Goal: Task Accomplishment & Management: Manage account settings

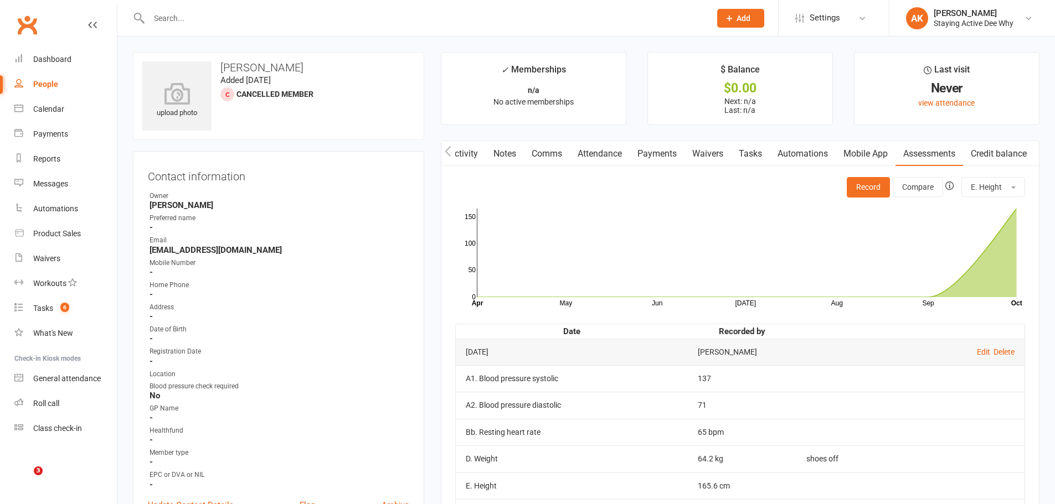
click at [347, 15] on input "text" at bounding box center [424, 19] width 557 height 16
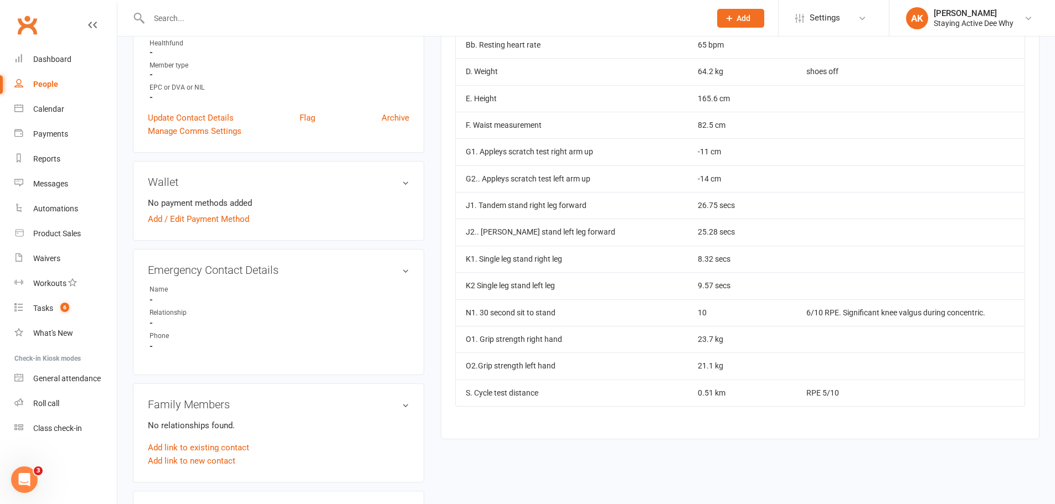
scroll to position [0, 1]
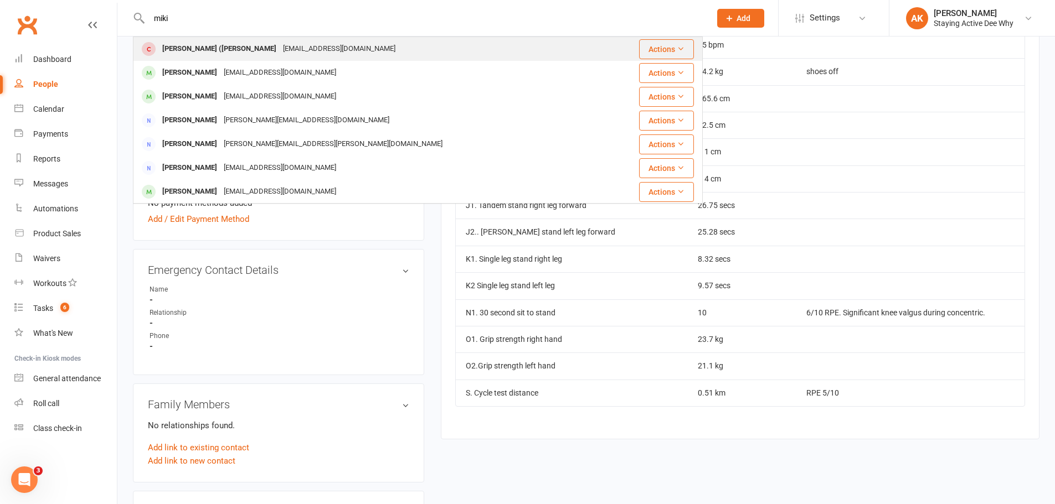
type input "miki"
click at [286, 46] on div "cawfbw@gmail.com" at bounding box center [339, 49] width 119 height 16
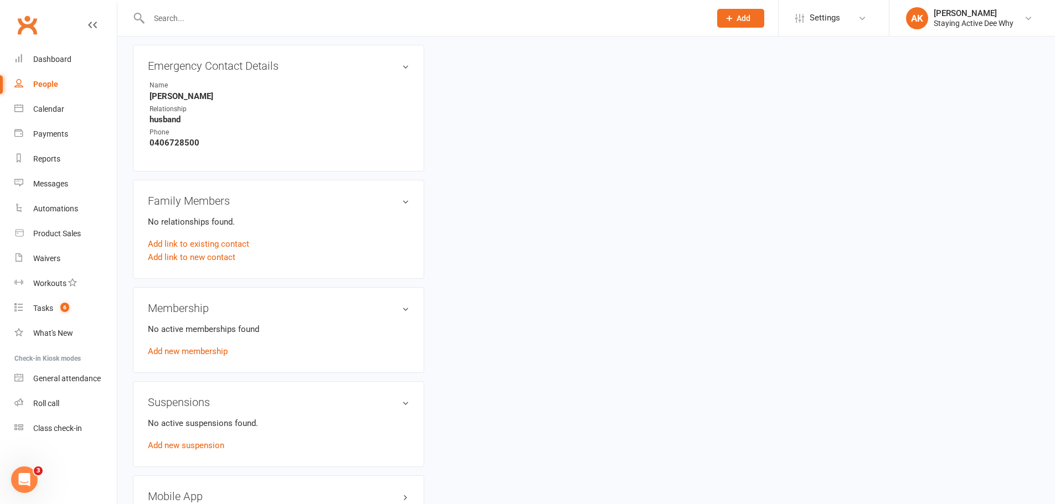
scroll to position [609, 0]
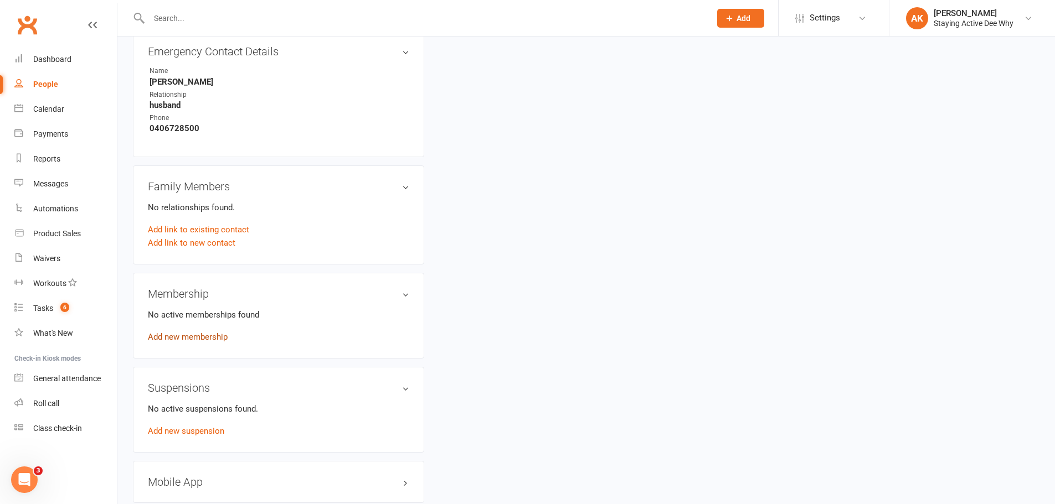
click at [186, 335] on link "Add new membership" at bounding box center [188, 337] width 80 height 10
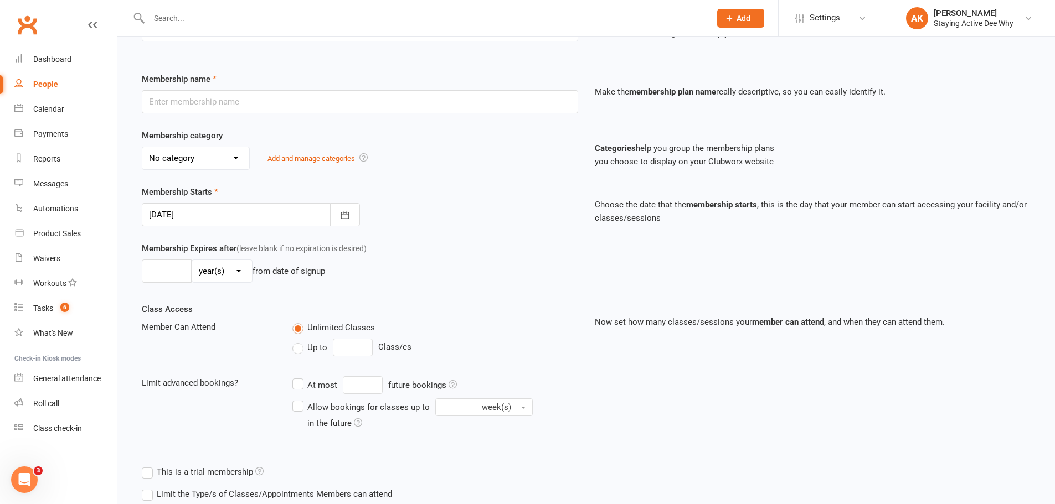
scroll to position [199, 0]
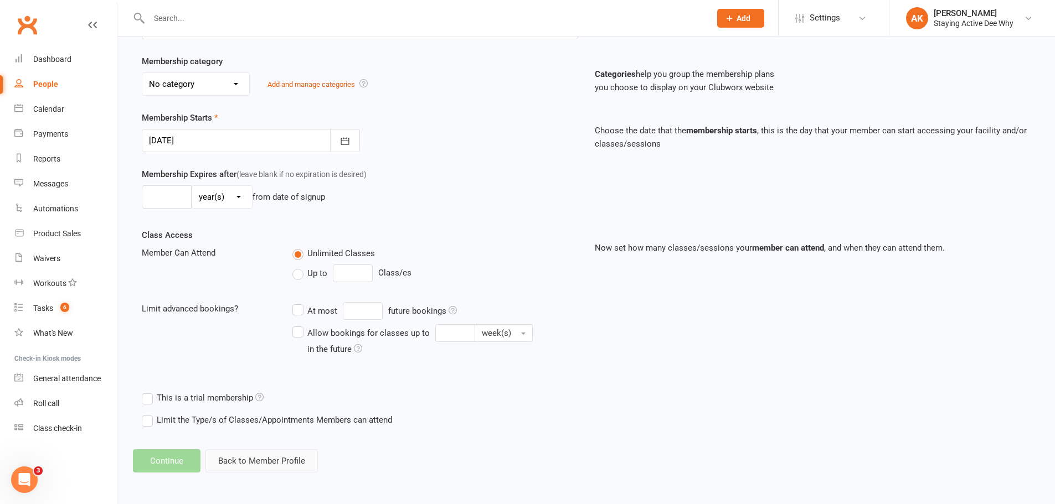
click at [274, 454] on button "Back to Member Profile" at bounding box center [261, 461] width 112 height 23
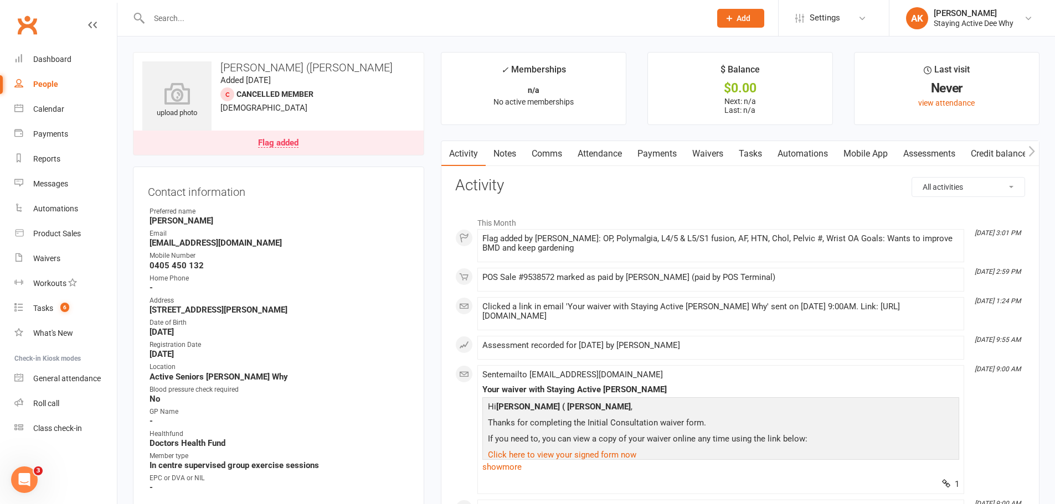
click at [669, 152] on link "Payments" at bounding box center [657, 153] width 55 height 25
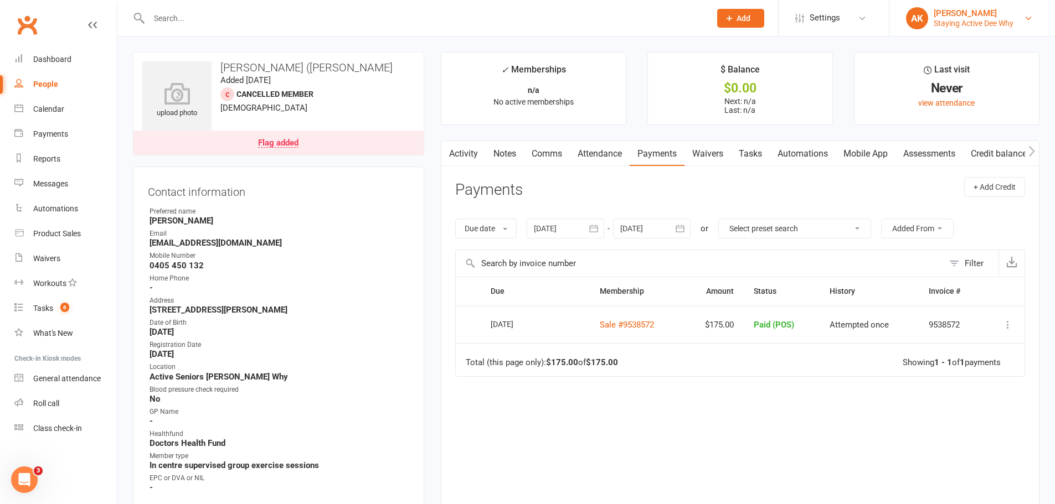
click at [969, 14] on div "Aaron Kardash" at bounding box center [974, 13] width 80 height 10
click at [931, 153] on link "Sign out" at bounding box center [972, 153] width 166 height 25
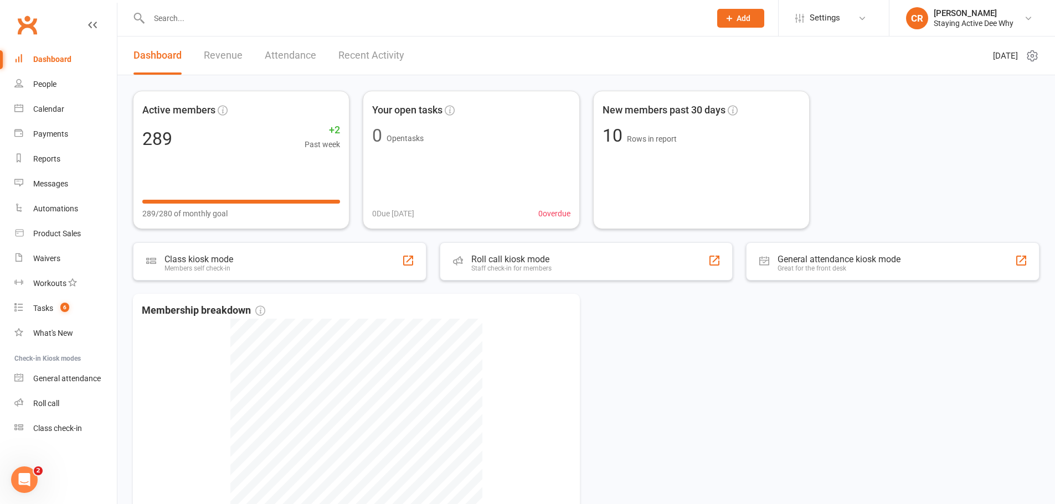
click at [192, 17] on input "text" at bounding box center [424, 19] width 557 height 16
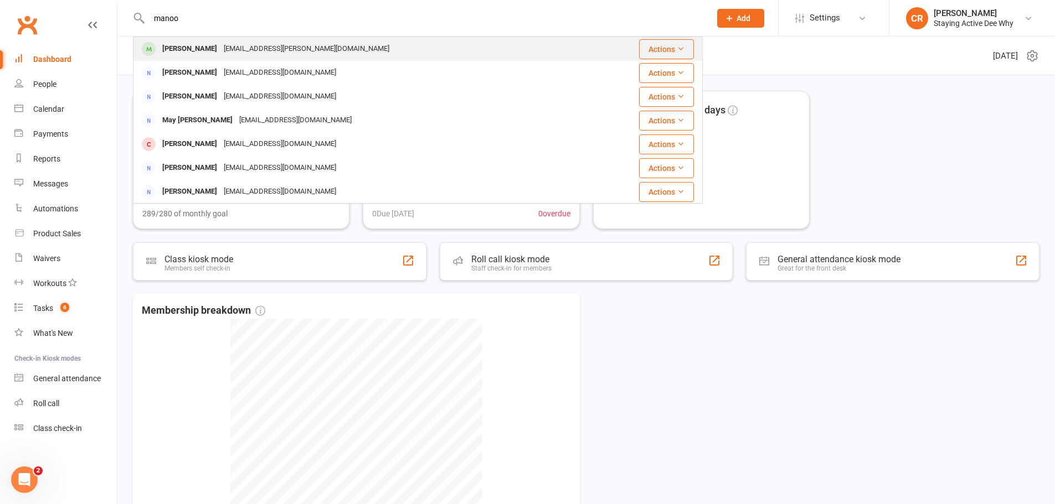
type input "manoo"
click at [193, 49] on div "Manooshad Nazarian" at bounding box center [189, 49] width 61 height 16
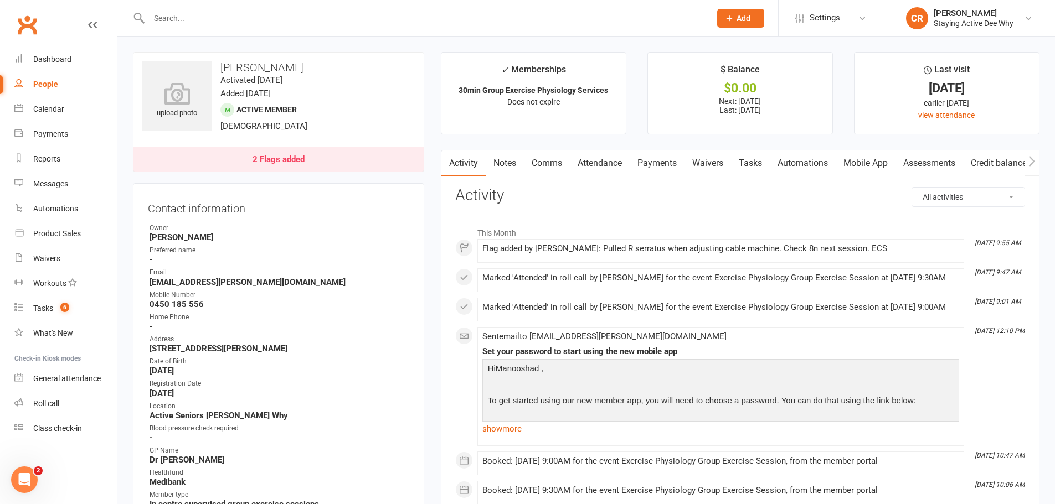
click at [295, 152] on link "2 Flags added" at bounding box center [278, 159] width 290 height 24
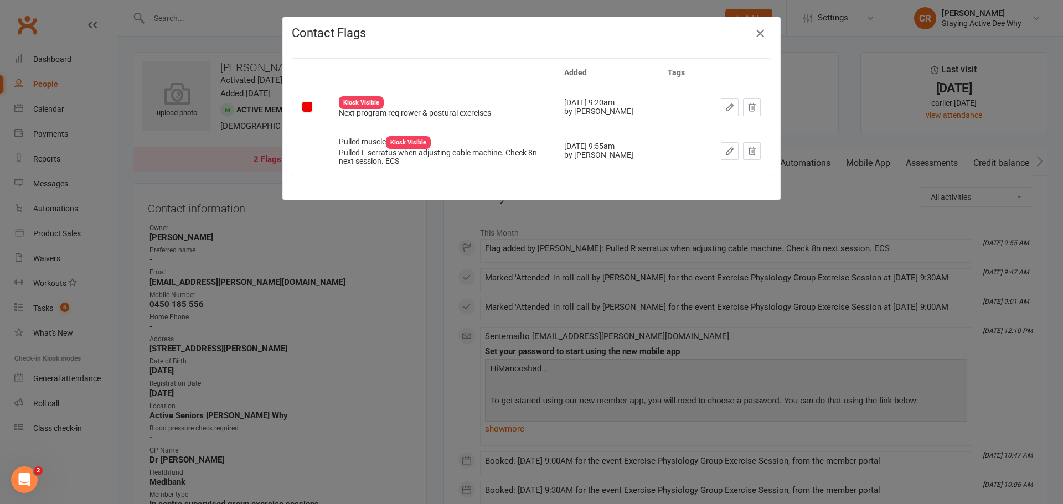
click at [758, 35] on icon "button" at bounding box center [760, 33] width 13 height 13
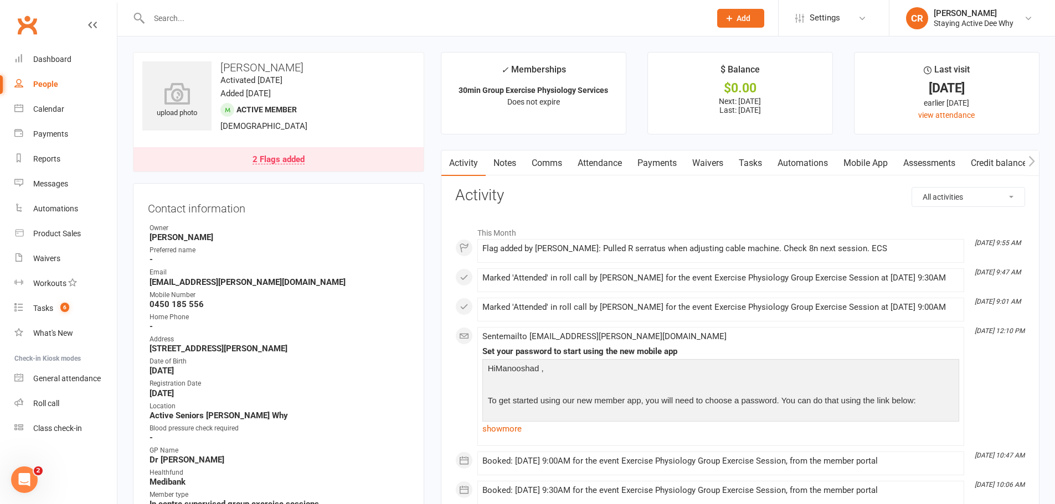
click at [919, 157] on link "Assessments" at bounding box center [929, 163] width 68 height 25
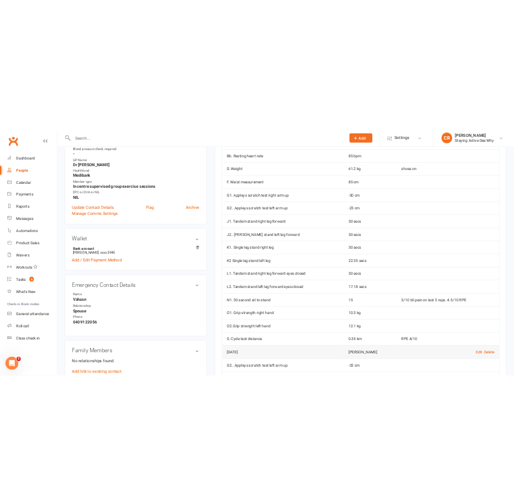
scroll to position [332, 0]
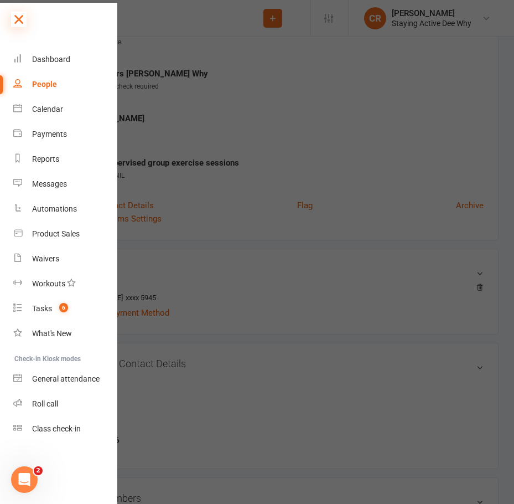
drag, startPoint x: 20, startPoint y: 23, endPoint x: 140, endPoint y: 189, distance: 205.0
click at [20, 23] on icon at bounding box center [19, 20] width 16 height 16
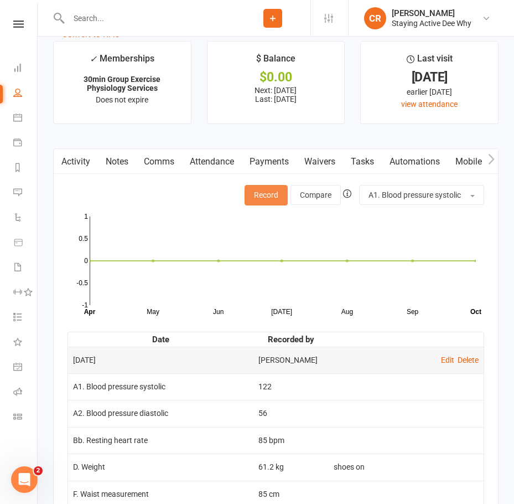
click at [251, 195] on button "Record" at bounding box center [266, 195] width 43 height 20
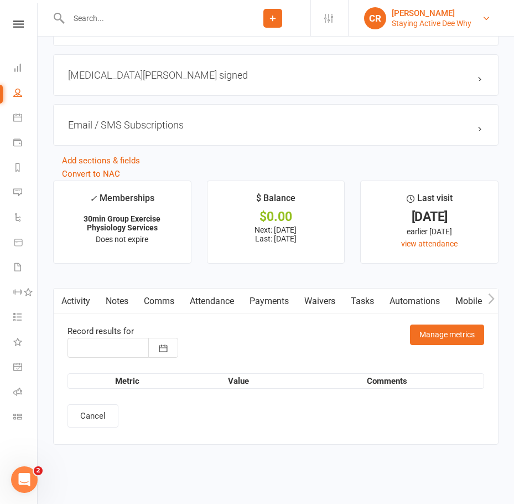
type input "[DATE]"
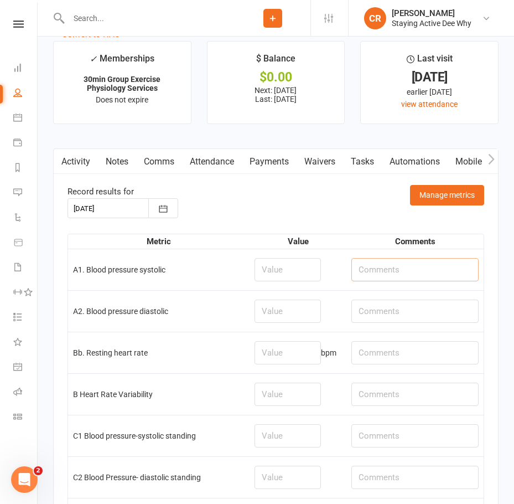
click at [375, 275] on input "text" at bounding box center [415, 269] width 127 height 23
type input "exercise session just before assessment"
click at [305, 274] on input "number" at bounding box center [288, 269] width 66 height 23
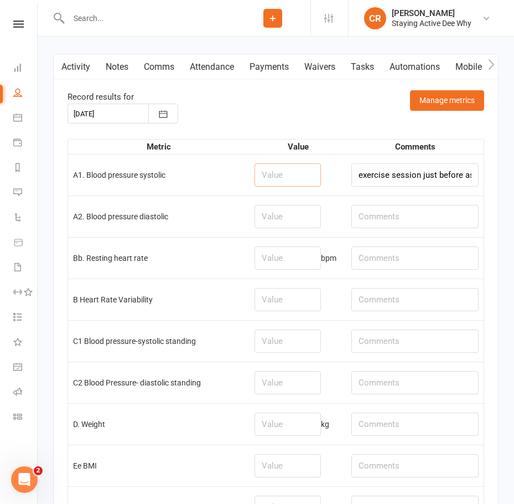
scroll to position [1606, 0]
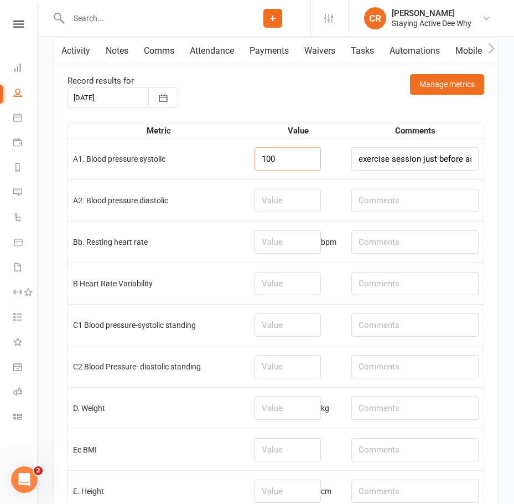
type input "100"
click at [294, 203] on input "number" at bounding box center [288, 200] width 66 height 23
type input "55"
click at [313, 253] on input "number" at bounding box center [288, 241] width 66 height 23
type input "91"
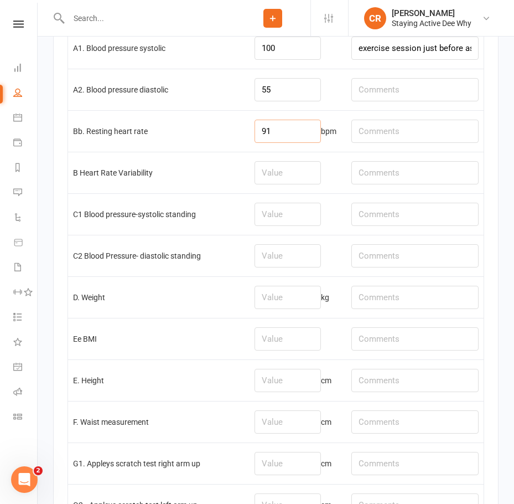
scroll to position [1772, 0]
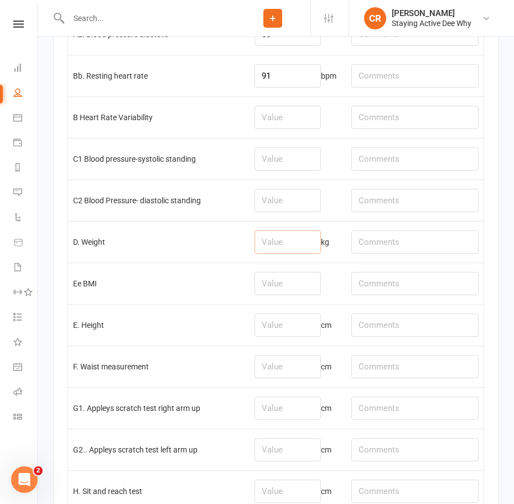
click at [281, 251] on input "number" at bounding box center [288, 241] width 66 height 23
type input "61.6"
click at [431, 242] on input "text" at bounding box center [415, 241] width 127 height 23
type input "shoes on"
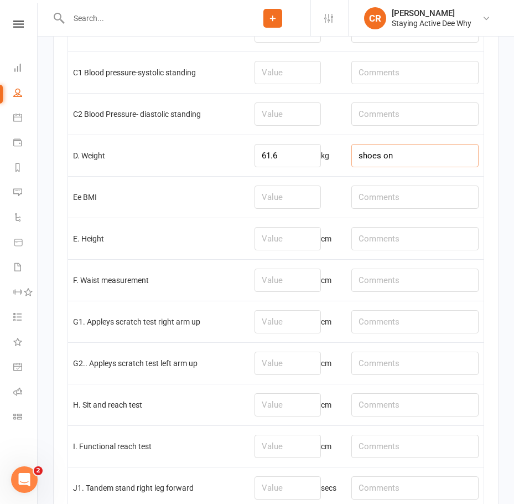
scroll to position [1883, 0]
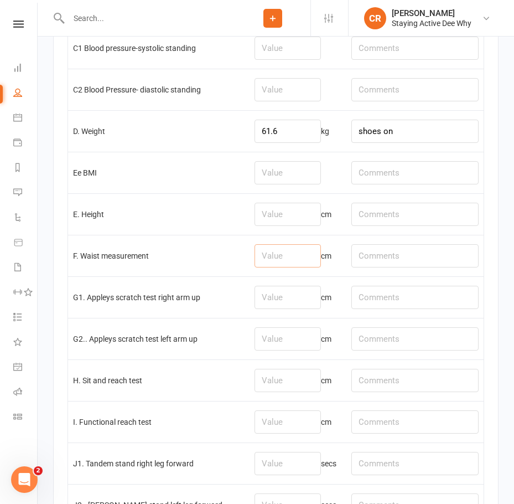
drag, startPoint x: 291, startPoint y: 259, endPoint x: 381, endPoint y: 238, distance: 92.0
click at [292, 259] on input "number" at bounding box center [288, 255] width 66 height 23
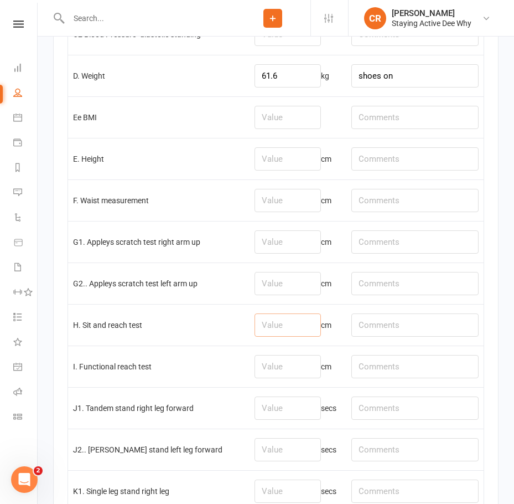
click at [282, 326] on input "number" at bounding box center [288, 324] width 66 height 23
type input "-15"
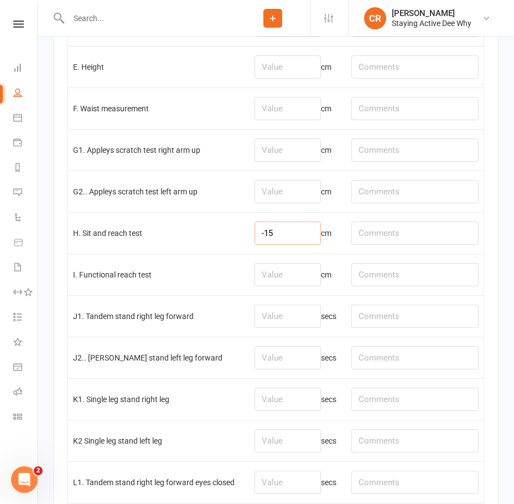
scroll to position [2049, 0]
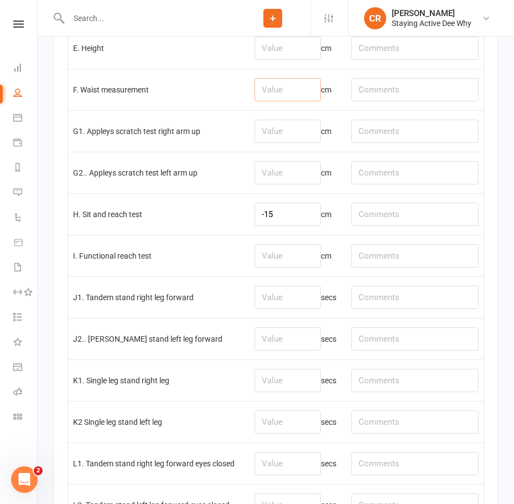
click at [293, 95] on input "number" at bounding box center [288, 89] width 66 height 23
type input "85.5"
click at [250, 187] on td "G2.. Appleys scratch test left arm up" at bounding box center [159, 173] width 182 height 42
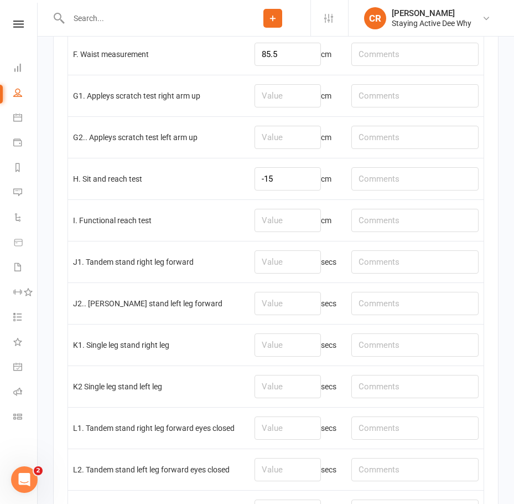
scroll to position [2104, 0]
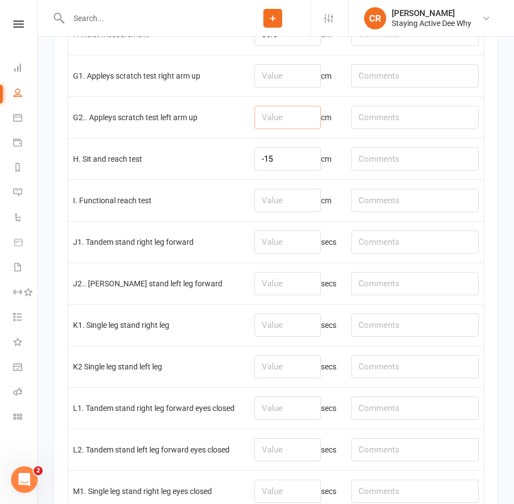
click at [289, 119] on input "number" at bounding box center [288, 117] width 66 height 23
type input "-35"
click at [284, 83] on input "number" at bounding box center [288, 75] width 66 height 23
type input "-35"
click at [284, 116] on input "-35" at bounding box center [288, 117] width 66 height 23
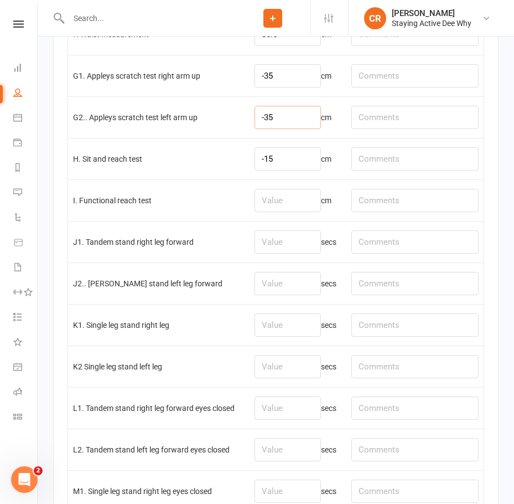
type input "-3"
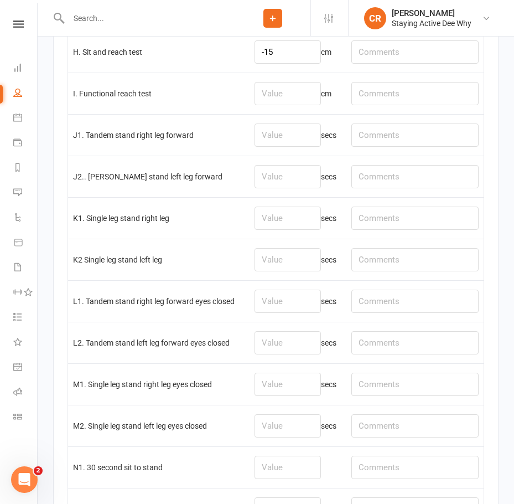
scroll to position [2215, 0]
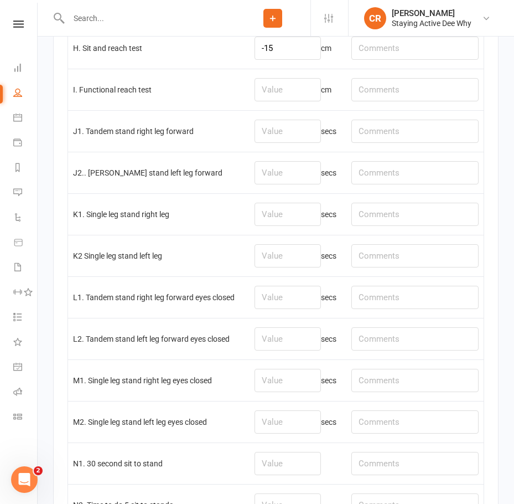
type input "-24"
click at [287, 180] on input "number" at bounding box center [288, 172] width 66 height 23
type input "30"
click at [289, 341] on input "number" at bounding box center [288, 338] width 66 height 23
type input "21.6"
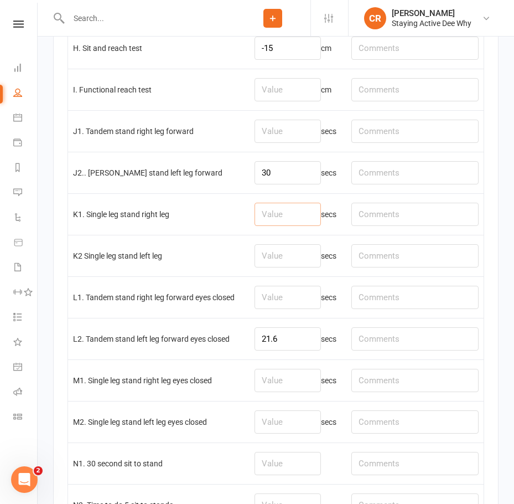
drag, startPoint x: 295, startPoint y: 227, endPoint x: 291, endPoint y: 168, distance: 58.8
click at [295, 226] on input "number" at bounding box center [288, 214] width 66 height 23
click at [270, 136] on input "number" at bounding box center [288, 131] width 66 height 23
type input "30"
click at [311, 300] on input "number" at bounding box center [288, 297] width 66 height 23
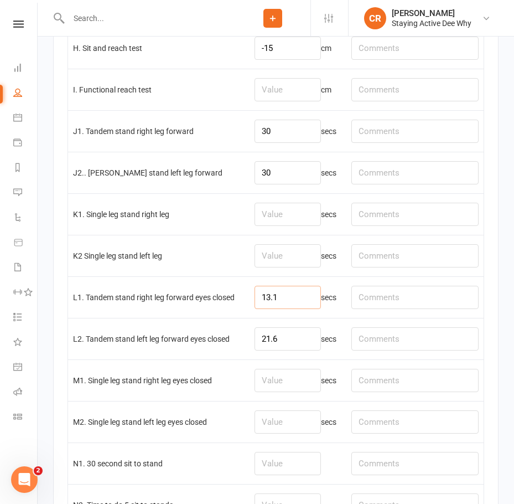
type input "13.1"
click at [300, 267] on input "number" at bounding box center [288, 255] width 66 height 23
type input "30"
drag, startPoint x: 292, startPoint y: 214, endPoint x: 299, endPoint y: 206, distance: 10.6
click at [296, 209] on input "number" at bounding box center [288, 214] width 66 height 23
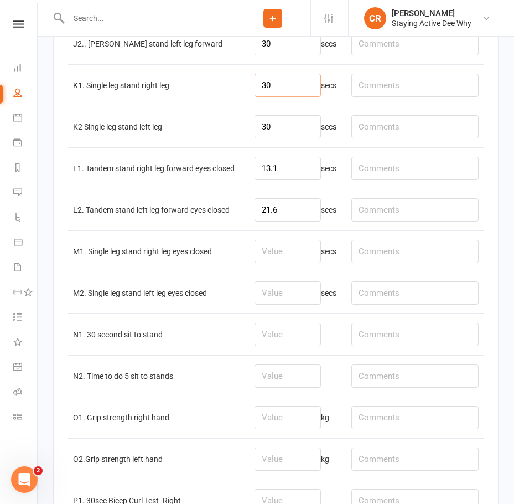
scroll to position [2381, 0]
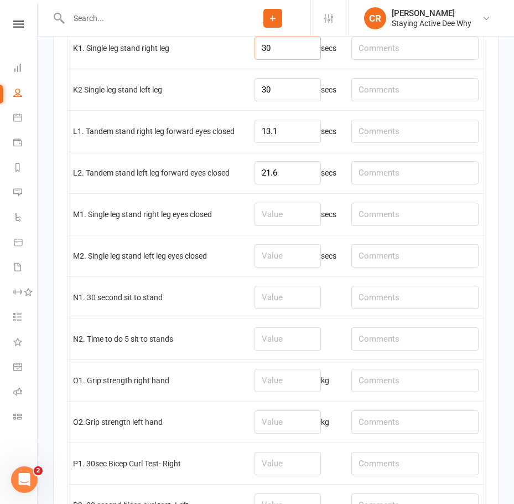
type input "30"
click at [305, 256] on input "number" at bounding box center [288, 255] width 66 height 23
type input "5.4"
click at [284, 225] on input "number" at bounding box center [288, 214] width 66 height 23
click at [284, 217] on input "number" at bounding box center [288, 214] width 66 height 23
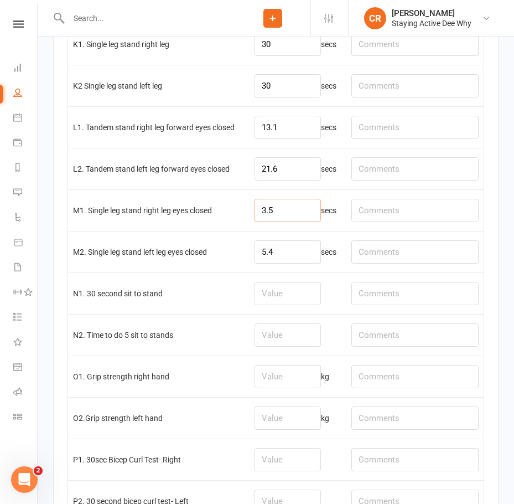
scroll to position [2492, 0]
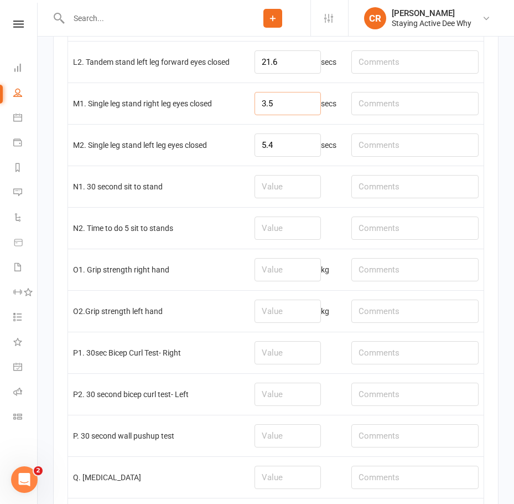
type input "3.5"
click at [298, 193] on input "number" at bounding box center [288, 186] width 66 height 23
type input "14"
click at [275, 276] on input "number" at bounding box center [288, 269] width 66 height 23
click at [301, 316] on input "number" at bounding box center [288, 311] width 66 height 23
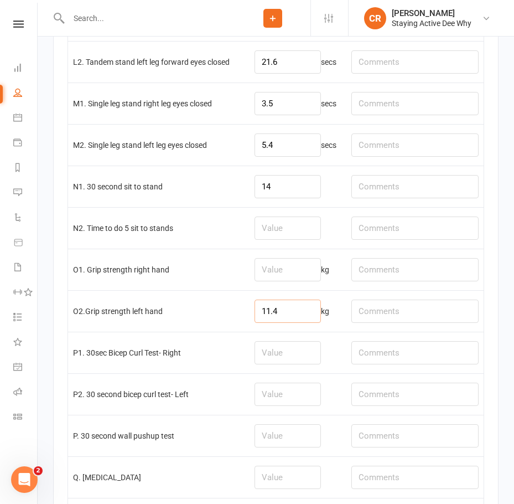
type input "11.4"
click at [277, 289] on td "kg" at bounding box center [298, 270] width 97 height 42
click at [278, 281] on input "number" at bounding box center [288, 269] width 66 height 23
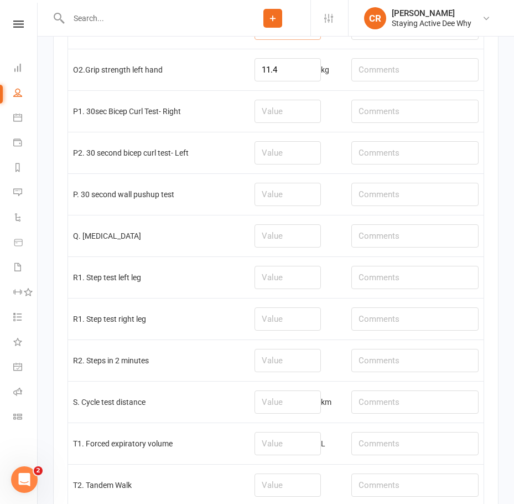
scroll to position [2769, 0]
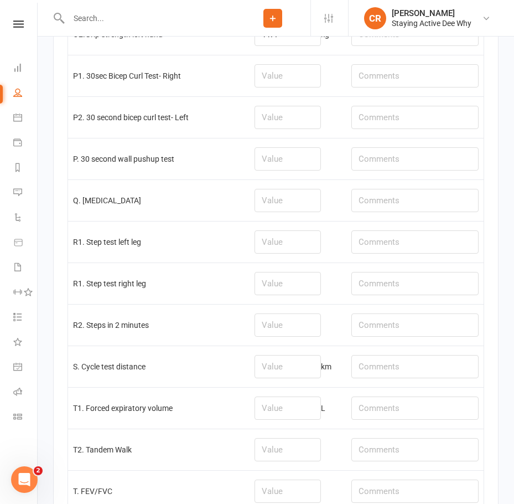
type input "10.5"
click at [267, 343] on td at bounding box center [298, 325] width 97 height 42
click at [280, 368] on input "number" at bounding box center [288, 366] width 66 height 23
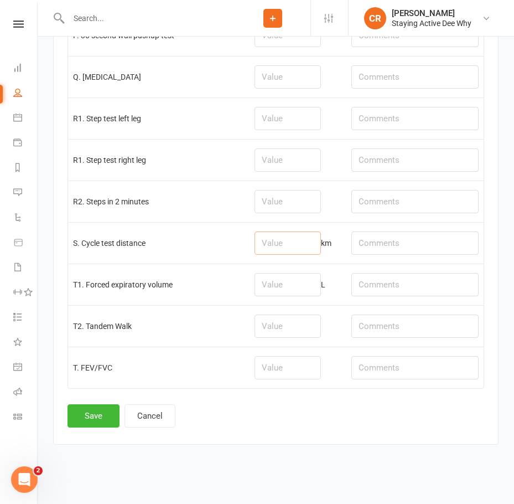
scroll to position [2898, 0]
drag, startPoint x: 292, startPoint y: 245, endPoint x: 296, endPoint y: 234, distance: 11.7
click at [293, 239] on input "number" at bounding box center [288, 242] width 66 height 23
type input "0.38"
click at [78, 410] on button "Save" at bounding box center [94, 415] width 52 height 23
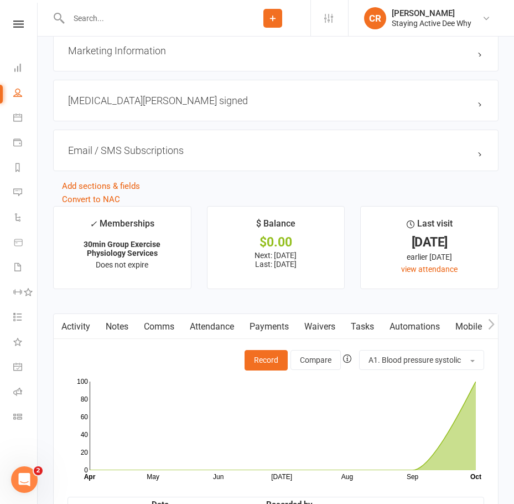
scroll to position [1550, 0]
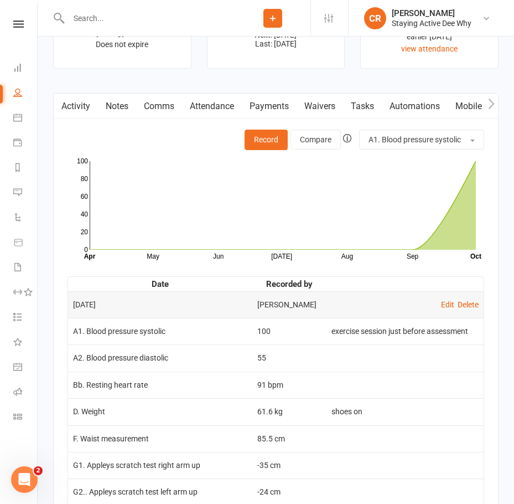
click at [213, 119] on link "Attendance" at bounding box center [212, 106] width 60 height 25
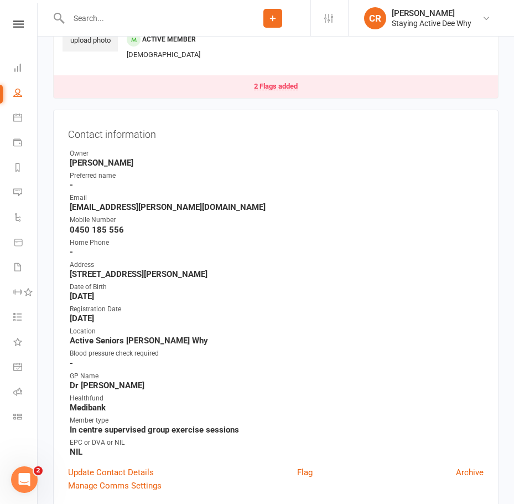
scroll to position [111, 0]
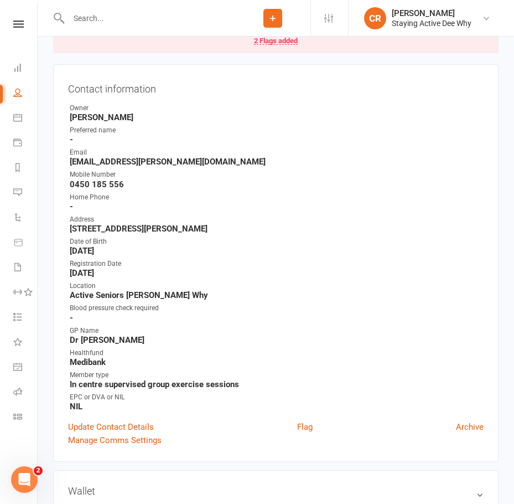
click at [112, 163] on strong "[EMAIL_ADDRESS][PERSON_NAME][DOMAIN_NAME]" at bounding box center [277, 162] width 414 height 10
click at [112, 164] on strong "[EMAIL_ADDRESS][PERSON_NAME][DOMAIN_NAME]" at bounding box center [277, 162] width 414 height 10
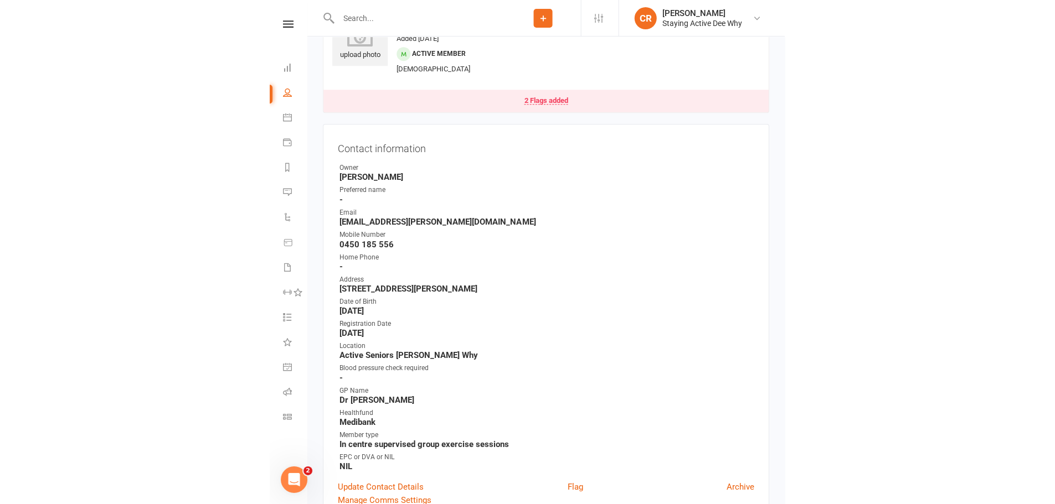
scroll to position [0, 0]
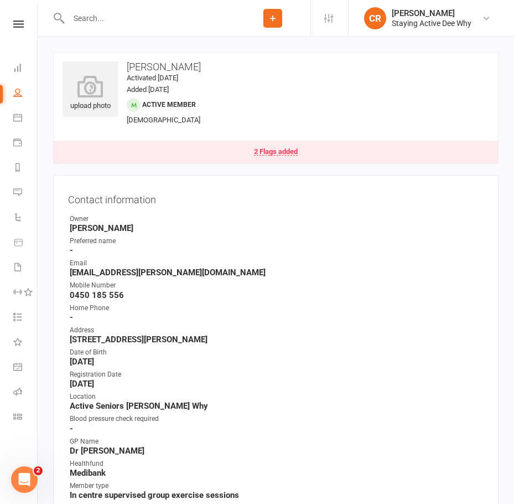
click at [161, 24] on input "text" at bounding box center [150, 19] width 170 height 16
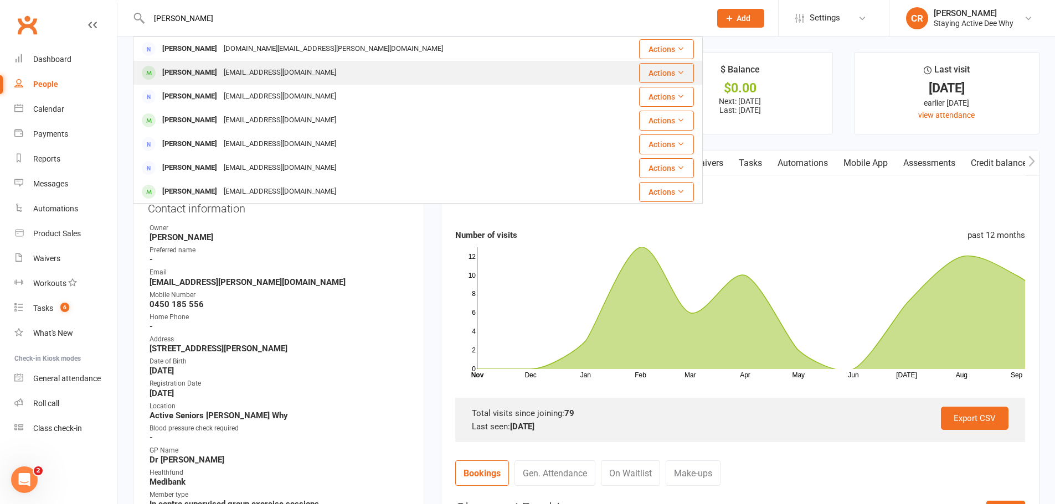
type input "wilson"
click at [220, 70] on div "judithwilson3168@gmail.com" at bounding box center [279, 73] width 119 height 16
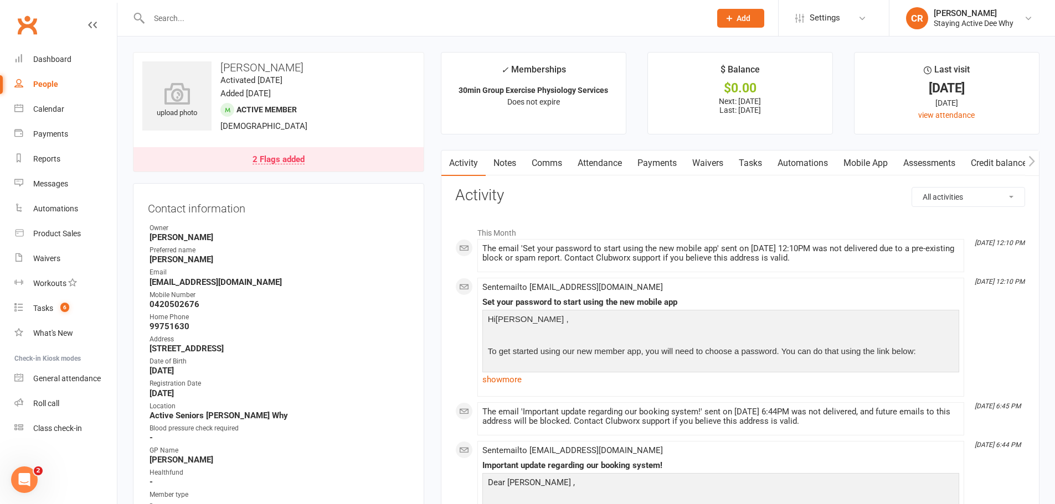
click at [614, 168] on link "Attendance" at bounding box center [600, 163] width 60 height 25
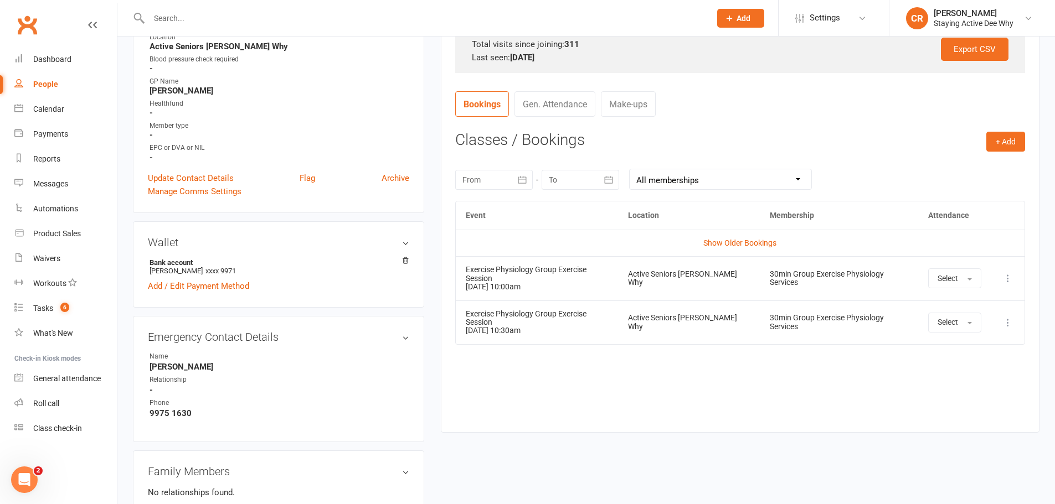
scroll to position [388, 0]
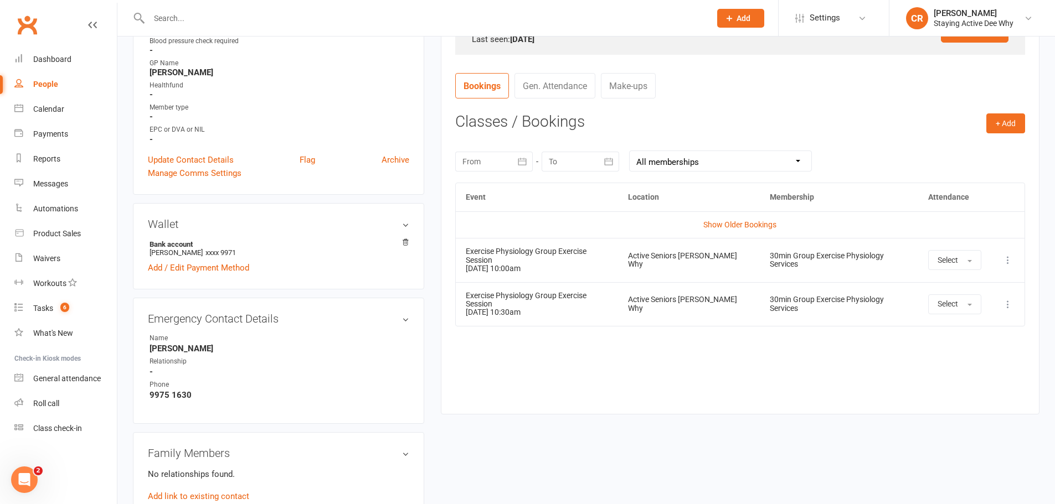
click at [1011, 260] on icon at bounding box center [1007, 260] width 11 height 11
click at [970, 324] on link "Remove booking" at bounding box center [959, 326] width 110 height 22
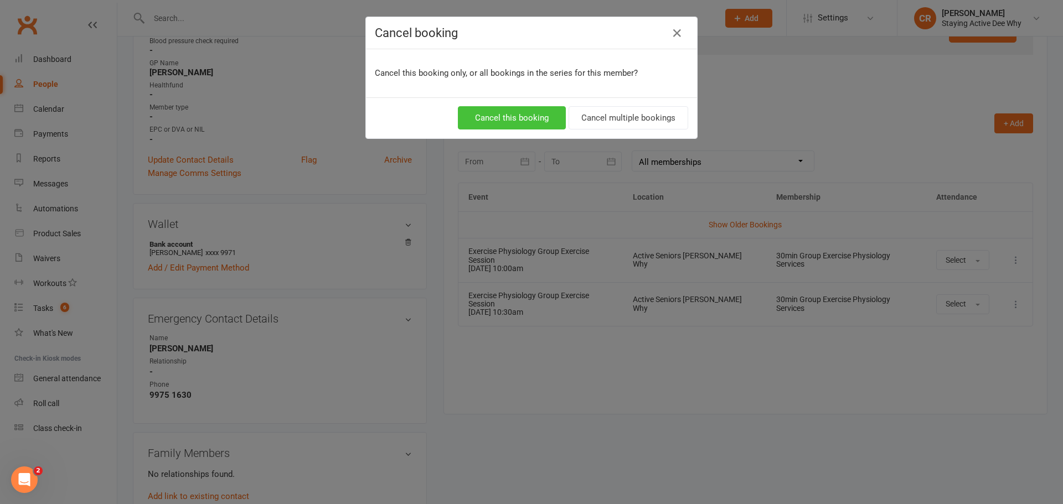
click at [492, 124] on button "Cancel this booking" at bounding box center [512, 117] width 108 height 23
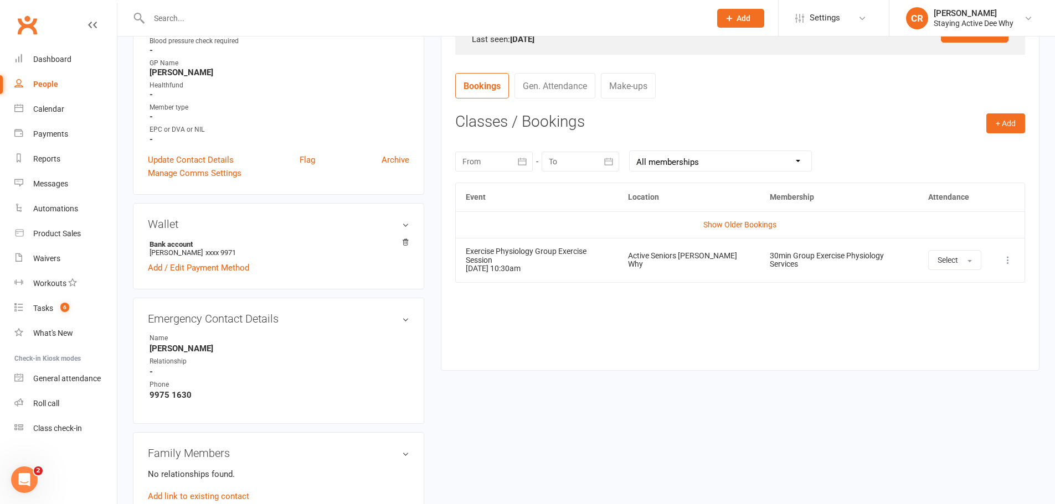
click at [1013, 259] on icon at bounding box center [1007, 260] width 11 height 11
click at [969, 326] on link "Remove booking" at bounding box center [959, 326] width 110 height 22
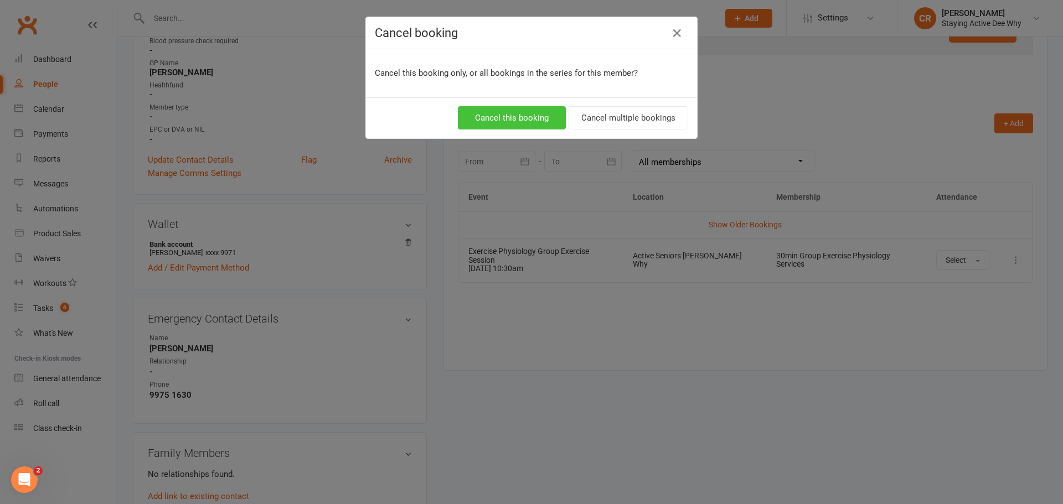
click at [523, 116] on button "Cancel this booking" at bounding box center [512, 117] width 108 height 23
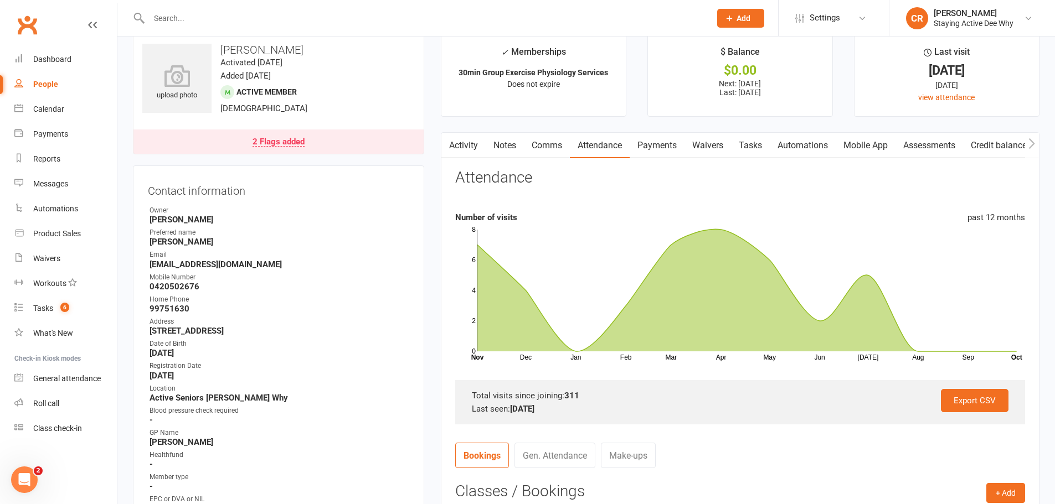
scroll to position [0, 0]
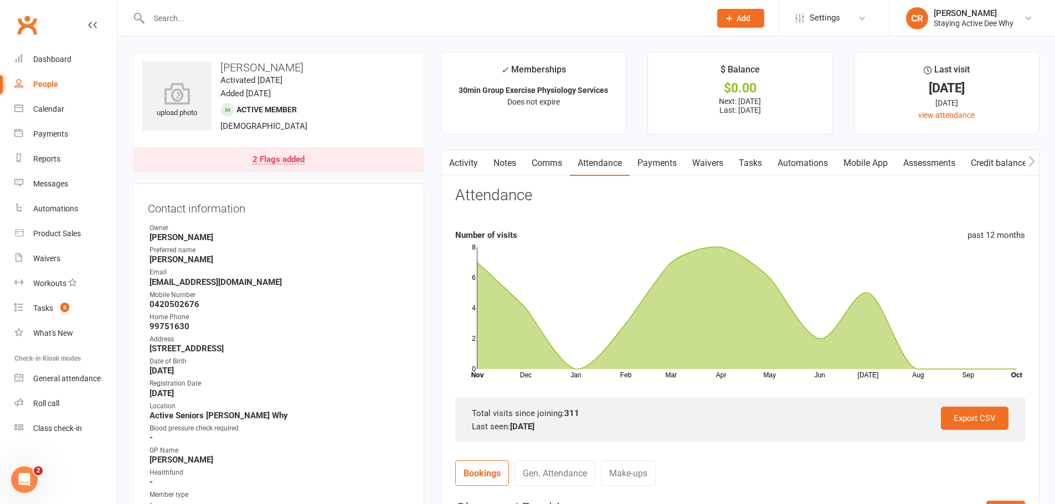
click at [642, 163] on link "Payments" at bounding box center [657, 163] width 55 height 25
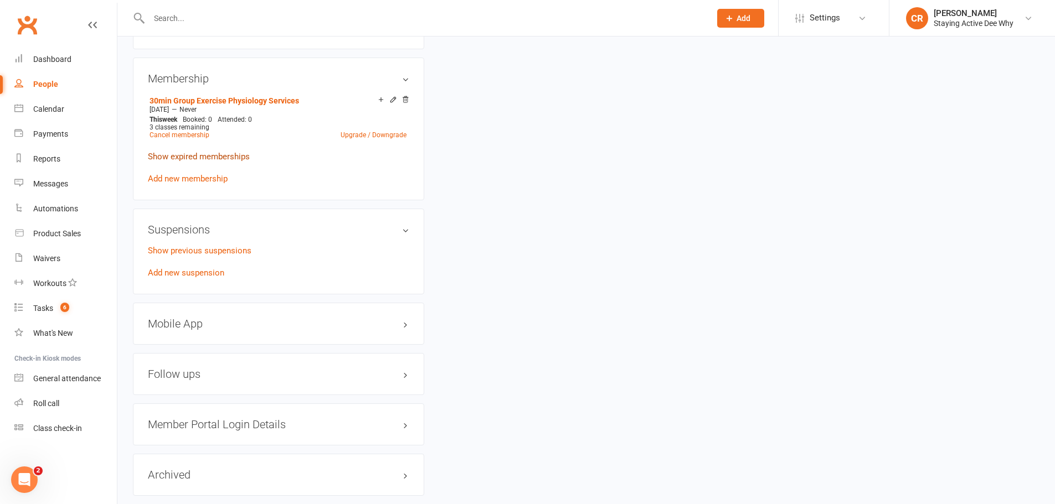
scroll to position [886, 0]
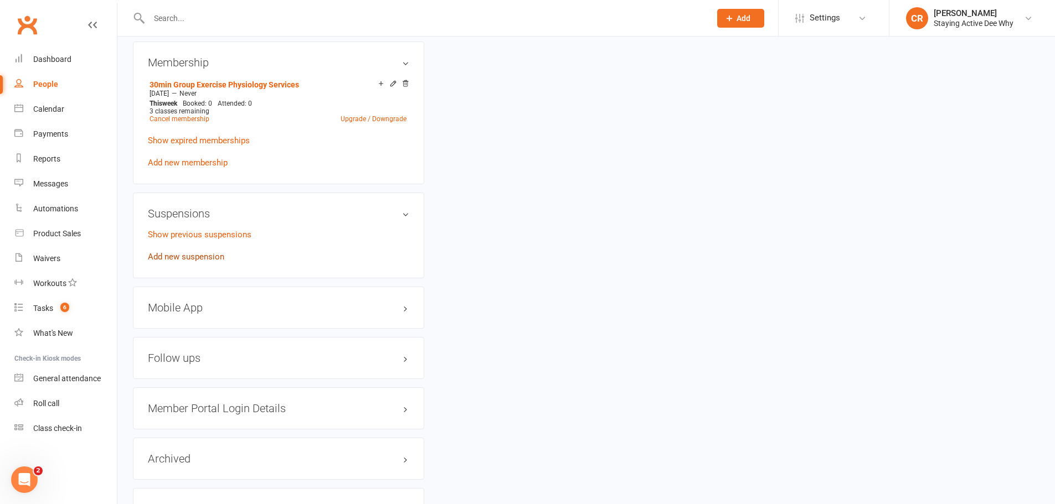
click at [199, 261] on link "Add new suspension" at bounding box center [186, 257] width 76 height 10
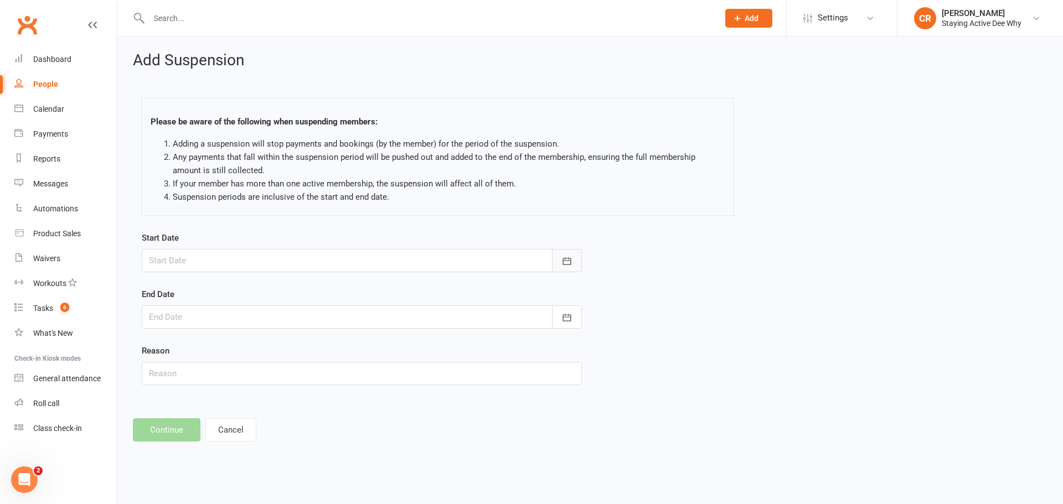
click at [560, 266] on button "button" at bounding box center [567, 260] width 30 height 23
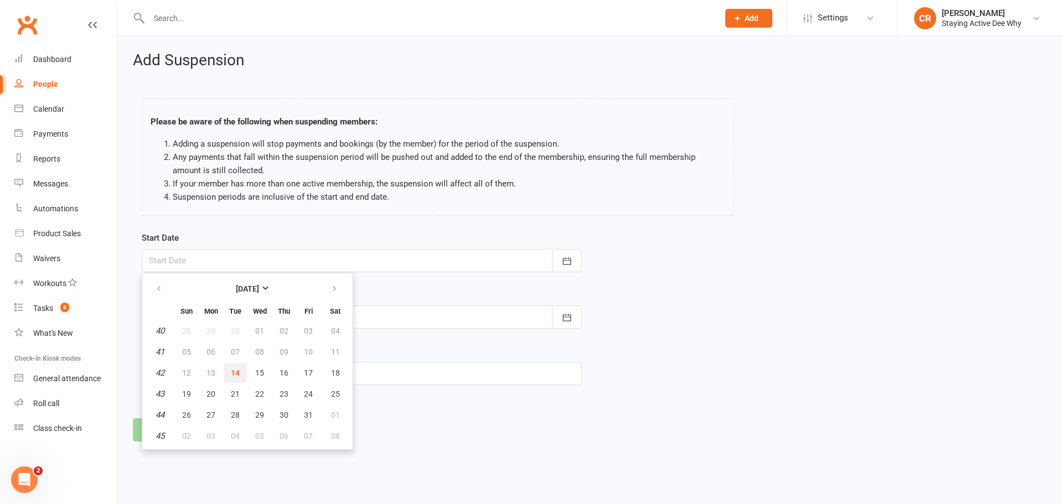
click at [236, 369] on span "14" at bounding box center [235, 373] width 9 height 9
type input "[DATE]"
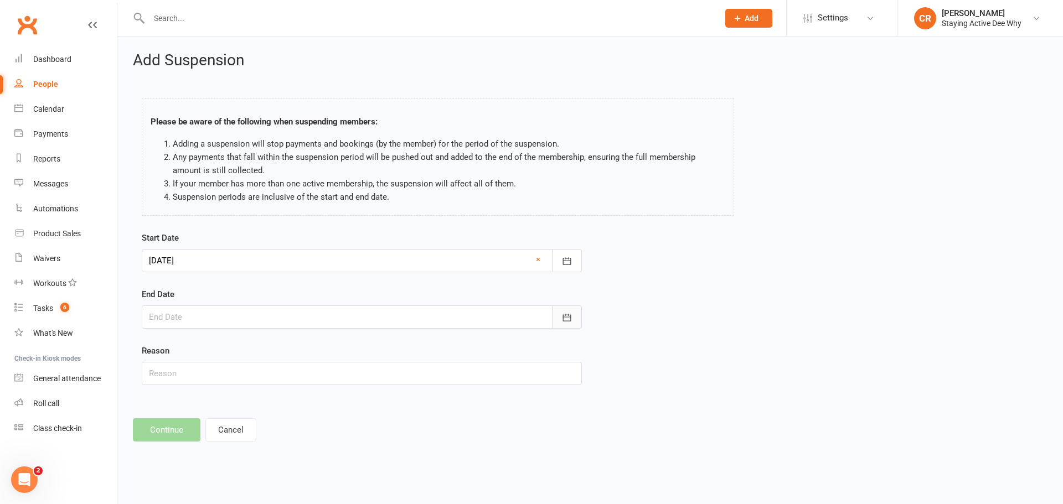
click at [563, 318] on icon "button" at bounding box center [567, 317] width 8 height 7
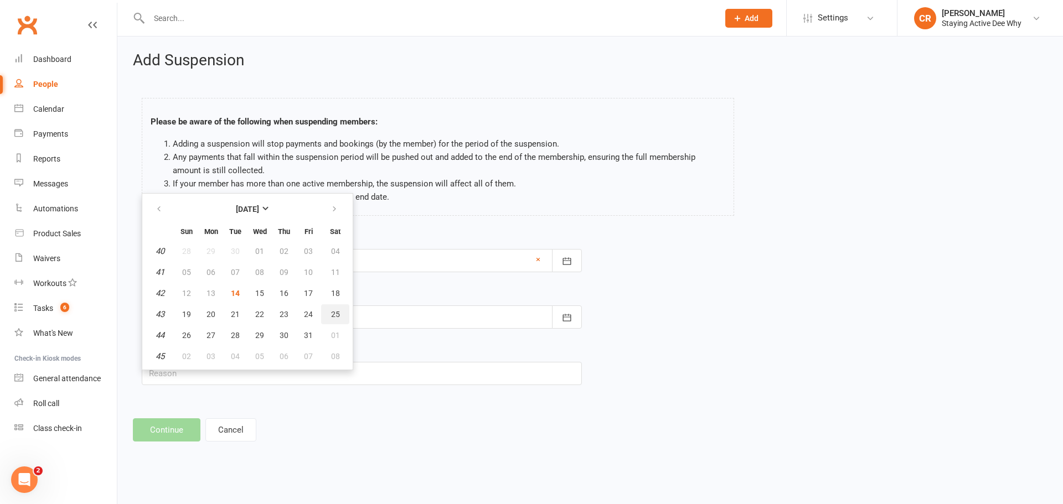
click at [335, 307] on button "25" at bounding box center [335, 315] width 28 height 20
type input "25 Oct 2025"
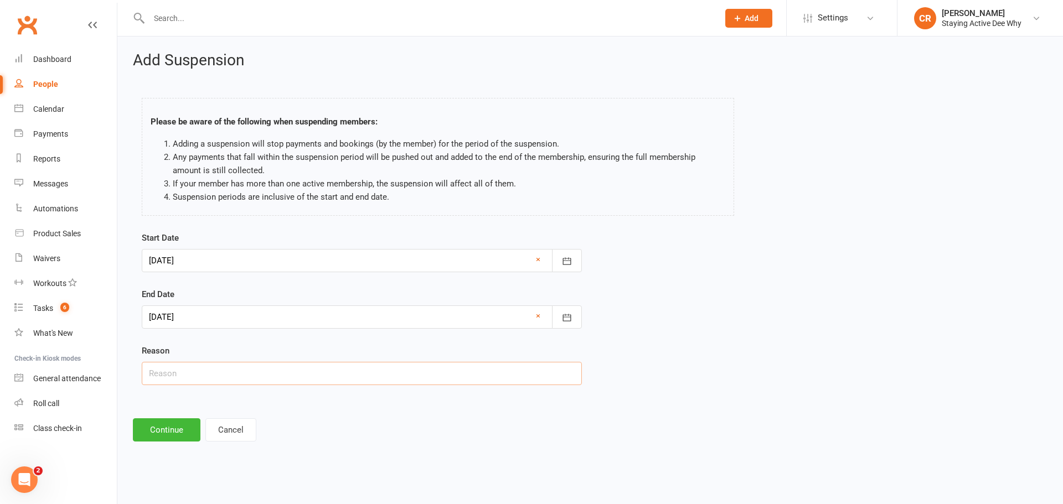
click at [188, 379] on input "text" at bounding box center [362, 373] width 440 height 23
type input "high BP"
click at [166, 427] on button "Continue" at bounding box center [167, 430] width 68 height 23
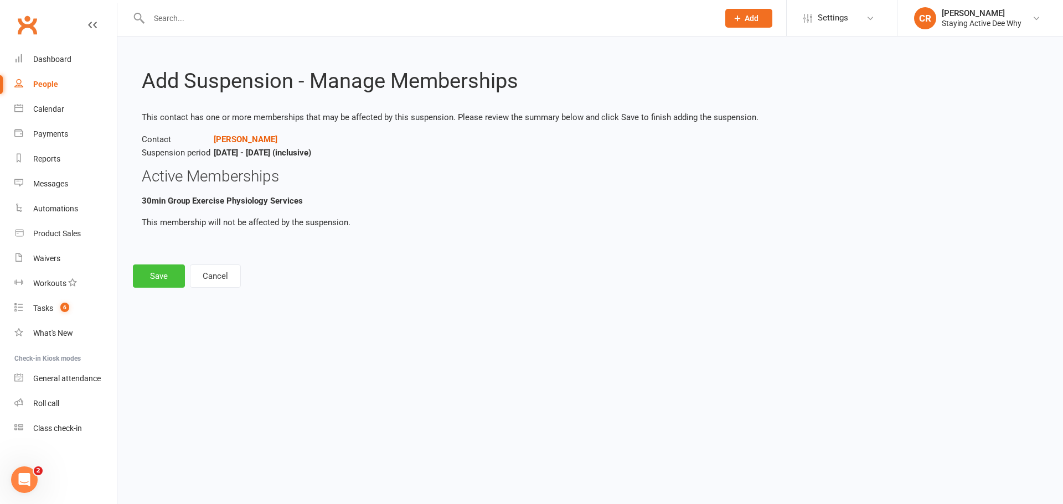
click at [167, 280] on button "Save" at bounding box center [159, 276] width 52 height 23
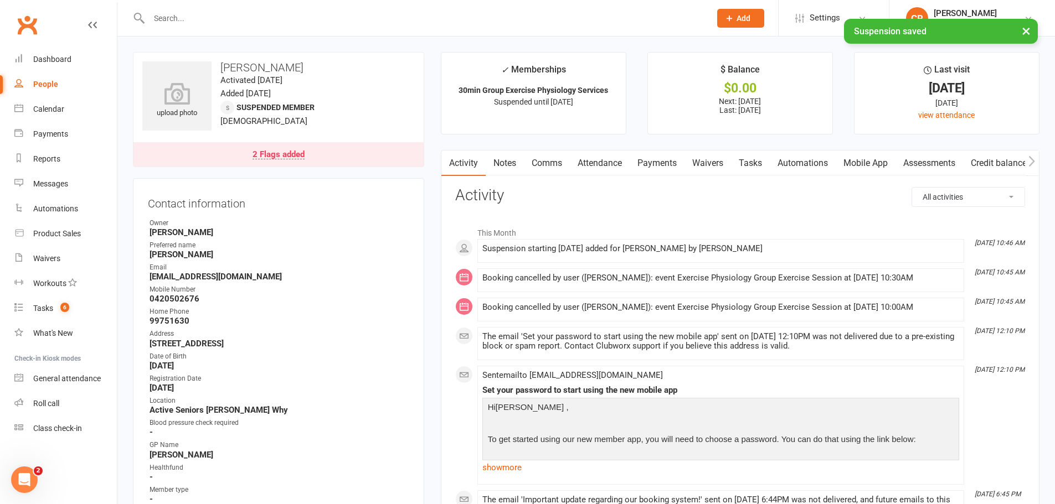
click at [651, 156] on link "Payments" at bounding box center [657, 163] width 55 height 25
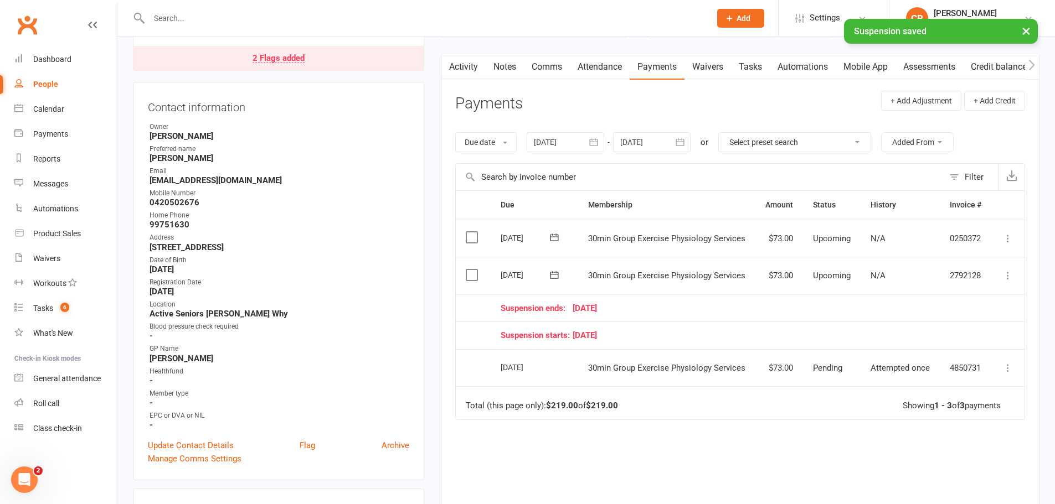
scroll to position [111, 0]
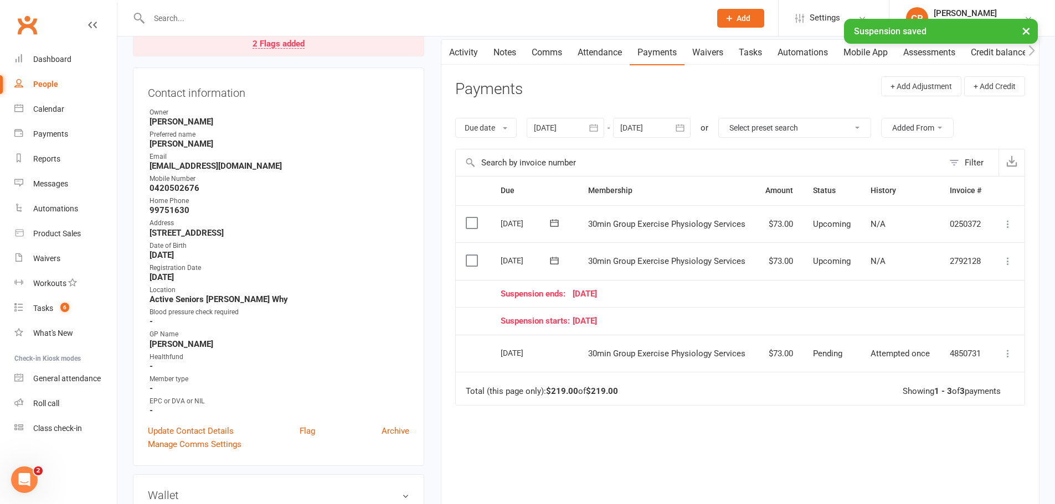
click at [1009, 266] on icon at bounding box center [1007, 261] width 11 height 11
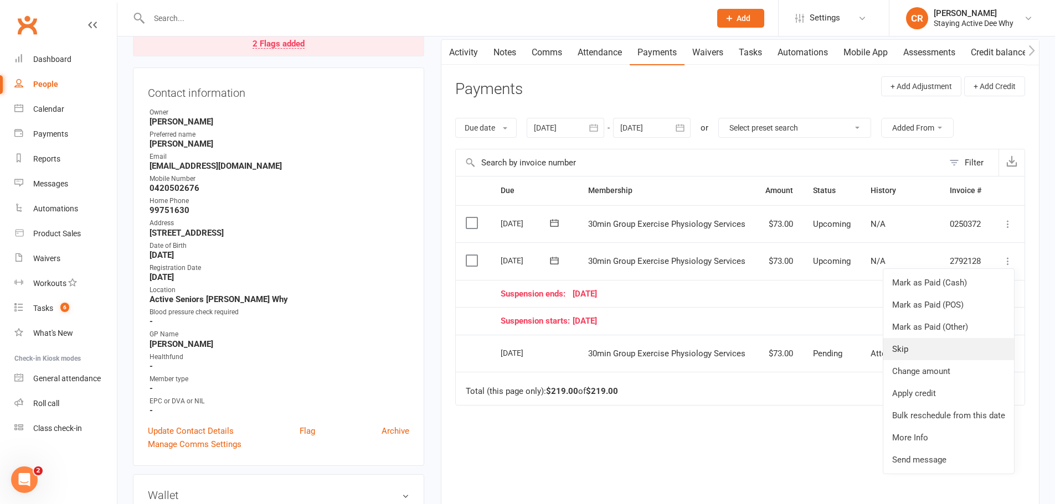
click at [956, 353] on link "Skip" at bounding box center [948, 349] width 131 height 22
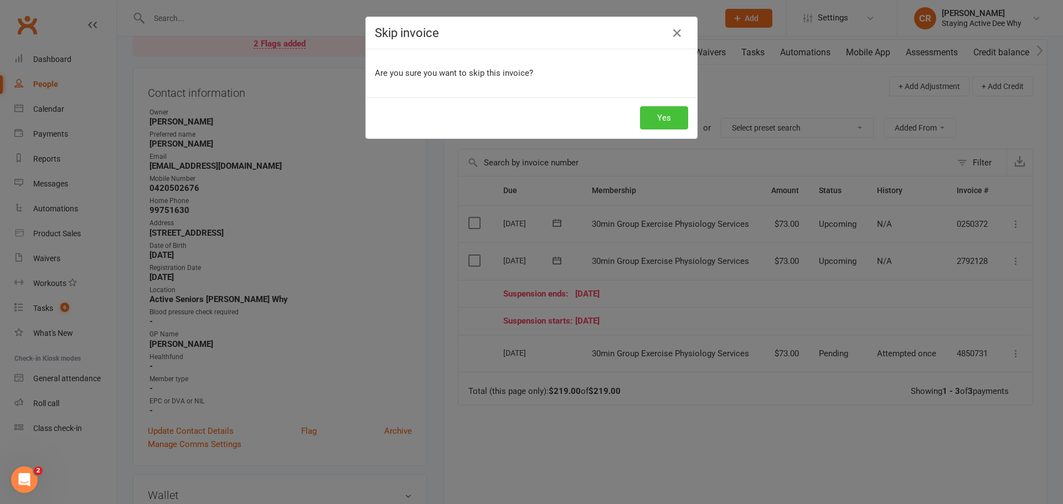
click at [670, 122] on button "Yes" at bounding box center [664, 117] width 48 height 23
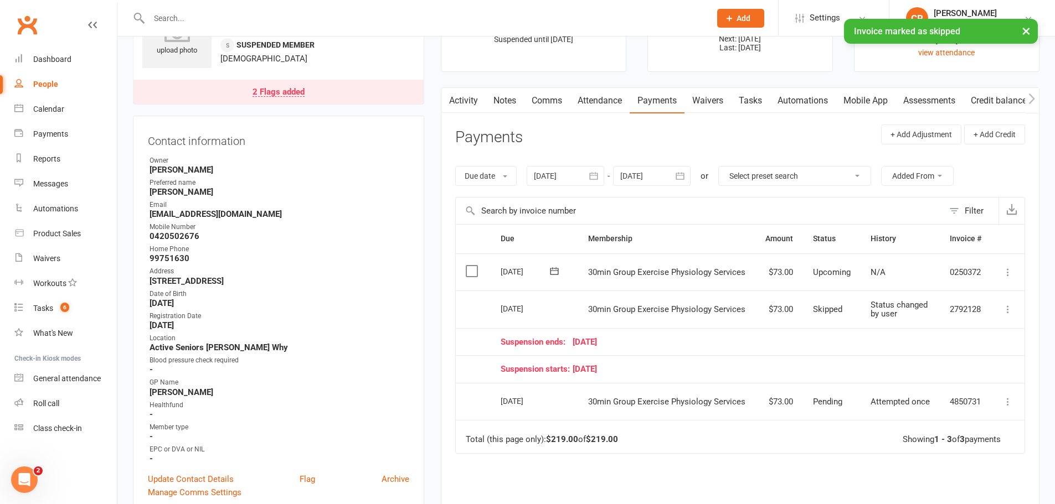
scroll to position [0, 0]
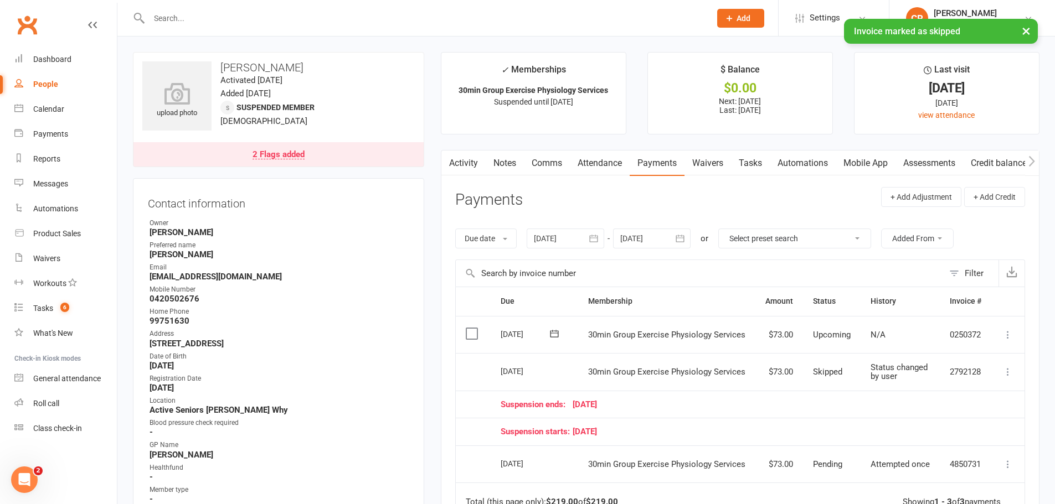
click at [511, 166] on link "Notes" at bounding box center [505, 163] width 38 height 25
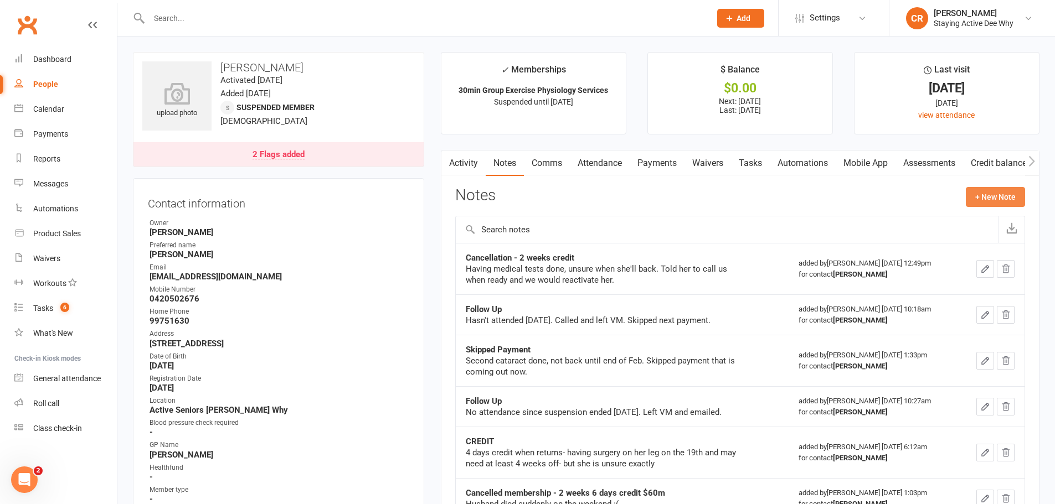
click at [979, 195] on button "+ New Note" at bounding box center [995, 197] width 59 height 20
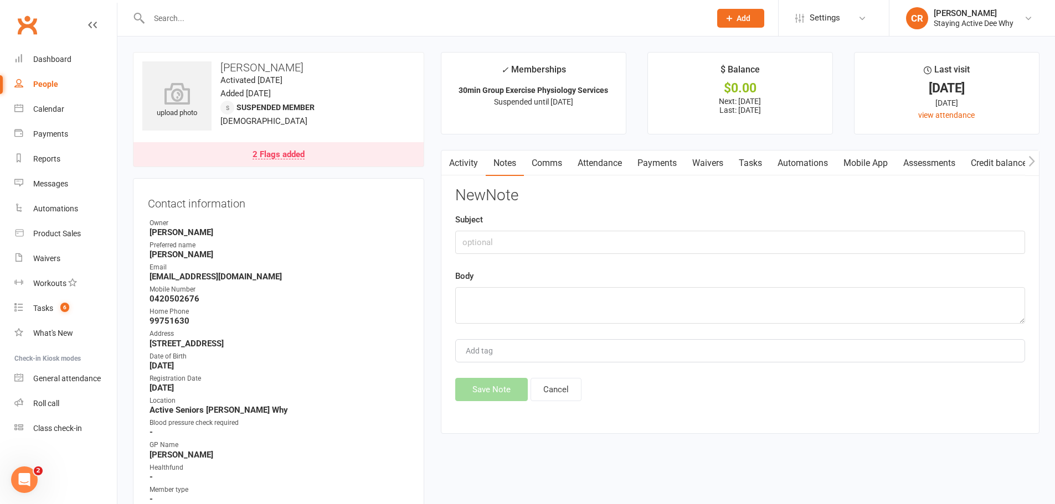
click at [456, 165] on link "Activity" at bounding box center [463, 163] width 44 height 25
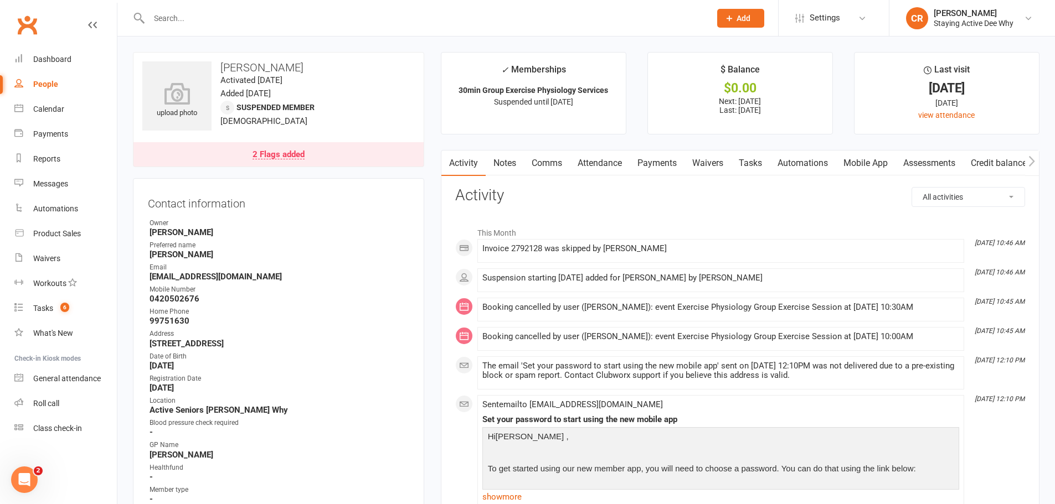
click at [508, 166] on link "Notes" at bounding box center [505, 163] width 38 height 25
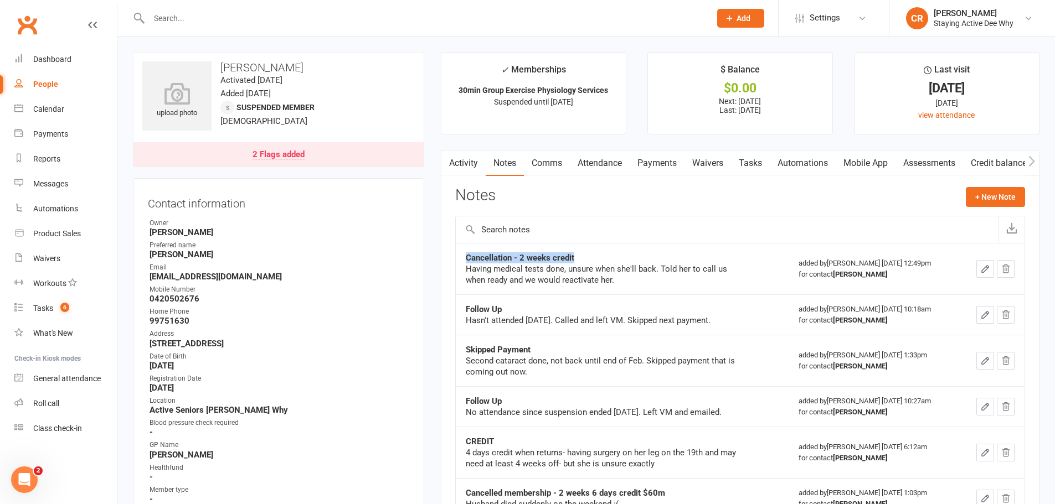
drag, startPoint x: 466, startPoint y: 255, endPoint x: 602, endPoint y: 258, distance: 136.3
click at [602, 258] on div "Cancellation - 2 weeks credit" at bounding box center [604, 258] width 277 height 11
click at [996, 197] on button "+ New Note" at bounding box center [995, 197] width 59 height 20
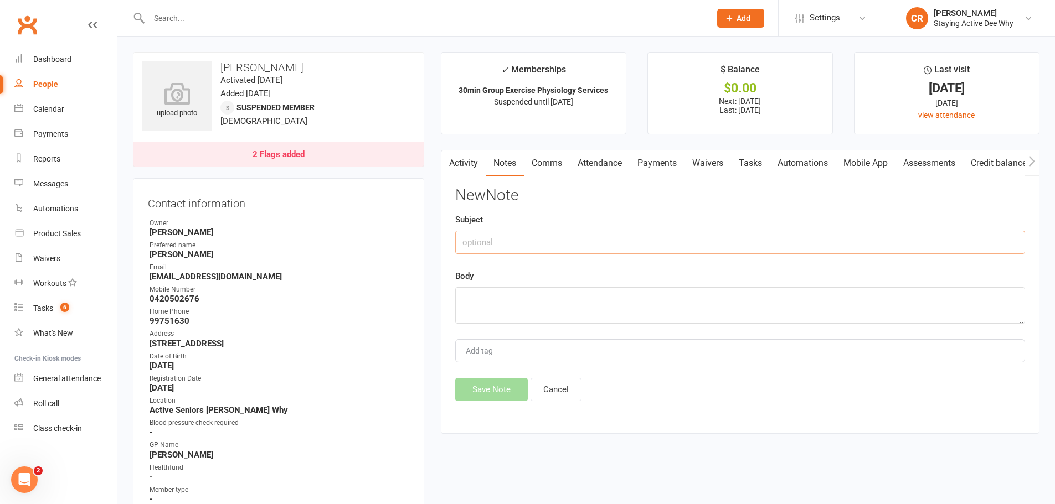
click at [518, 241] on input "text" at bounding box center [740, 242] width 570 height 23
type input "N"
type input "High BP issues"
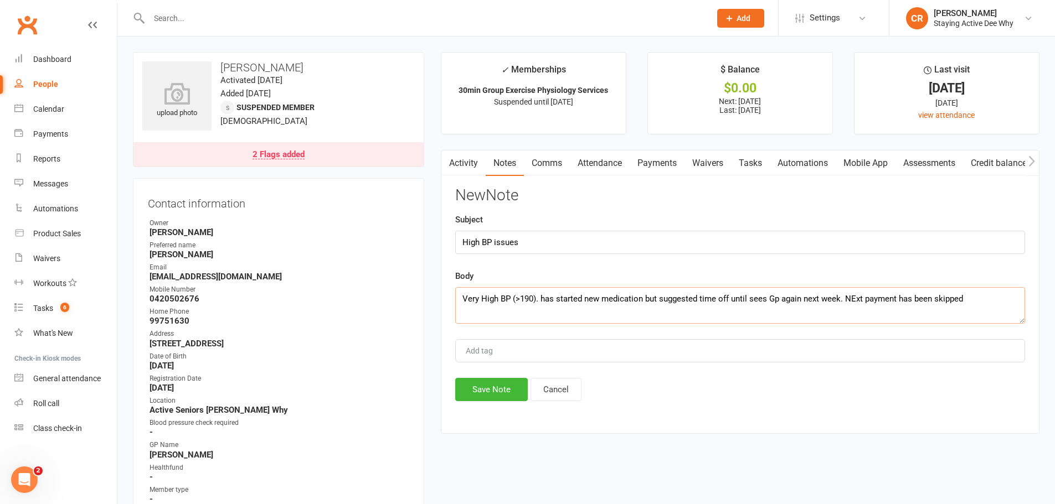
type textarea "Very High BP (>190). has started new medication but suggested time off until se…"
click at [494, 378] on div "New Note Subject High BP issues Body Very High BP (>190). has started new medic…" at bounding box center [740, 294] width 570 height 214
click at [485, 394] on button "Save Note" at bounding box center [491, 389] width 73 height 23
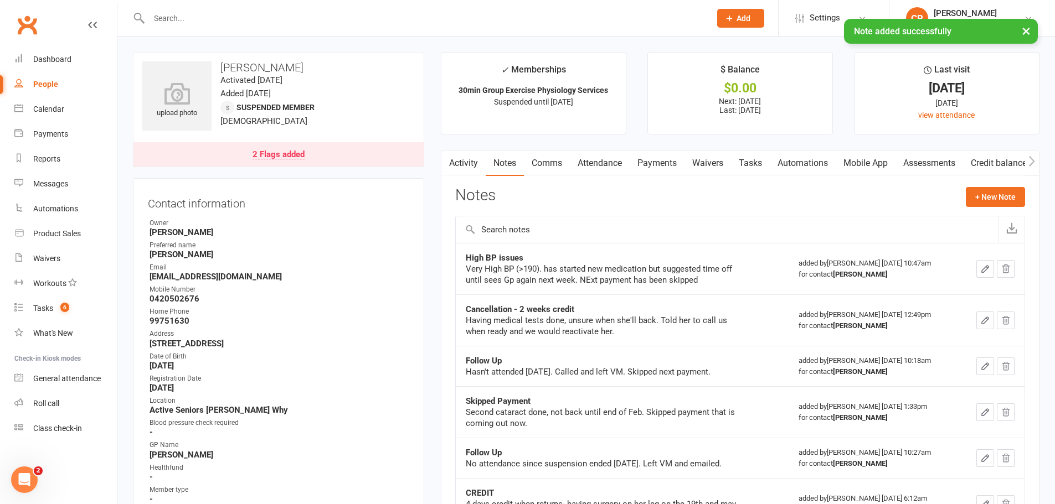
click at [301, 151] on div "2 Flags added" at bounding box center [279, 155] width 52 height 9
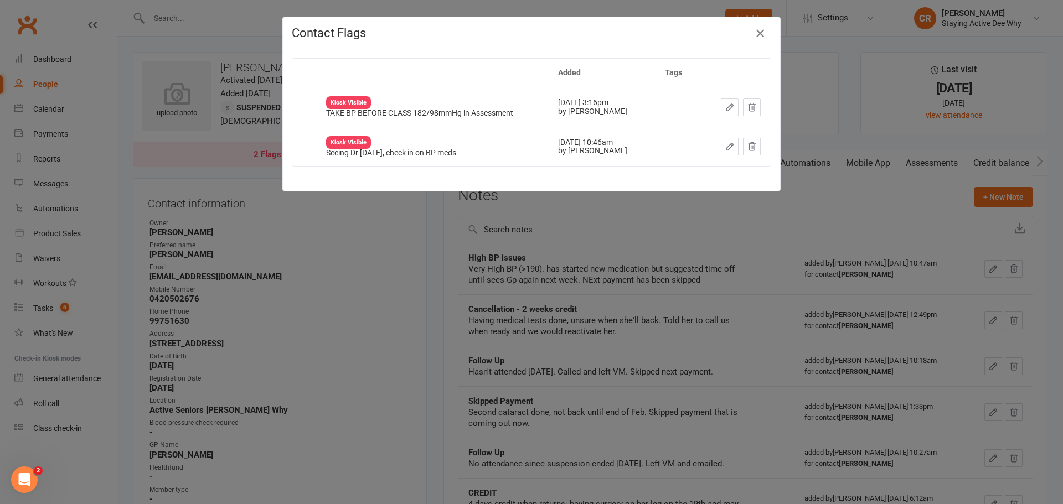
click at [761, 35] on icon "button" at bounding box center [760, 33] width 13 height 13
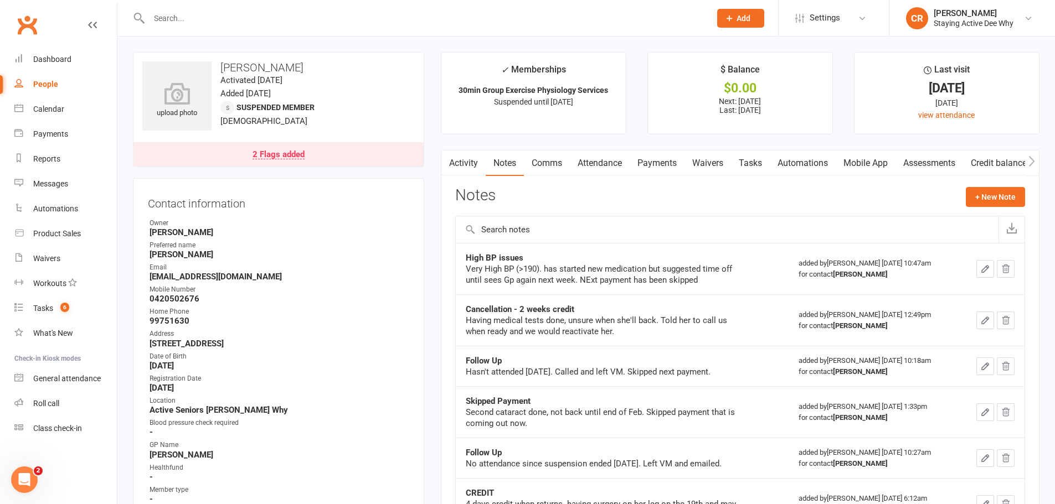
click at [209, 24] on input "text" at bounding box center [424, 19] width 557 height 16
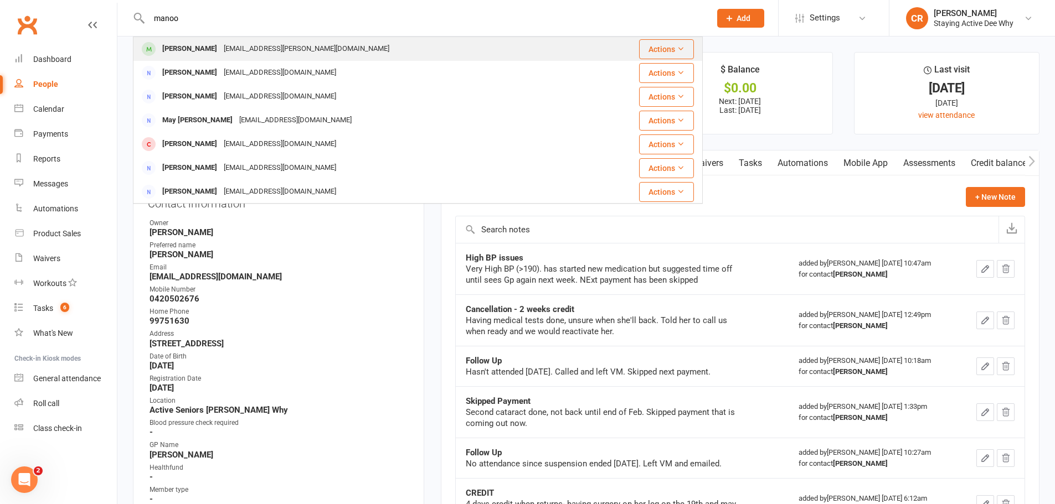
type input "manoo"
click at [210, 49] on div "Manooshad Nazarian" at bounding box center [189, 49] width 61 height 16
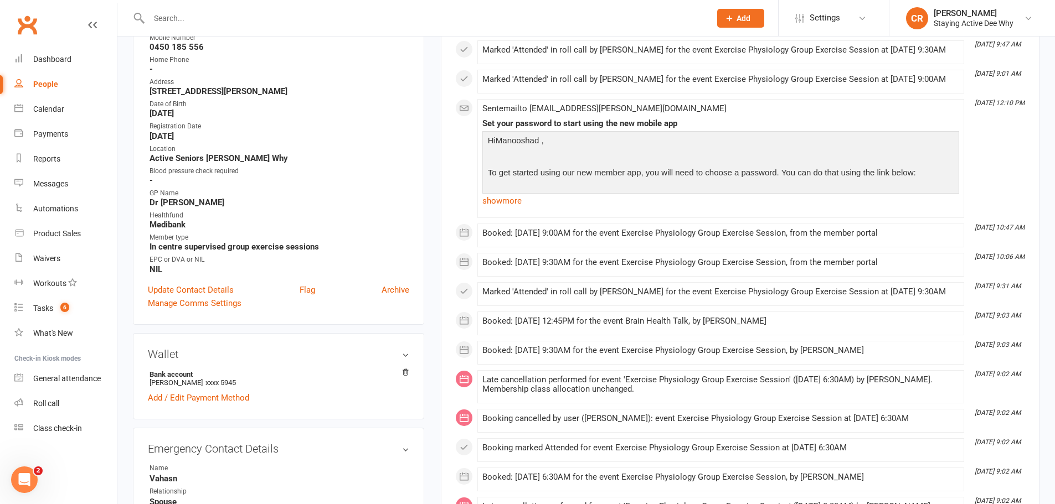
scroll to position [277, 0]
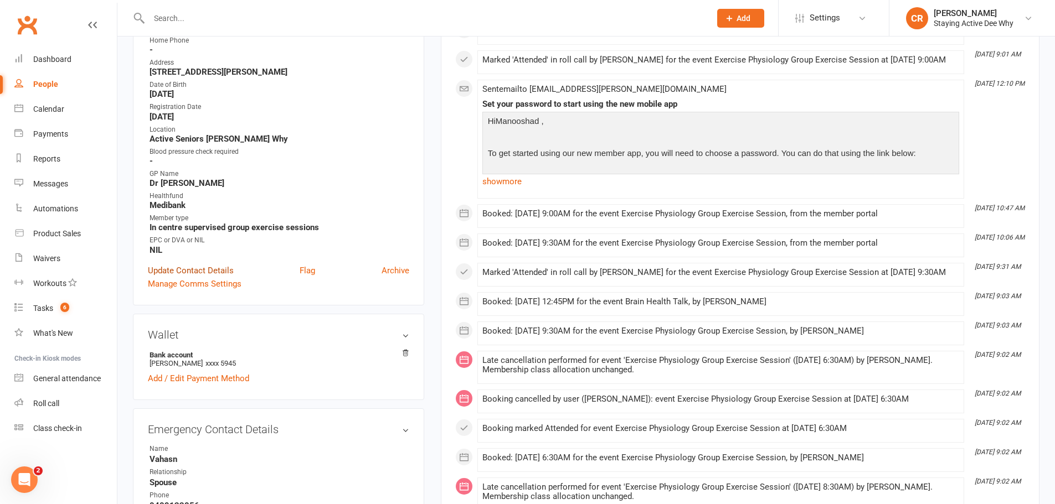
click at [230, 270] on link "Update Contact Details" at bounding box center [191, 270] width 86 height 13
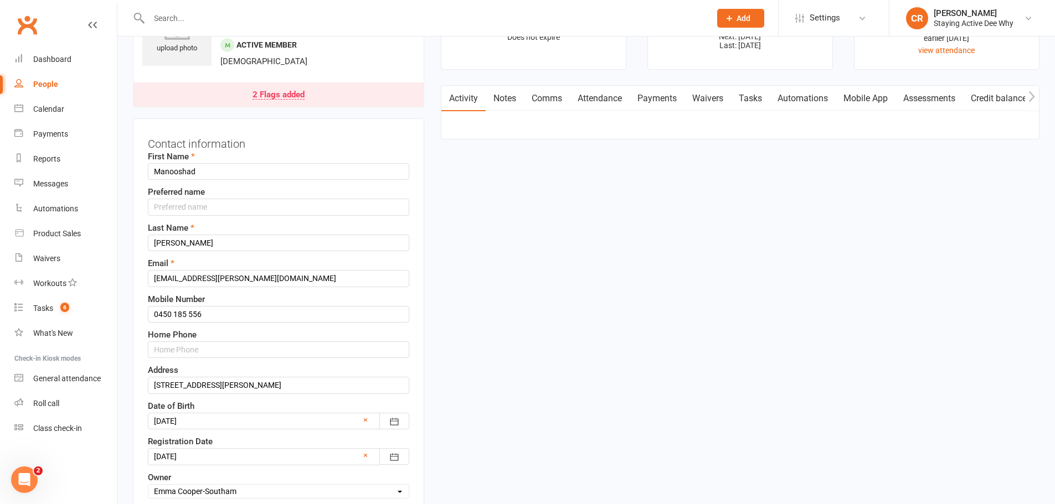
scroll to position [52, 0]
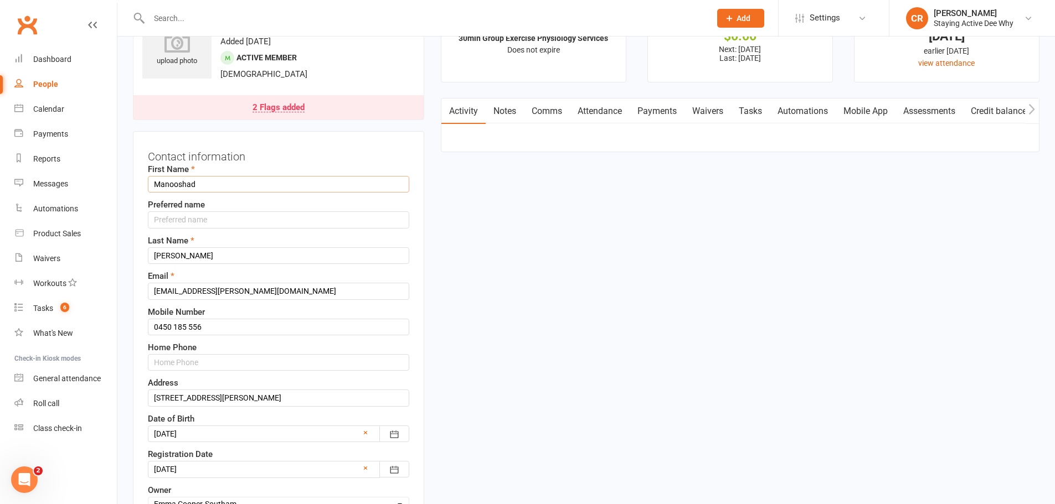
click at [202, 184] on input "Manooshad" at bounding box center [278, 184] width 261 height 17
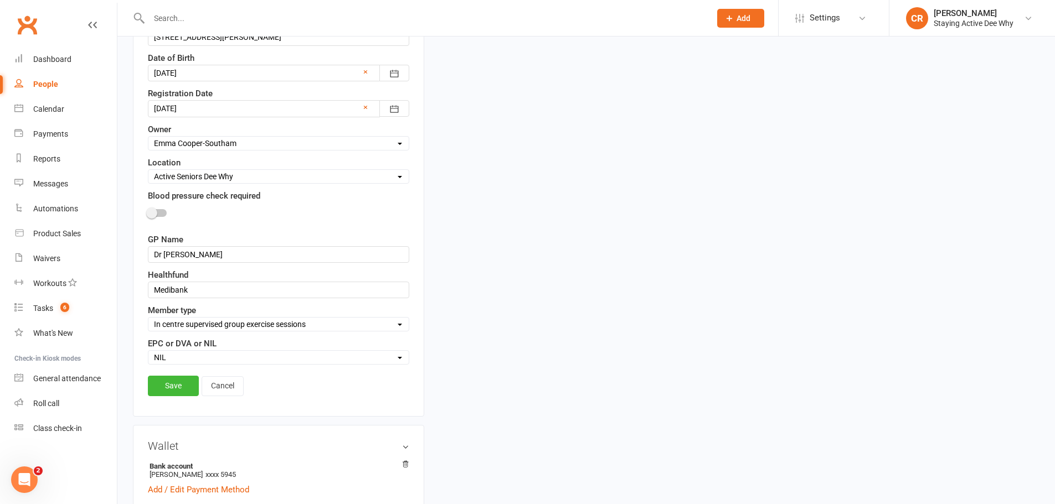
scroll to position [440, 0]
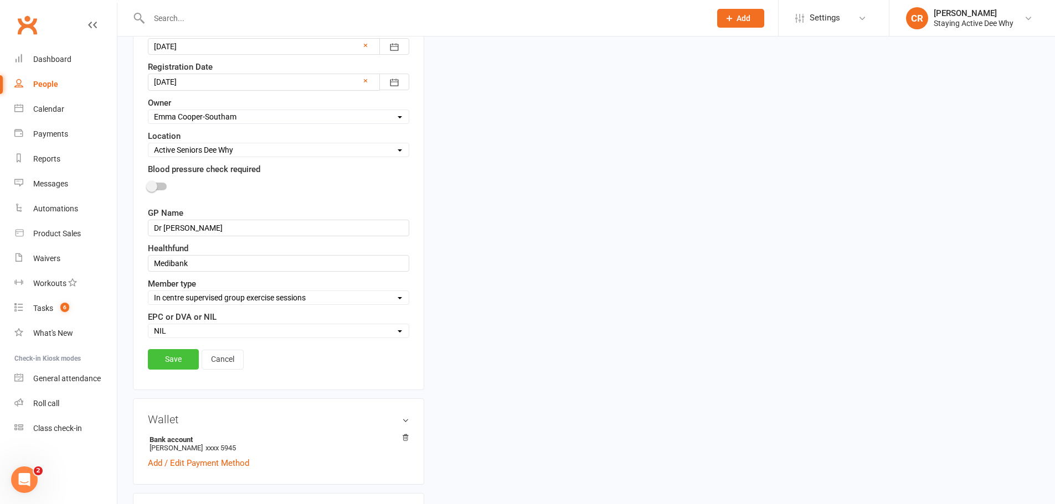
type input "Manooshag"
click at [178, 362] on link "Save" at bounding box center [173, 359] width 51 height 20
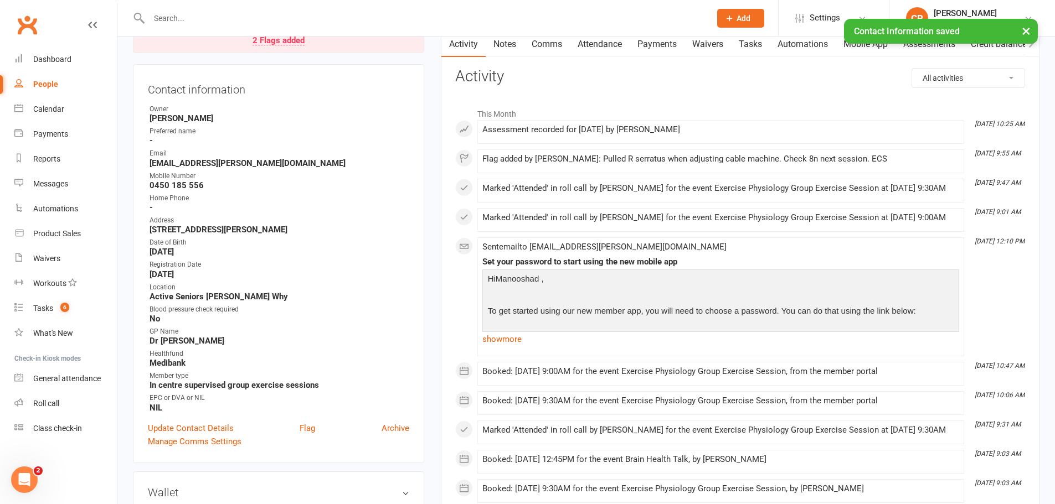
scroll to position [0, 0]
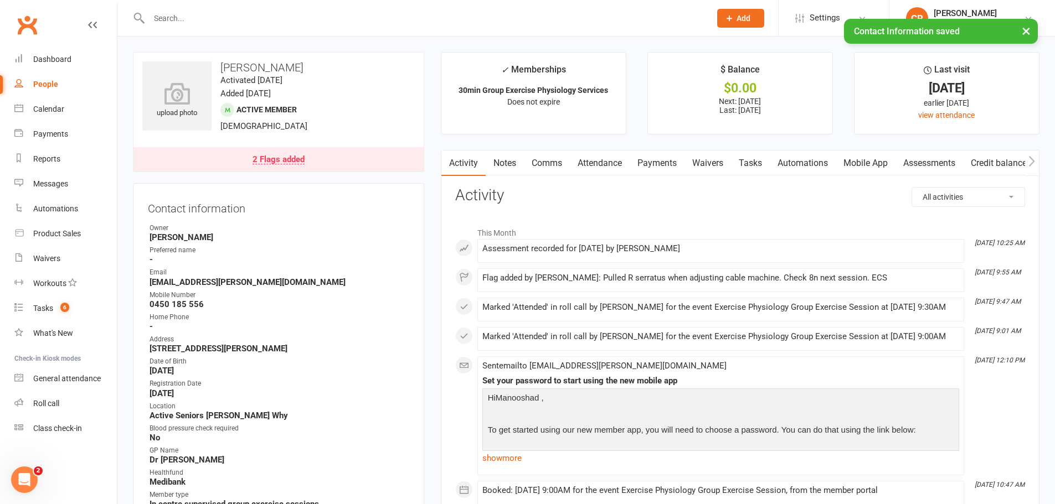
click at [269, 164] on div "2 Flags added" at bounding box center [279, 160] width 52 height 9
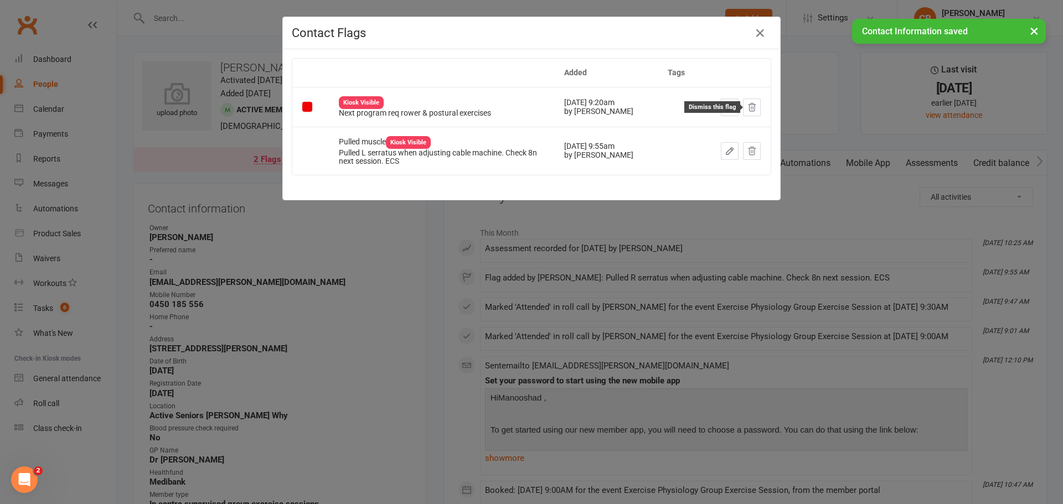
click at [753, 109] on button at bounding box center [752, 108] width 18 height 18
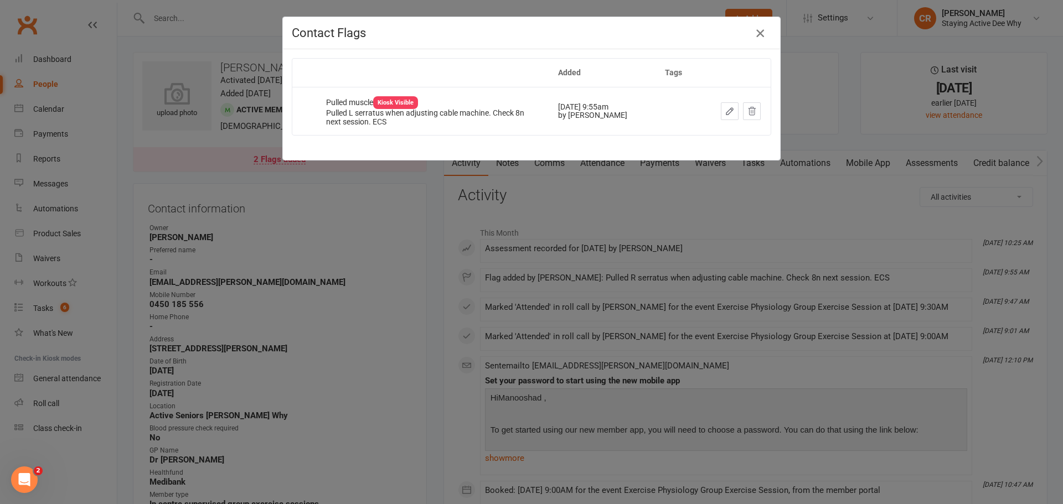
drag, startPoint x: 753, startPoint y: 33, endPoint x: 442, endPoint y: 105, distance: 319.0
click at [754, 33] on icon "button" at bounding box center [760, 33] width 13 height 13
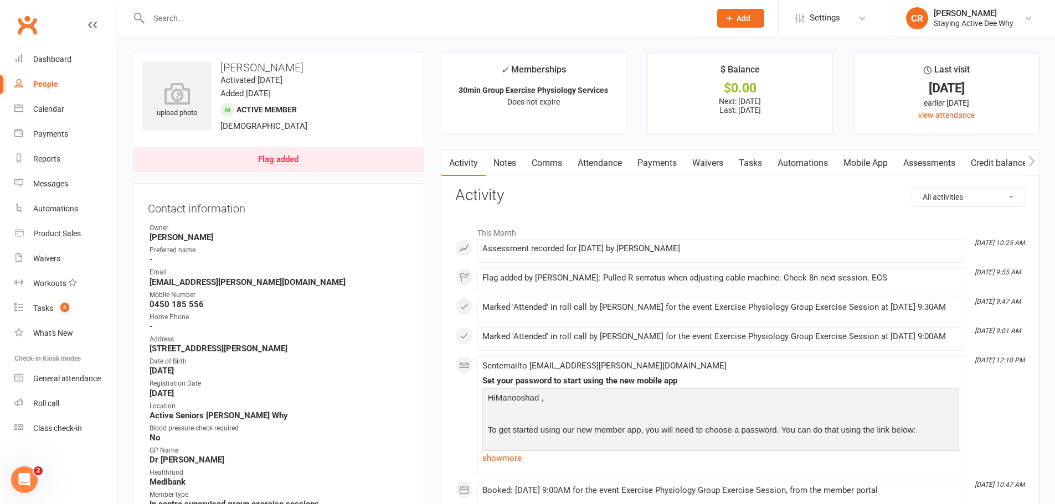
click at [320, 19] on input "text" at bounding box center [424, 19] width 557 height 16
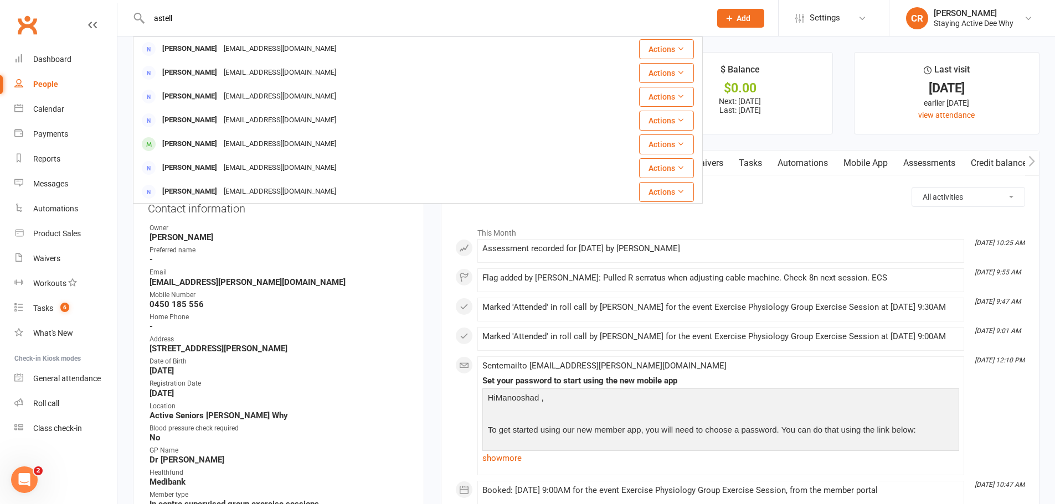
click at [262, 24] on input "astell" at bounding box center [424, 19] width 557 height 16
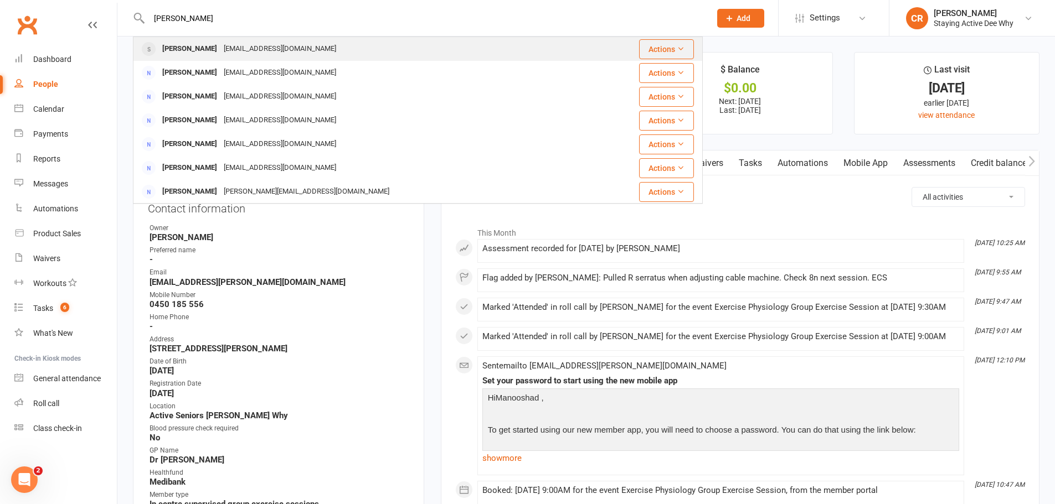
type input "flynn"
click at [243, 45] on div "bndflynn@gmail.com" at bounding box center [279, 49] width 119 height 16
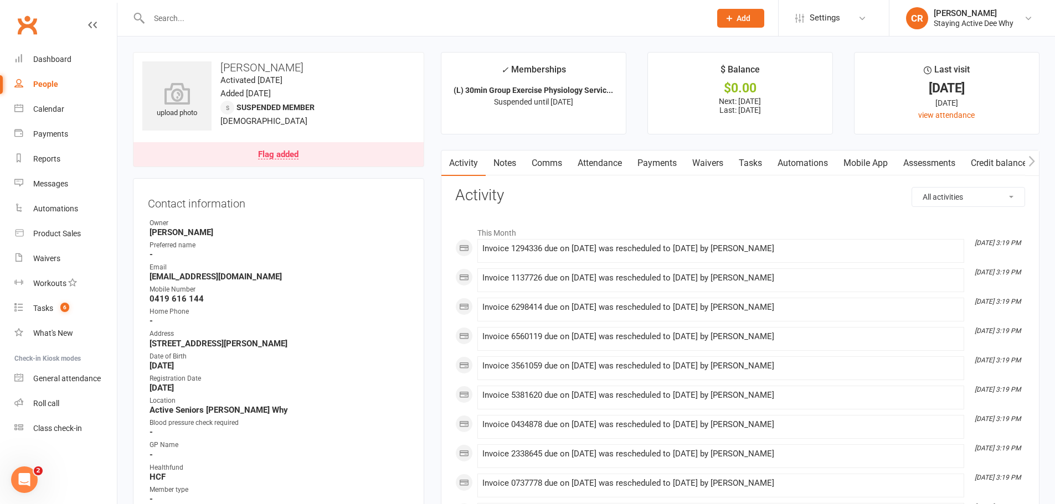
click at [504, 157] on link "Notes" at bounding box center [505, 163] width 38 height 25
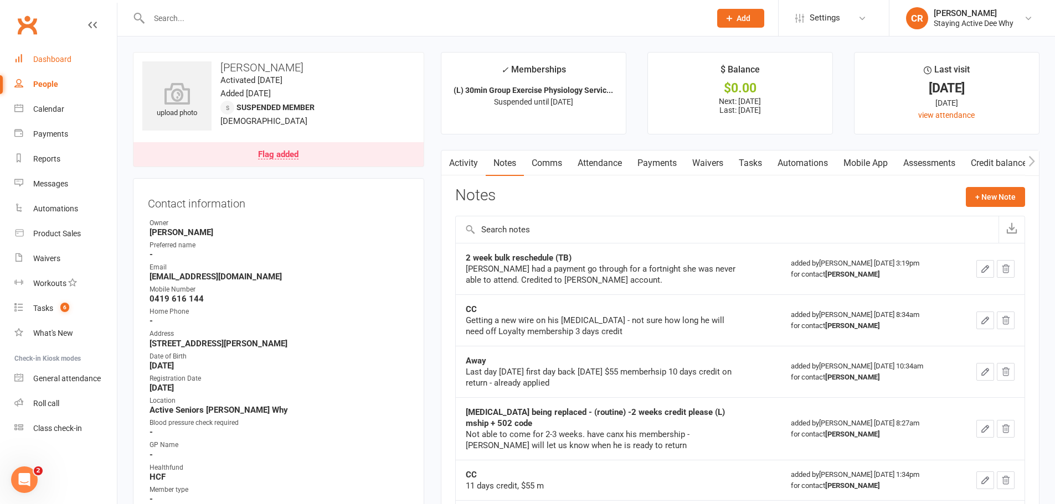
click at [55, 70] on link "Dashboard" at bounding box center [65, 59] width 102 height 25
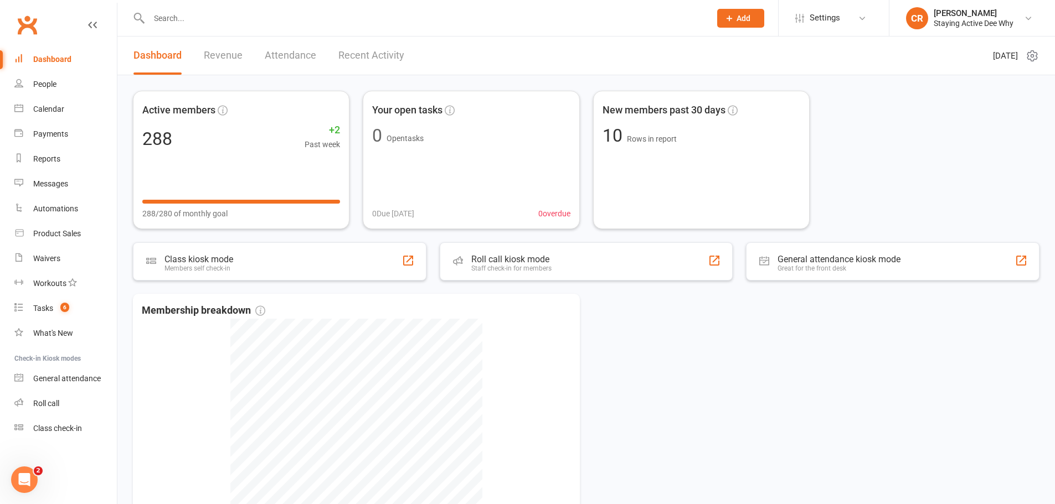
click at [212, 17] on input "text" at bounding box center [424, 19] width 557 height 16
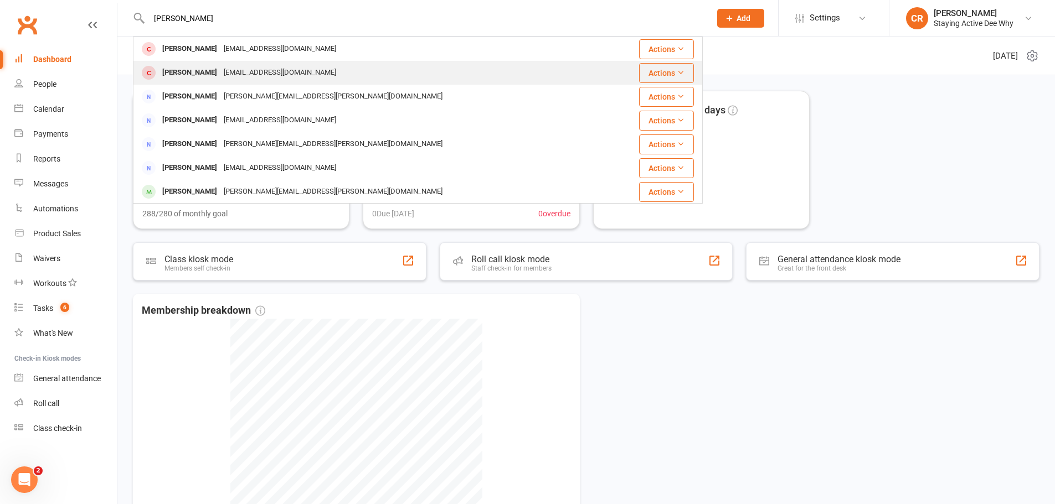
type input "[PERSON_NAME]"
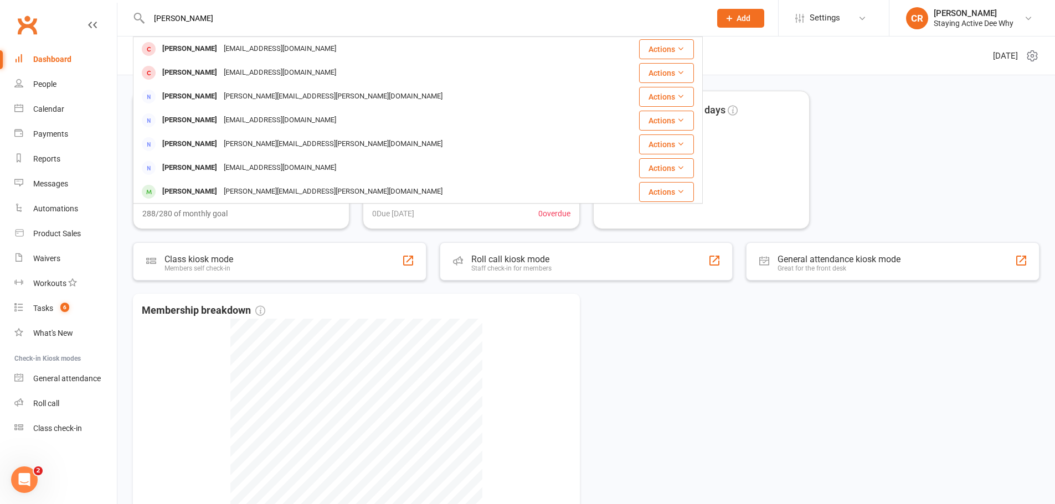
click at [194, 75] on div "[PERSON_NAME]" at bounding box center [189, 73] width 61 height 16
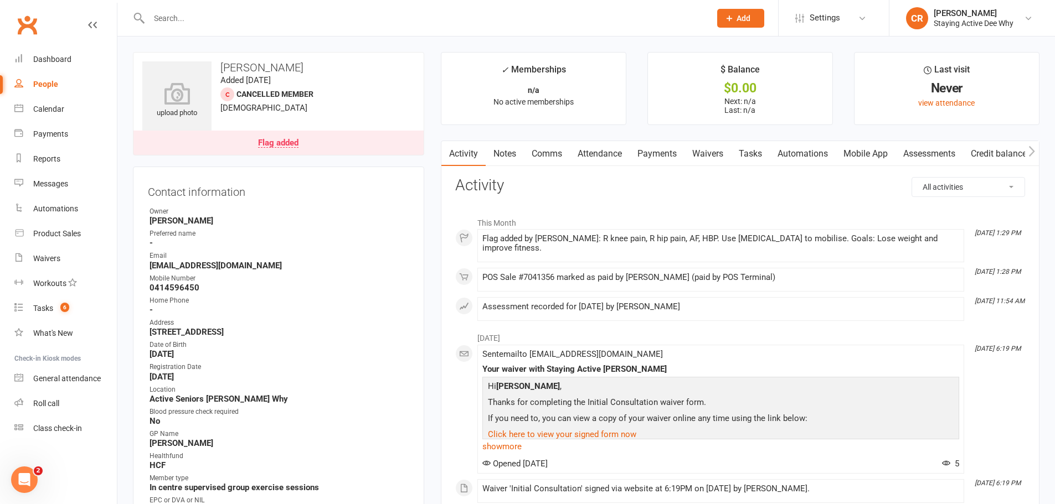
click at [857, 151] on link "Mobile App" at bounding box center [866, 153] width 60 height 25
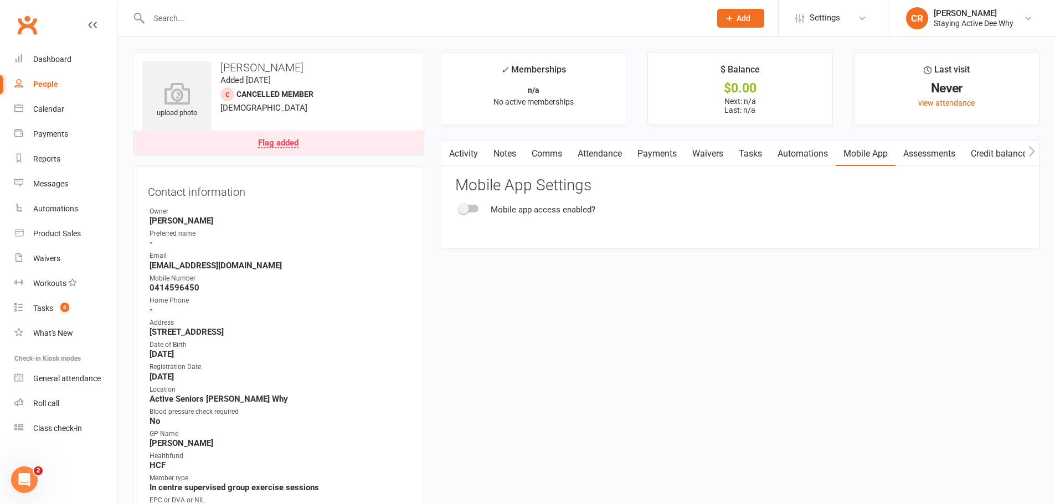
click at [465, 209] on span at bounding box center [463, 208] width 11 height 11
click at [460, 207] on input "checkbox" at bounding box center [460, 207] width 0 height 0
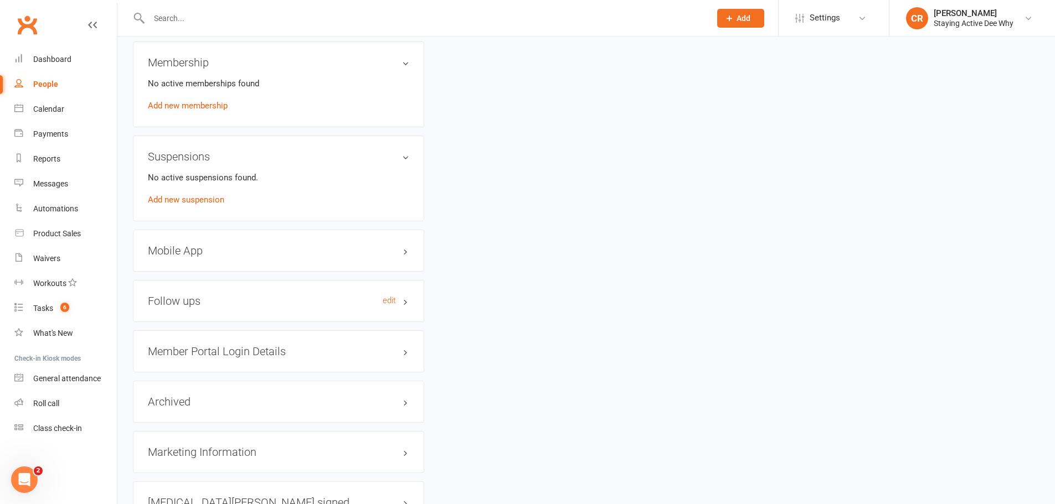
scroll to position [886, 0]
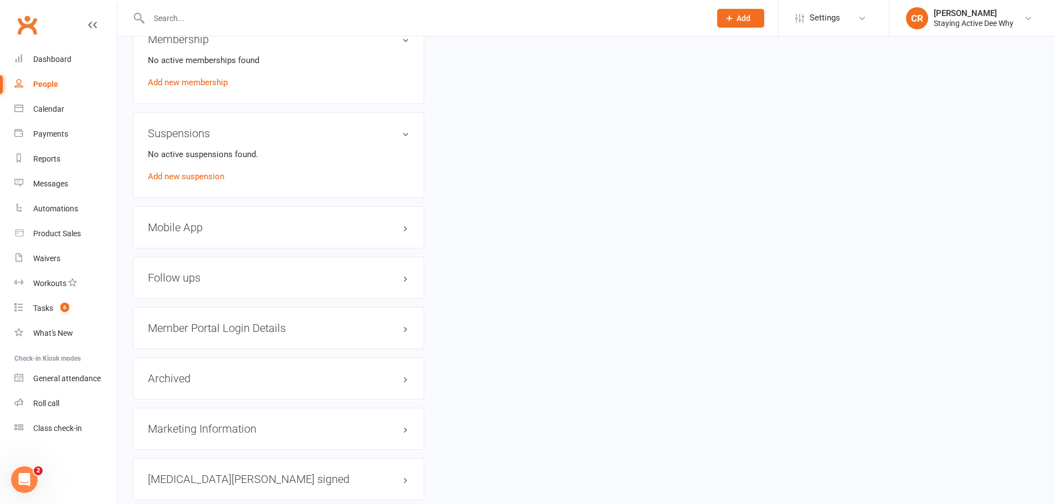
click at [239, 226] on h3 "Mobile App" at bounding box center [278, 227] width 261 height 12
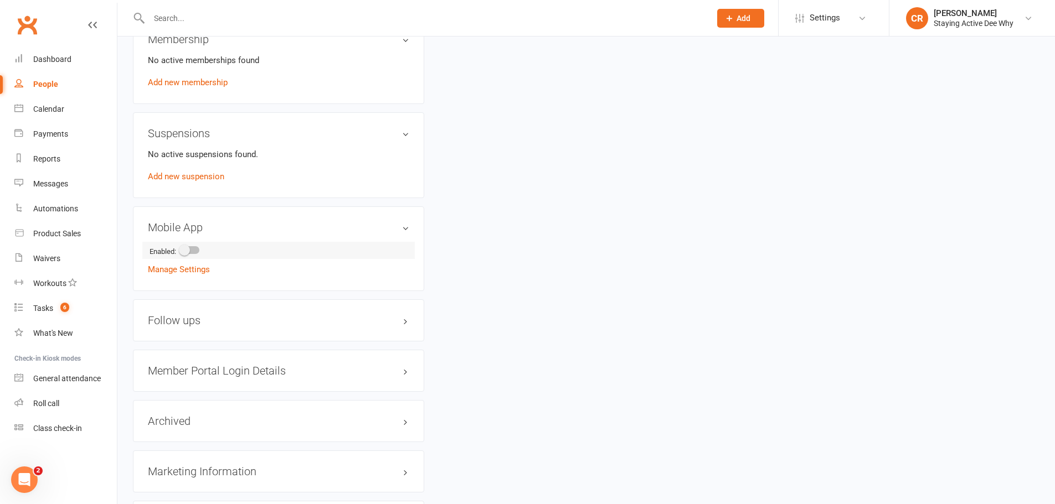
click at [197, 245] on li "Enabled:" at bounding box center [278, 250] width 261 height 17
click at [193, 250] on div at bounding box center [190, 250] width 19 height 8
click at [181, 249] on input "checkbox" at bounding box center [181, 249] width 0 height 0
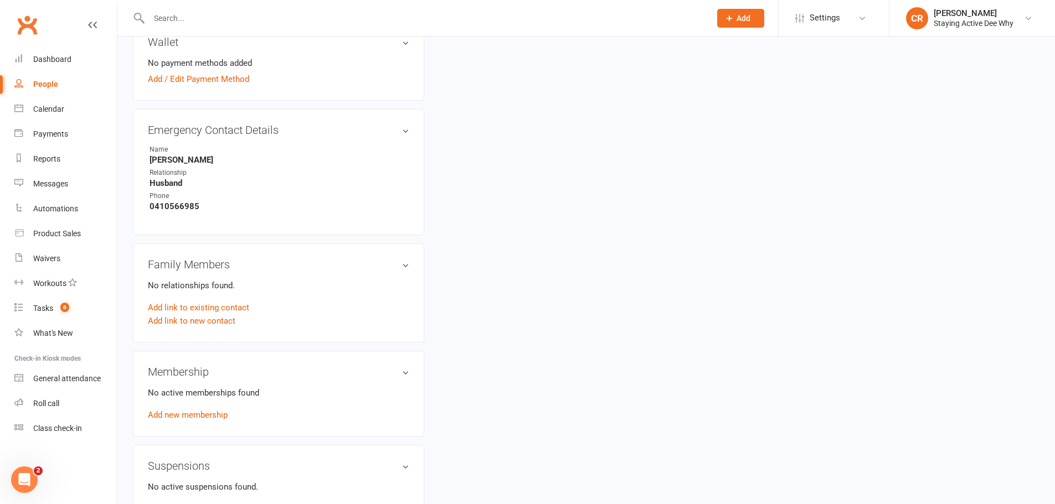
scroll to position [554, 0]
click at [188, 413] on link "Add new membership" at bounding box center [188, 415] width 80 height 10
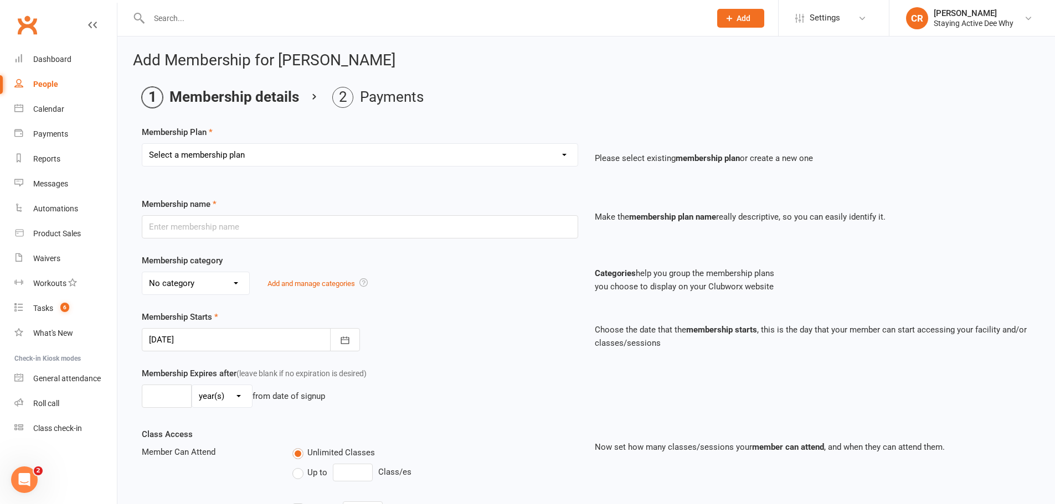
click at [249, 166] on select "Select a membership plan Create new Membership Plan 01 10953 Exercise Physiolog…" at bounding box center [359, 155] width 435 height 22
select select "4"
click at [142, 144] on select "Select a membership plan Create new Membership Plan 01 10953 Exercise Physiolog…" at bounding box center [359, 155] width 435 height 22
type input "30min Group Exercise Physiology Services"
select select "0"
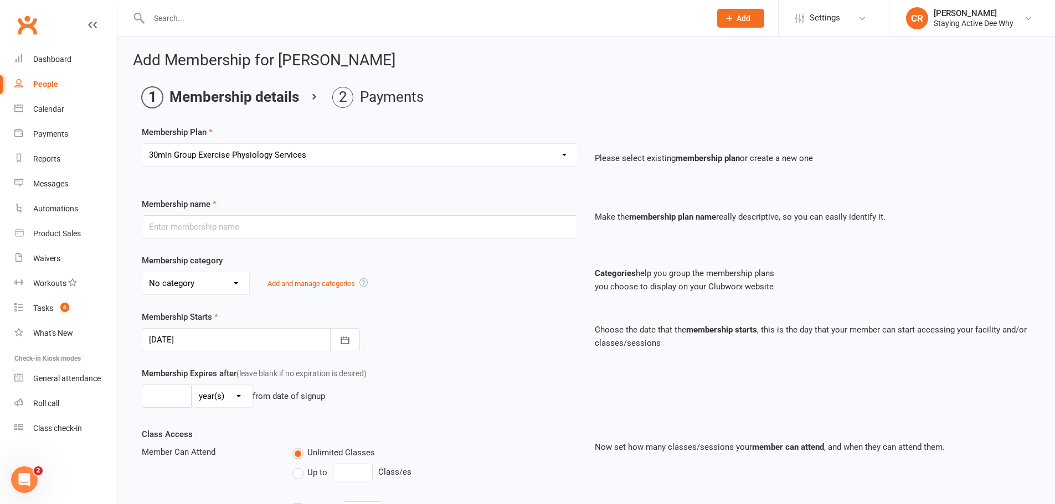
type input "0"
type input "3"
click at [189, 337] on div at bounding box center [251, 339] width 218 height 23
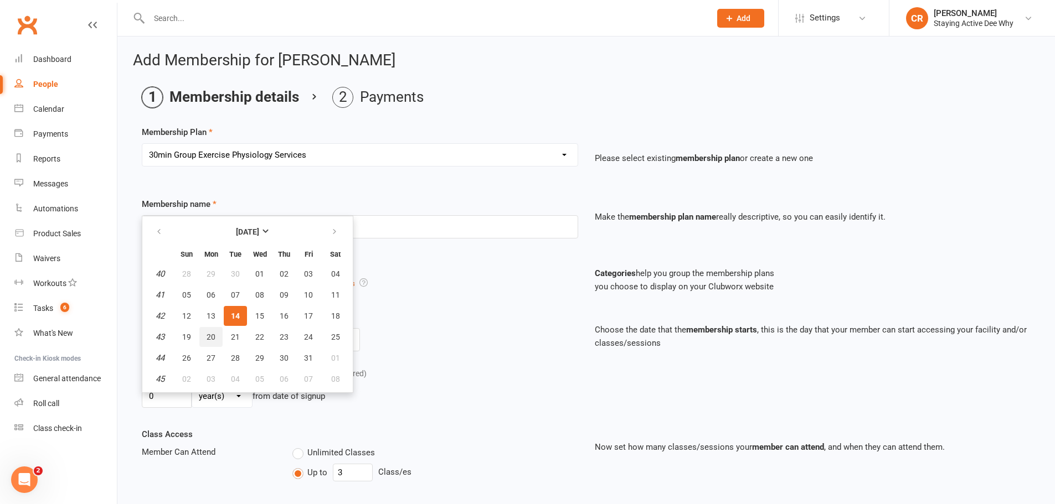
click at [207, 333] on span "20" at bounding box center [211, 337] width 9 height 9
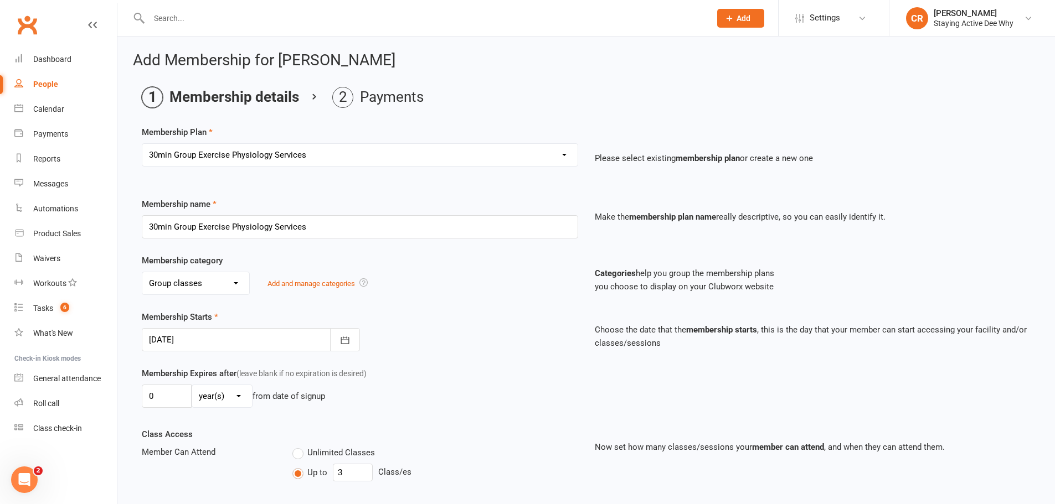
type input "[DATE]"
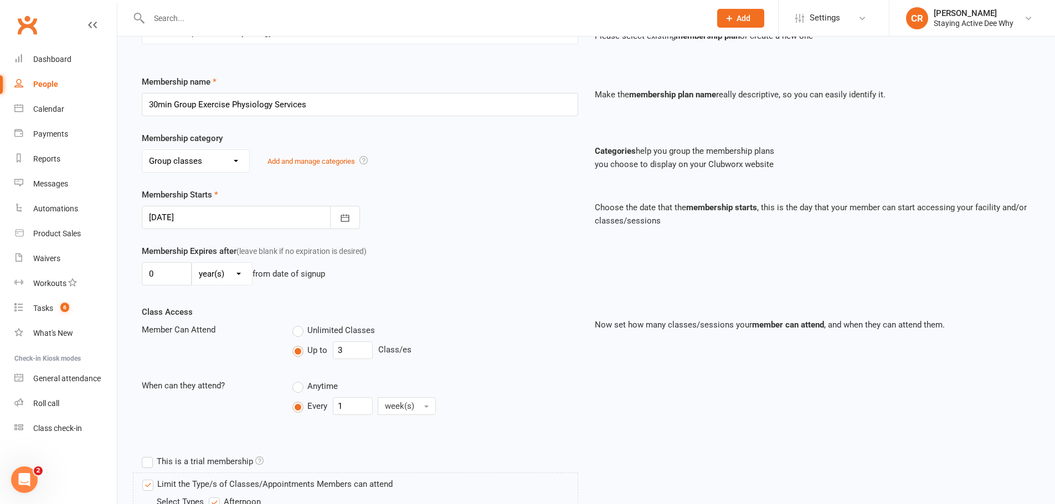
scroll to position [332, 0]
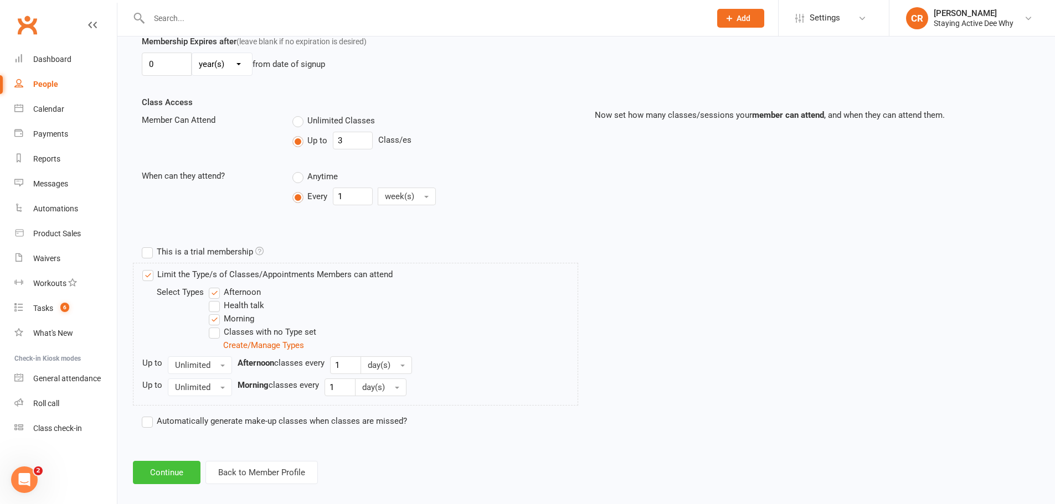
click at [152, 473] on button "Continue" at bounding box center [167, 472] width 68 height 23
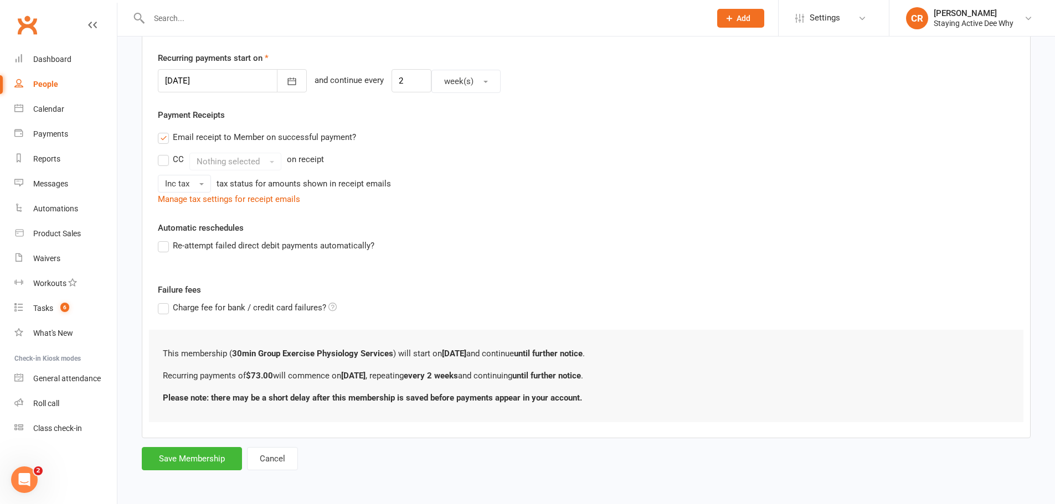
scroll to position [0, 0]
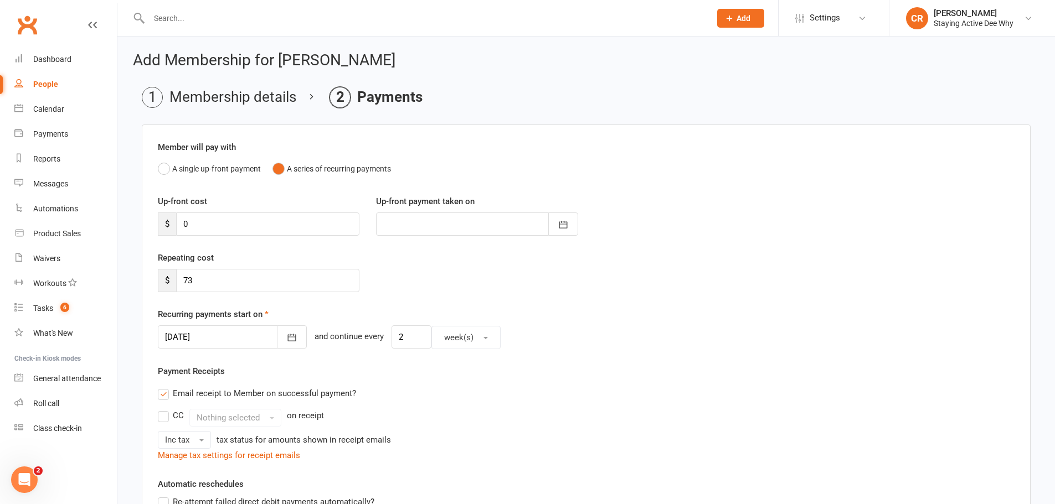
click at [202, 340] on div at bounding box center [232, 337] width 149 height 23
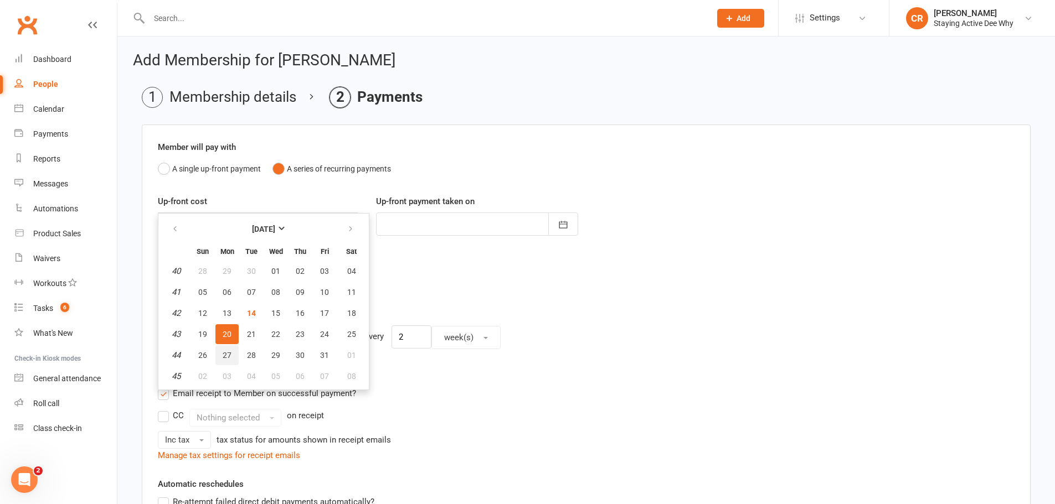
click at [225, 354] on span "27" at bounding box center [227, 355] width 9 height 9
type input "[DATE]"
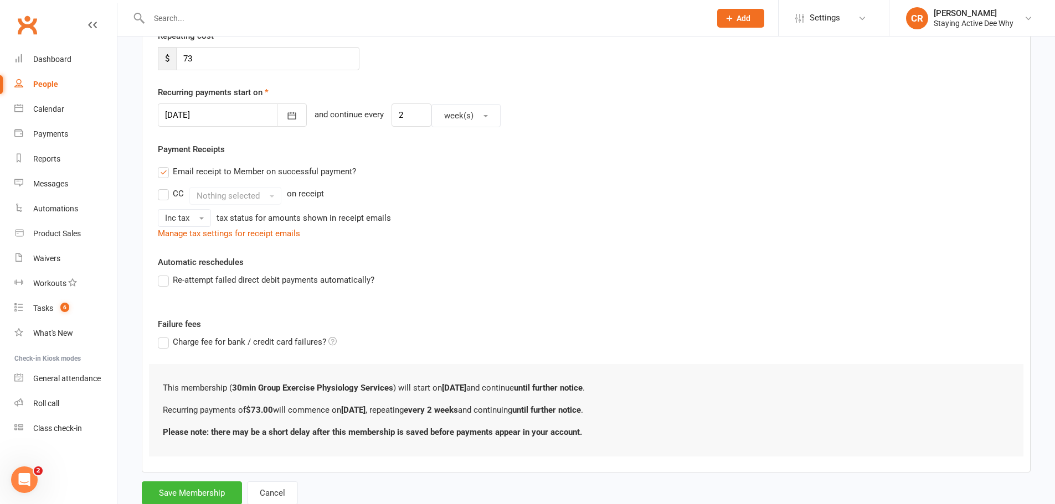
scroll to position [256, 0]
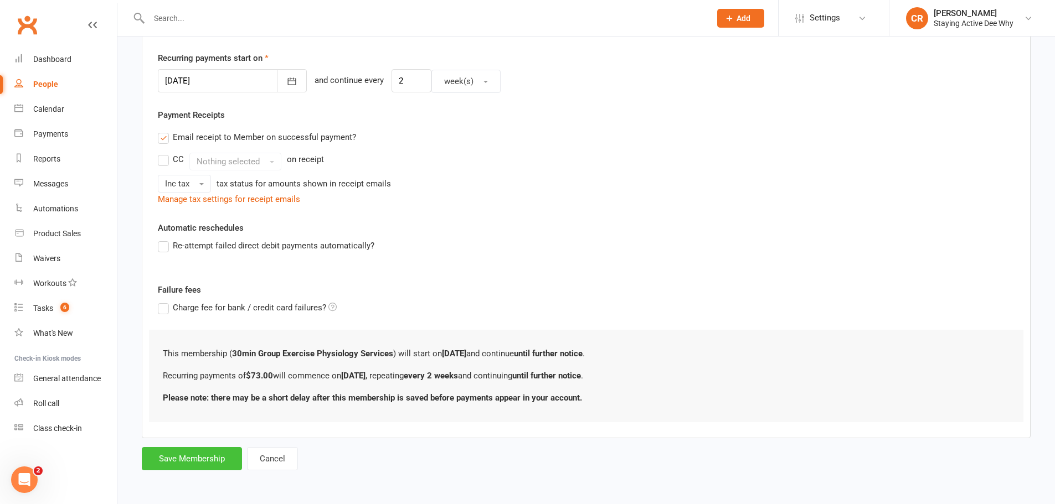
click at [163, 455] on button "Save Membership" at bounding box center [192, 458] width 100 height 23
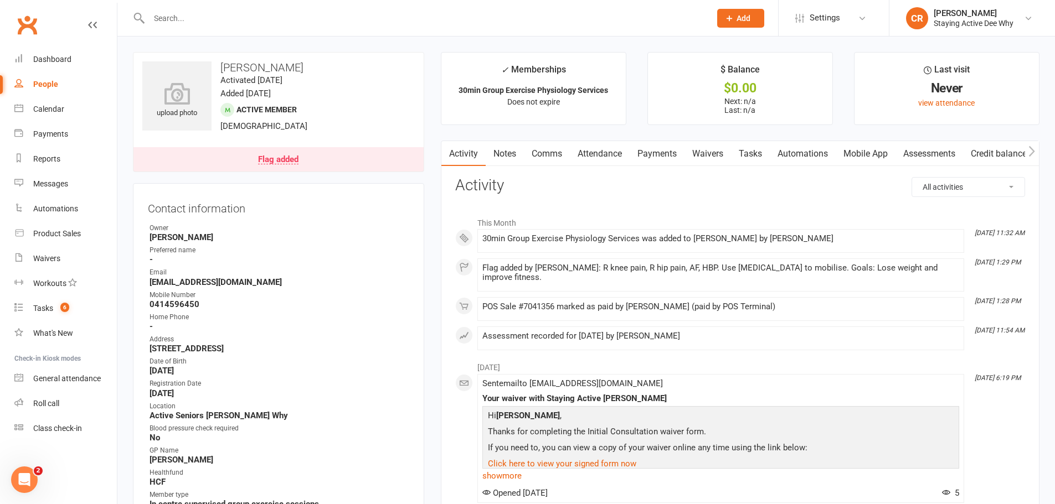
click at [648, 162] on link "Payments" at bounding box center [657, 153] width 55 height 25
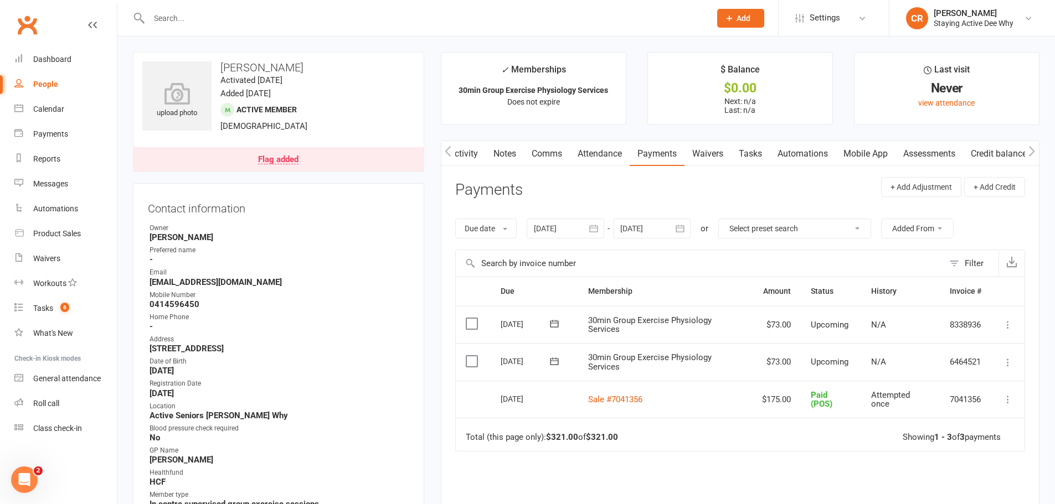
click at [878, 157] on link "Mobile App" at bounding box center [866, 153] width 60 height 25
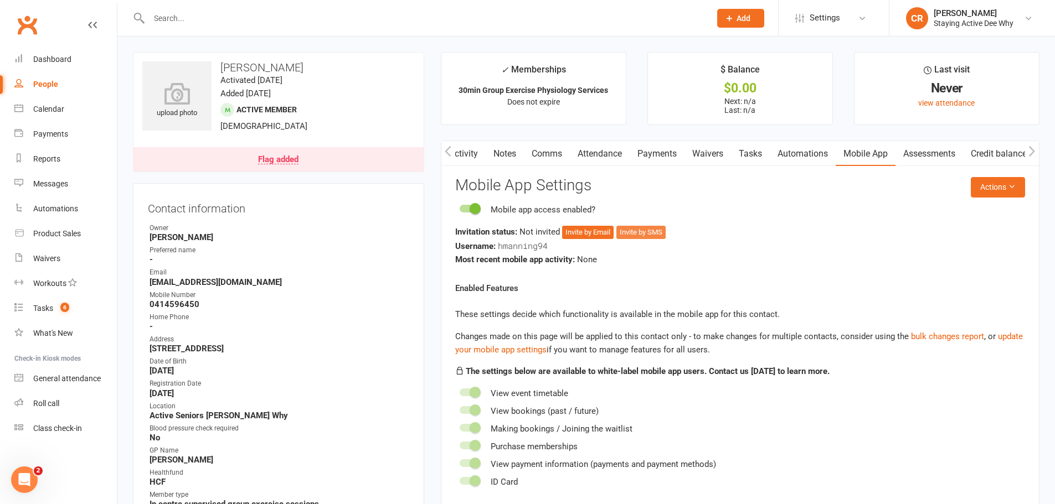
click at [645, 232] on button "Invite by SMS" at bounding box center [640, 232] width 49 height 13
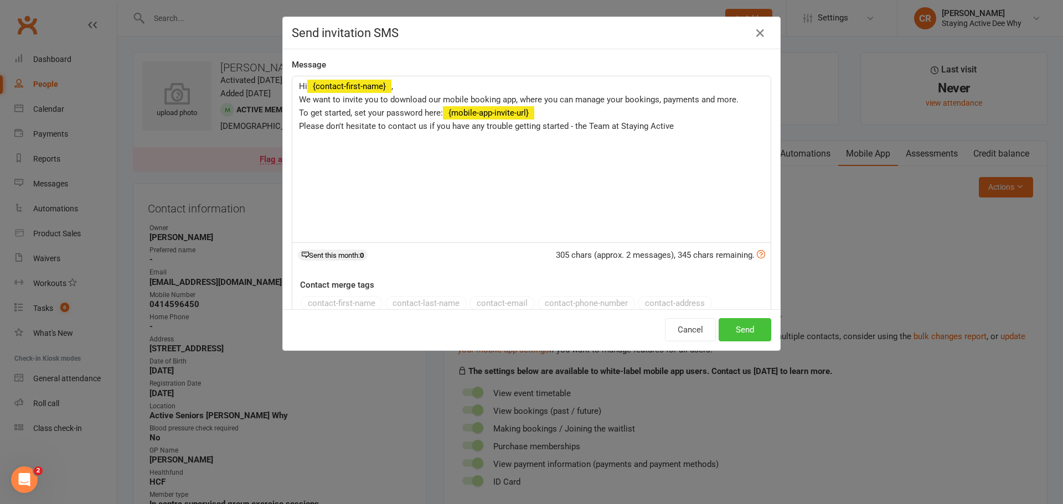
click at [725, 328] on button "Send" at bounding box center [745, 329] width 53 height 23
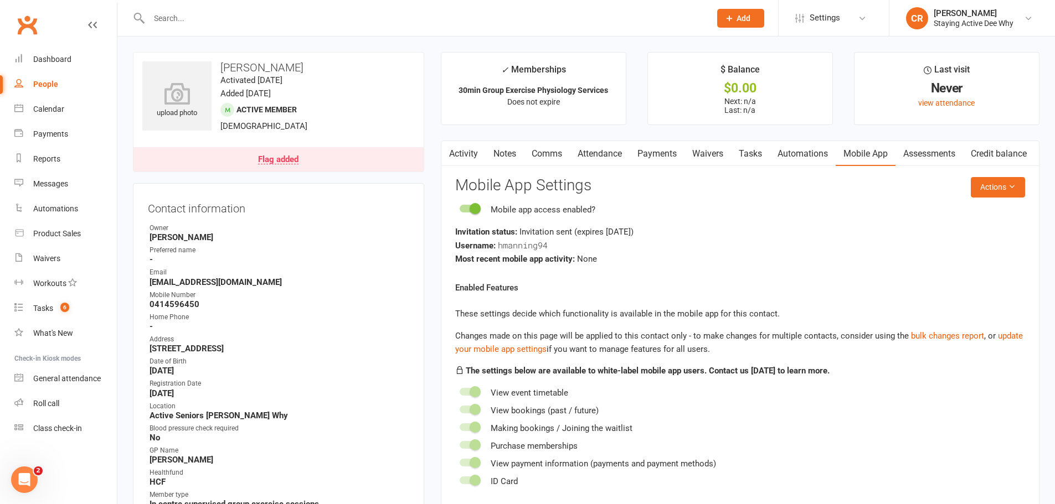
click at [437, 69] on main "✓ Memberships 30min Group Exercise Physiology Services Does not expire $ Balanc…" at bounding box center [739, 292] width 615 height 480
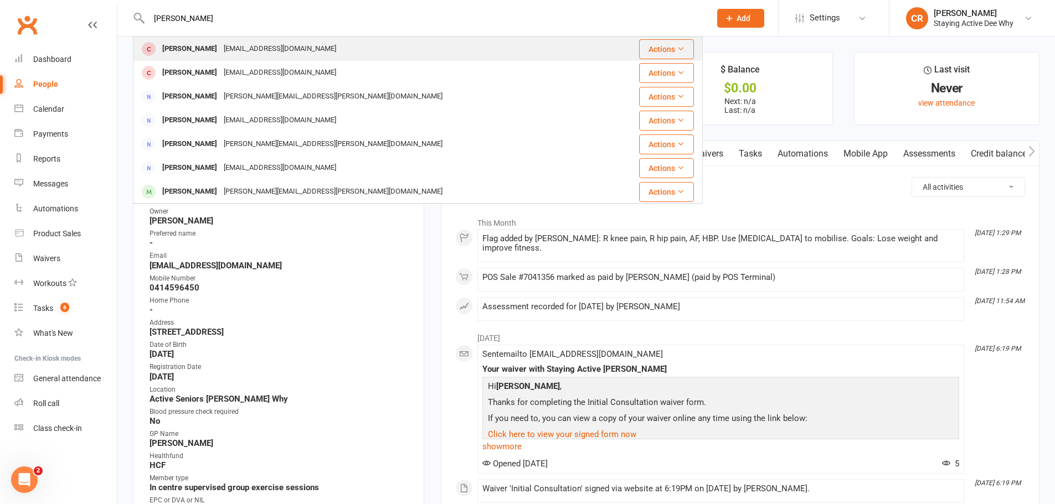
type input "[PERSON_NAME]"
click at [184, 48] on div "[PERSON_NAME]" at bounding box center [189, 49] width 61 height 16
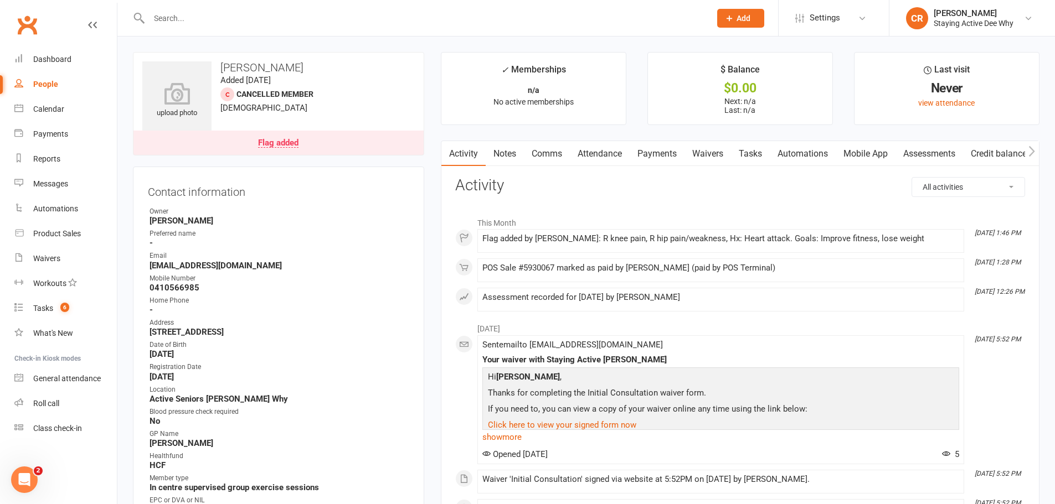
click at [871, 156] on link "Mobile App" at bounding box center [866, 153] width 60 height 25
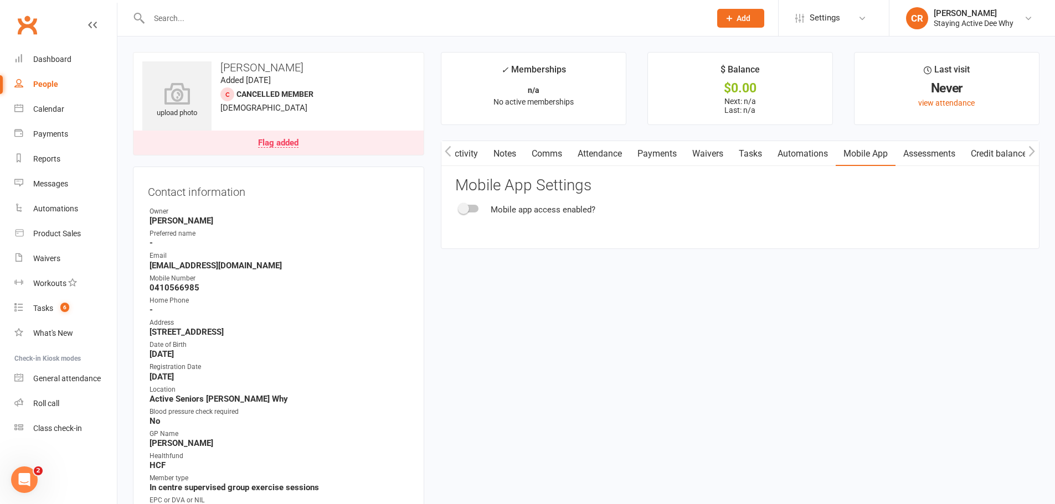
click at [473, 207] on div at bounding box center [469, 209] width 19 height 8
click at [460, 207] on input "checkbox" at bounding box center [460, 207] width 0 height 0
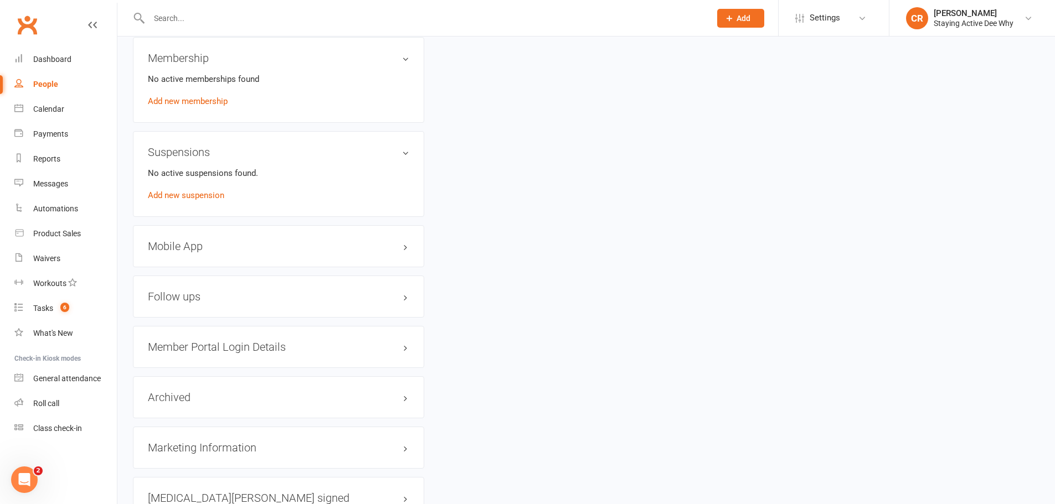
scroll to position [886, 0]
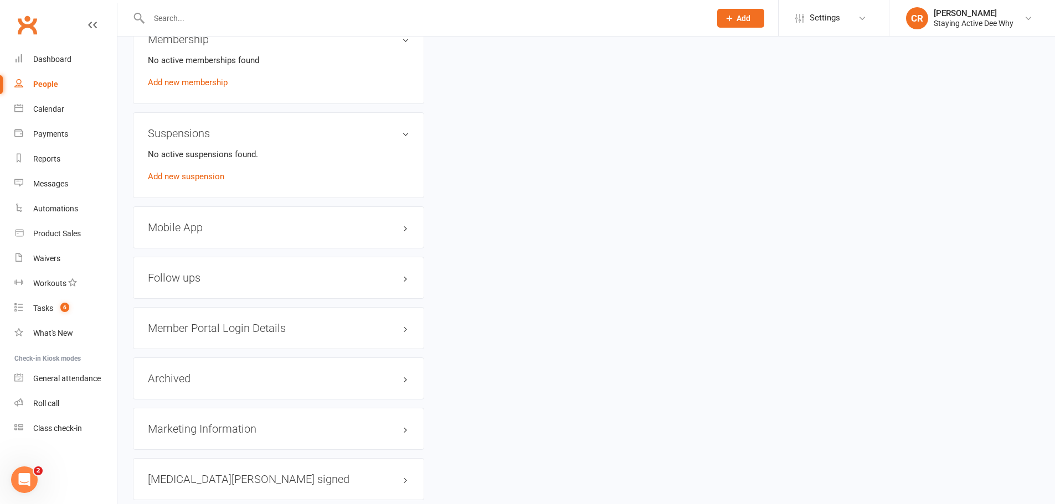
click at [229, 223] on h3 "Mobile App" at bounding box center [278, 227] width 261 height 12
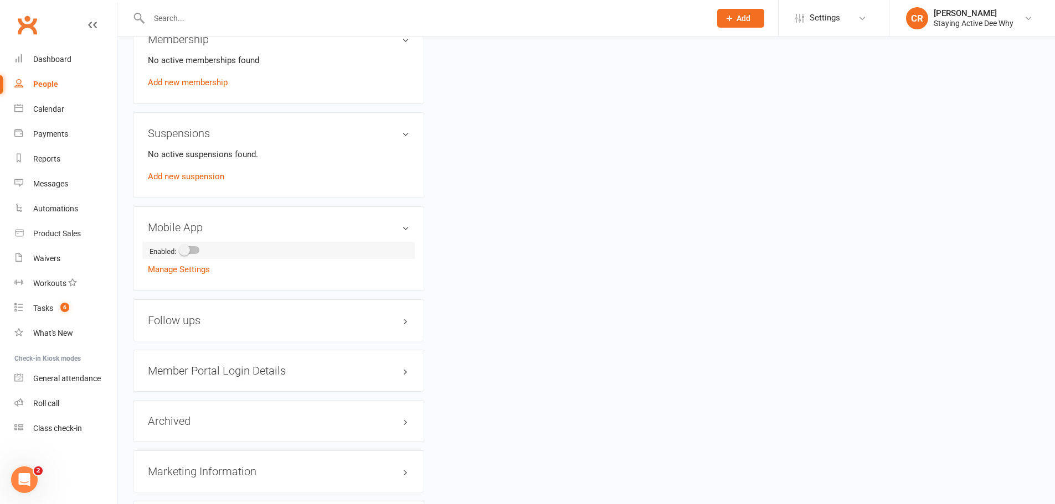
click at [194, 251] on div at bounding box center [190, 250] width 19 height 8
click at [181, 249] on input "checkbox" at bounding box center [181, 249] width 0 height 0
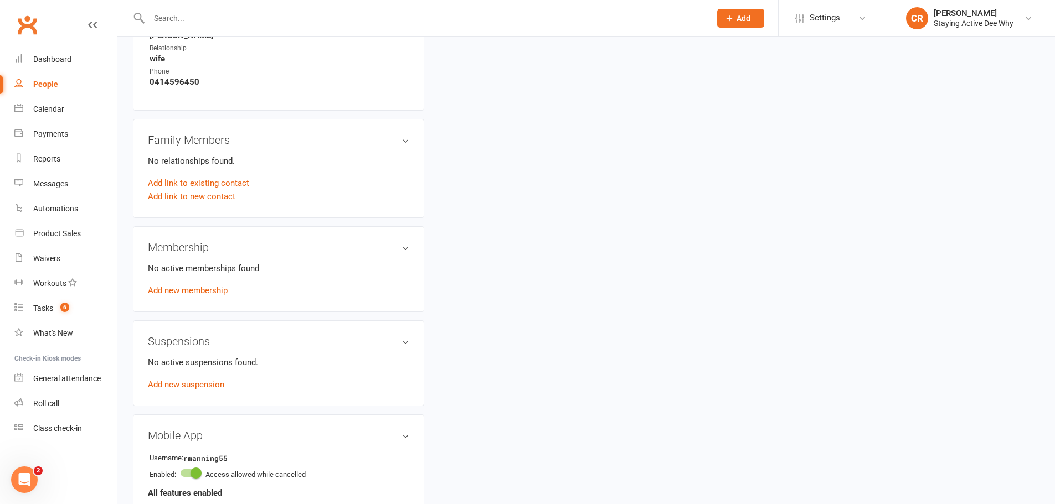
scroll to position [609, 0]
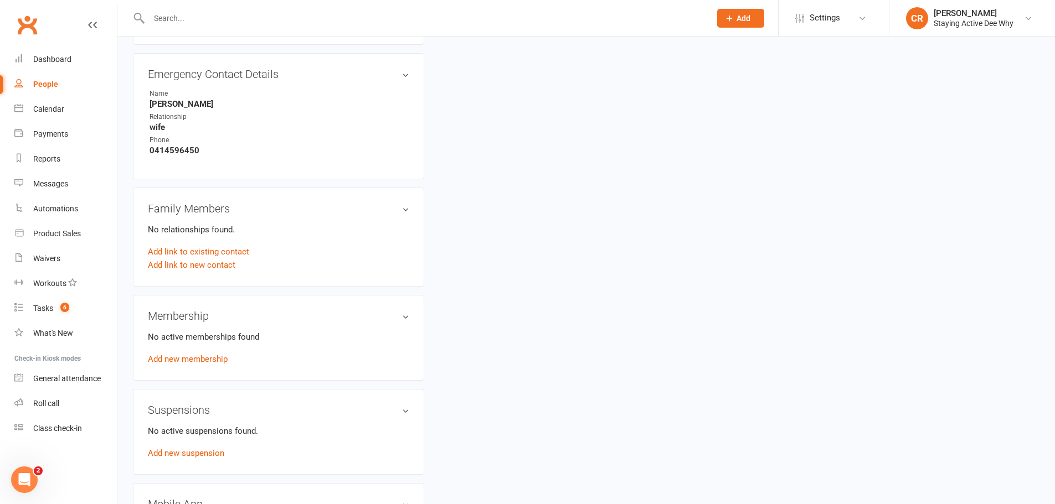
click at [203, 359] on link "Add new membership" at bounding box center [188, 359] width 80 height 10
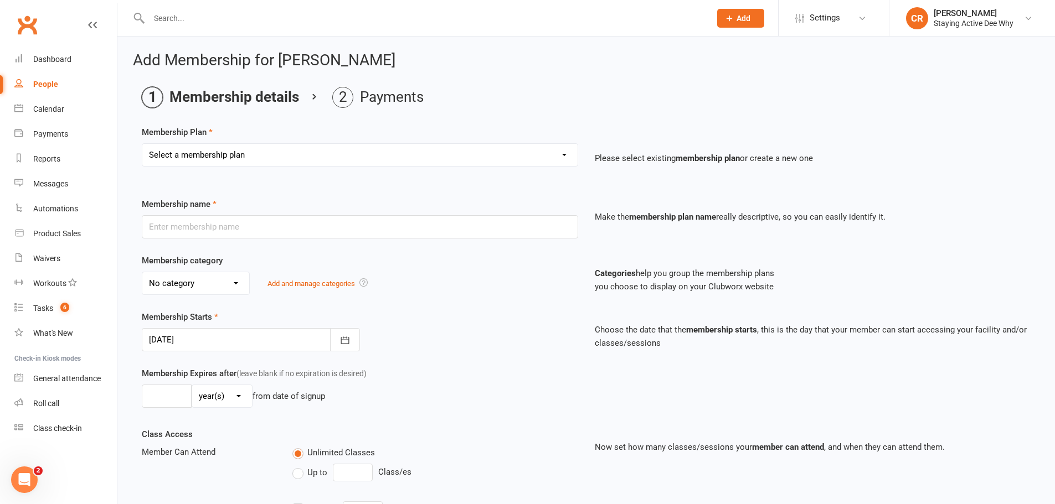
click at [214, 156] on select "Select a membership plan Create new Membership Plan 01 10953 Exercise Physiolog…" at bounding box center [359, 155] width 435 height 22
select select "4"
click at [142, 144] on select "Select a membership plan Create new Membership Plan 01 10953 Exercise Physiolog…" at bounding box center [359, 155] width 435 height 22
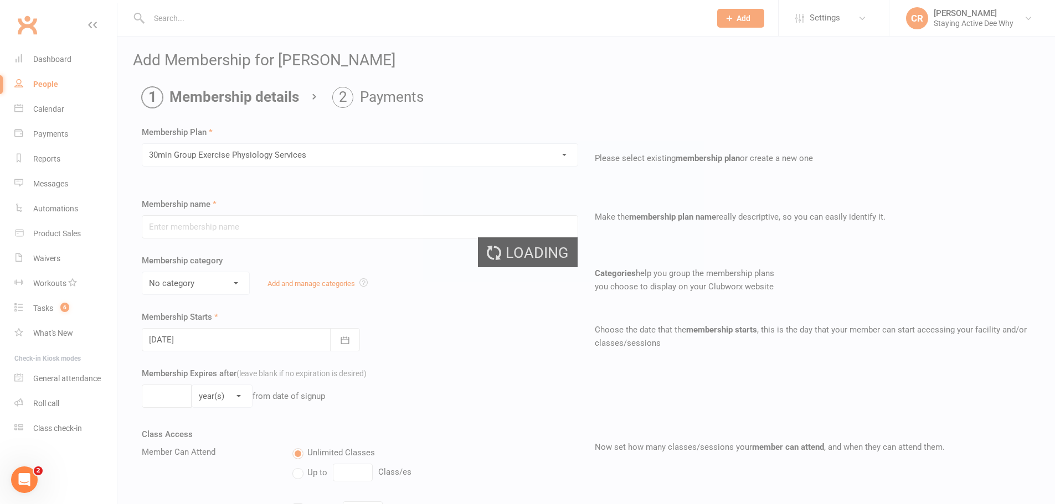
type input "30min Group Exercise Physiology Services"
select select "0"
type input "0"
type input "3"
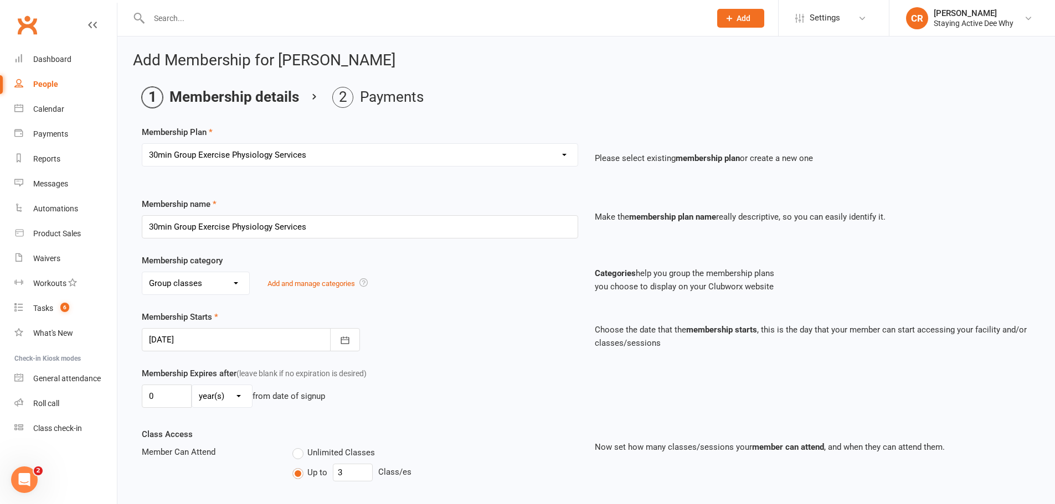
drag, startPoint x: 184, startPoint y: 336, endPoint x: 181, endPoint y: 351, distance: 15.2
click at [183, 338] on div at bounding box center [251, 339] width 218 height 23
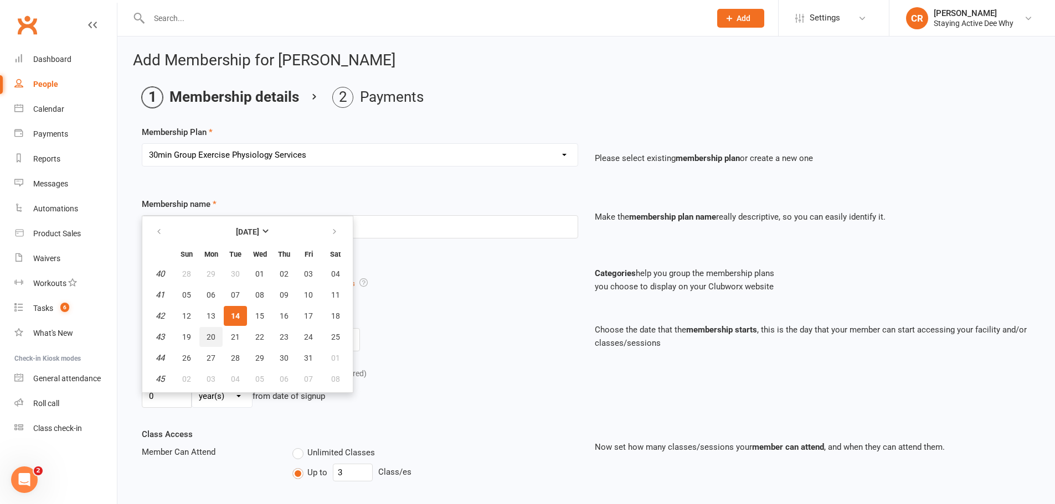
click at [208, 340] on span "20" at bounding box center [211, 337] width 9 height 9
type input "[DATE]"
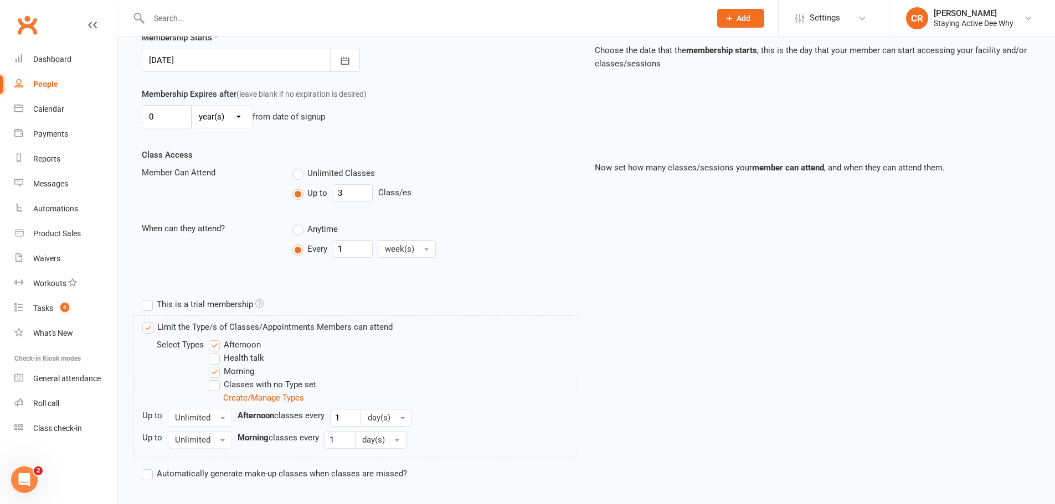
scroll to position [344, 0]
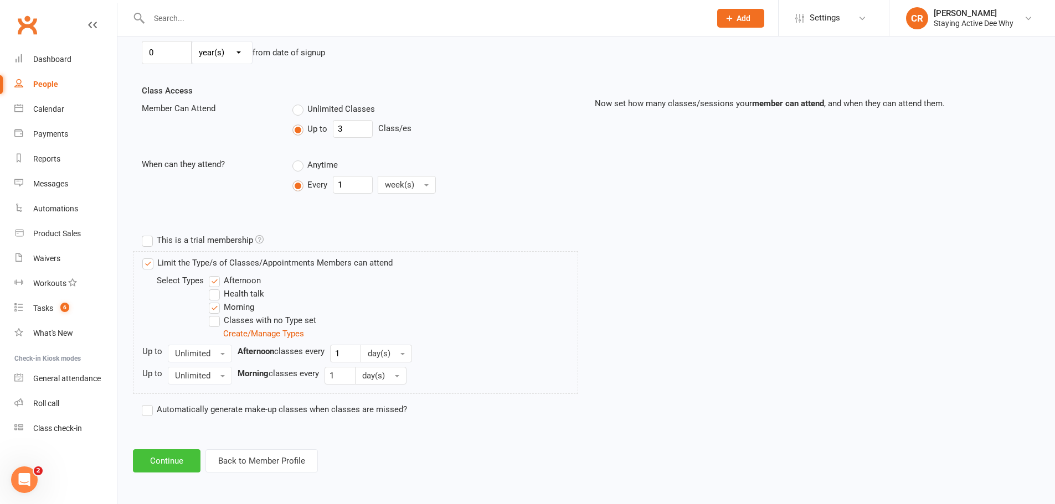
click at [159, 467] on button "Continue" at bounding box center [167, 461] width 68 height 23
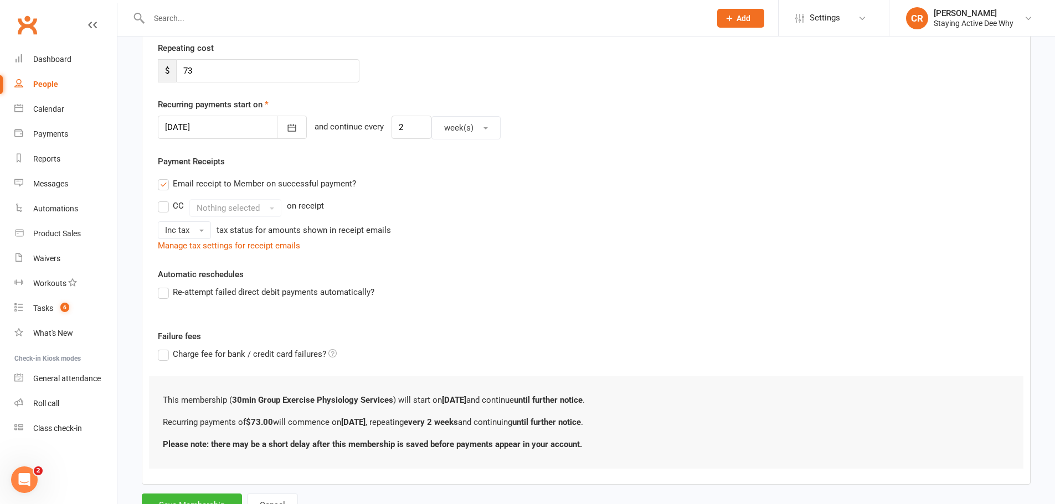
scroll to position [256, 0]
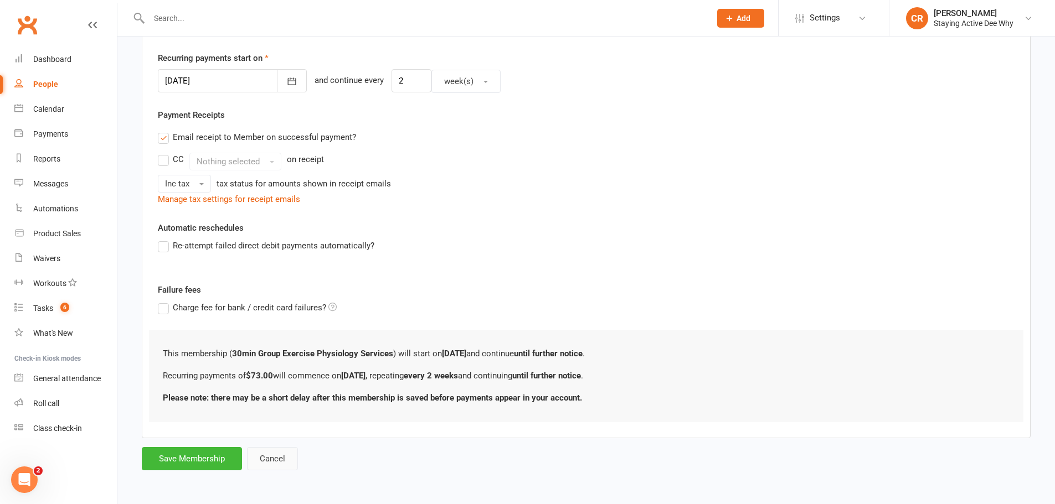
click at [267, 455] on button "Cancel" at bounding box center [272, 458] width 51 height 23
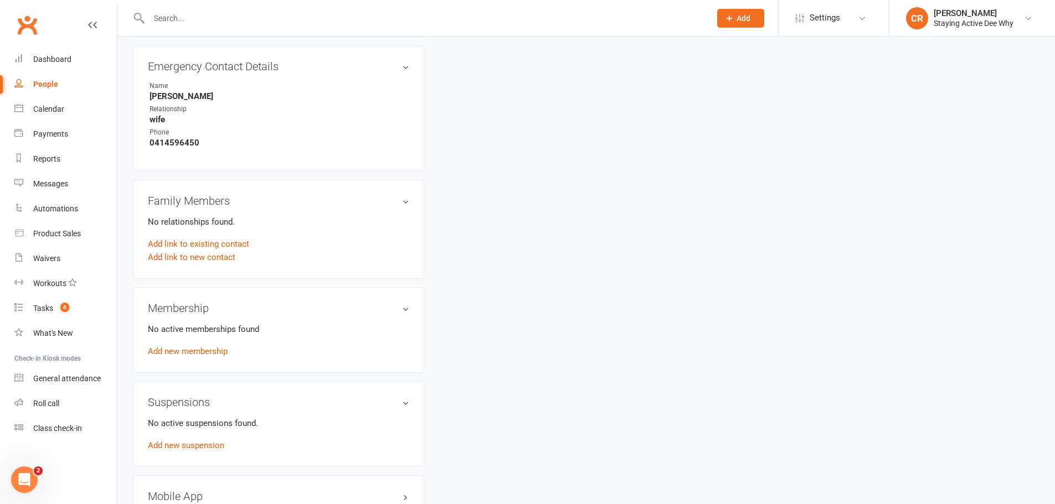
scroll to position [720, 0]
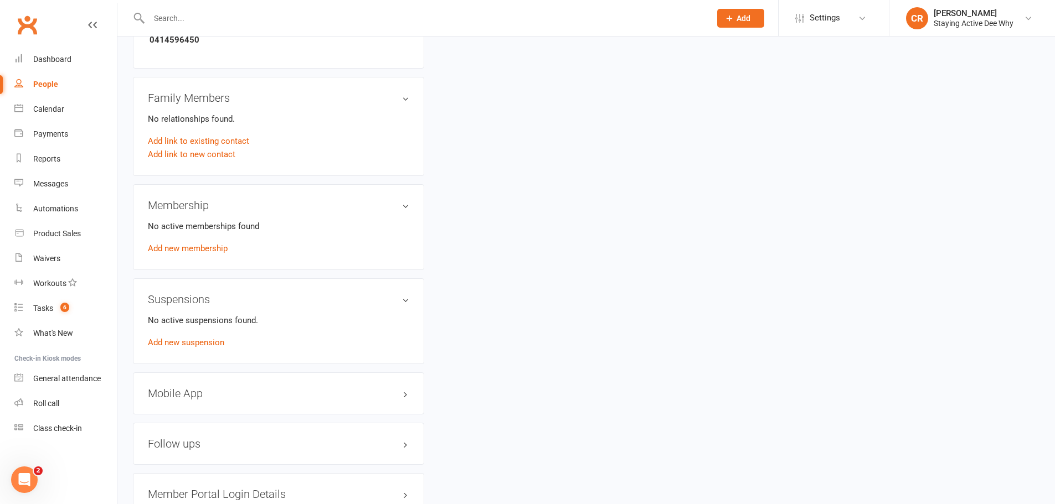
click at [210, 249] on link "Add new membership" at bounding box center [188, 249] width 80 height 10
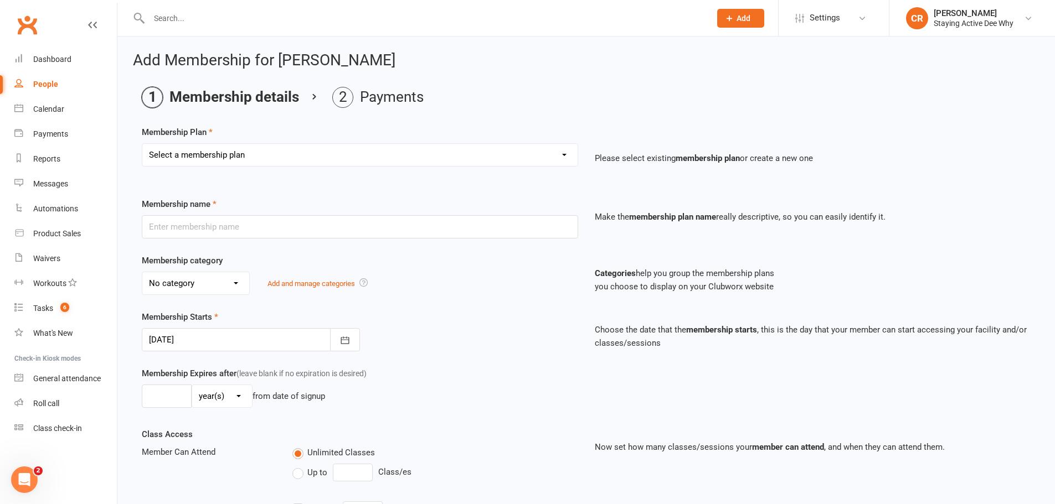
click at [218, 162] on select "Select a membership plan Create new Membership Plan 01 10953 Exercise Physiolog…" at bounding box center [359, 155] width 435 height 22
select select "4"
click at [142, 144] on select "Select a membership plan Create new Membership Plan 01 10953 Exercise Physiolog…" at bounding box center [359, 155] width 435 height 22
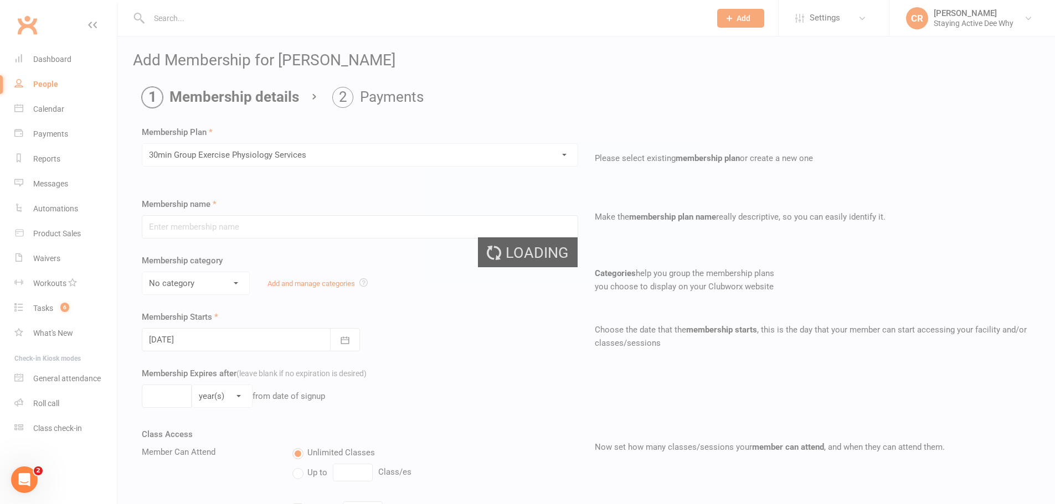
type input "30min Group Exercise Physiology Services"
select select "0"
type input "0"
type input "3"
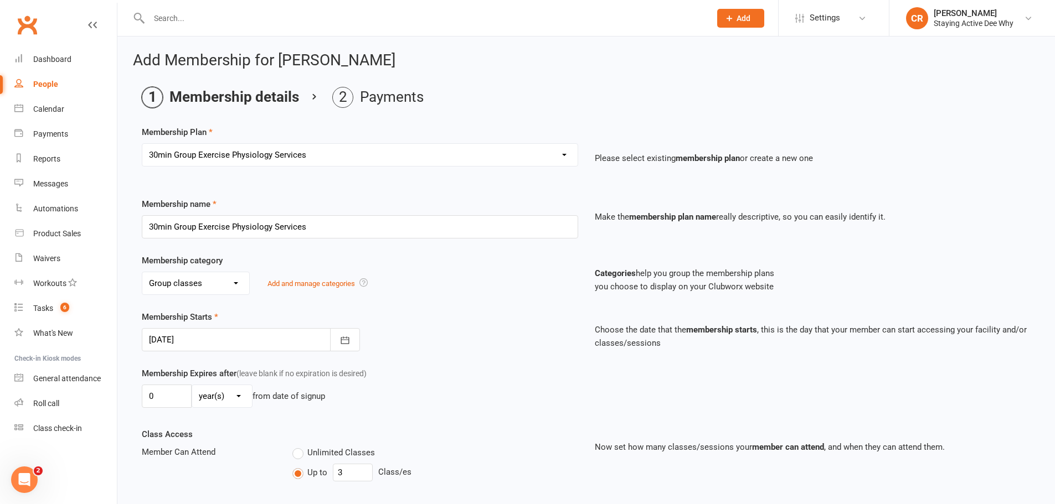
drag, startPoint x: 199, startPoint y: 339, endPoint x: 194, endPoint y: 345, distance: 8.2
click at [196, 347] on div at bounding box center [251, 339] width 218 height 23
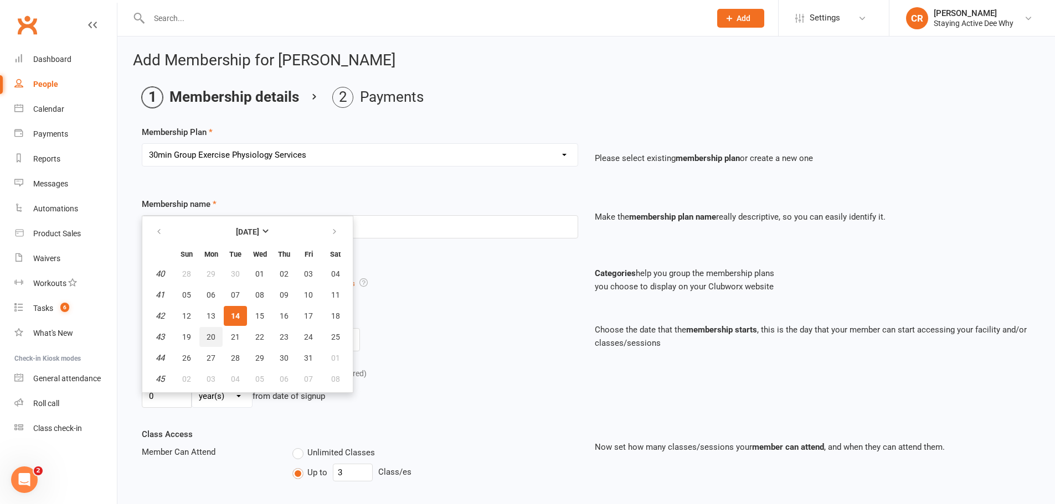
click at [215, 331] on button "20" at bounding box center [210, 337] width 23 height 20
type input "[DATE]"
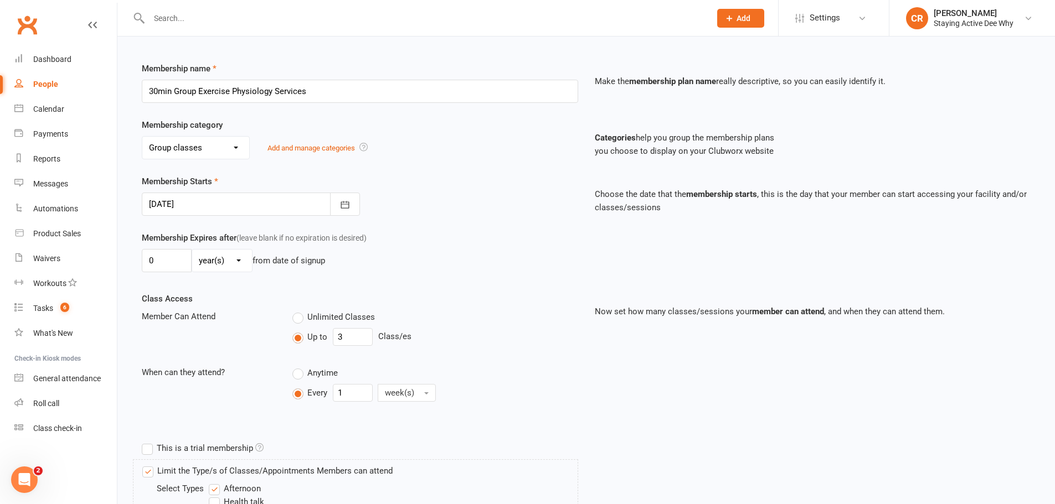
scroll to position [344, 0]
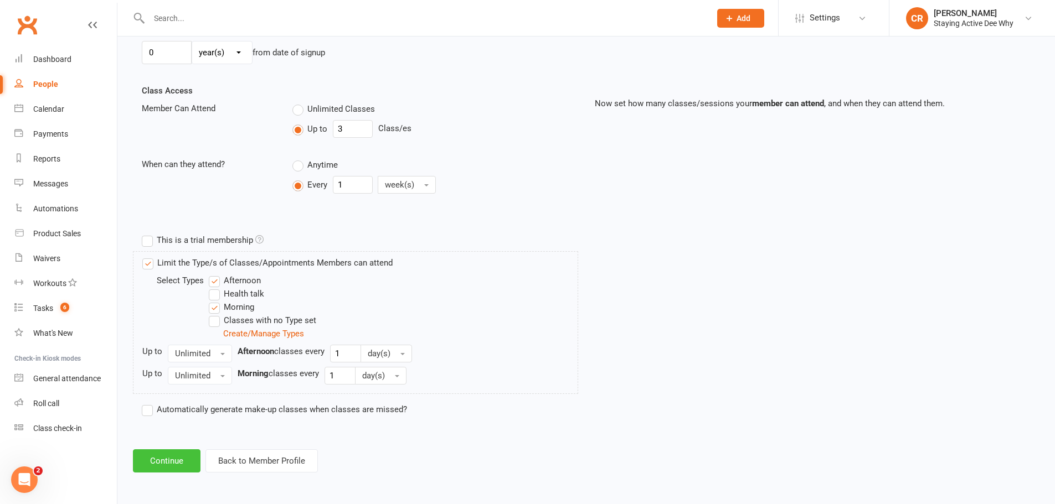
drag, startPoint x: 185, startPoint y: 457, endPoint x: 187, endPoint y: 451, distance: 5.8
click at [185, 455] on button "Continue" at bounding box center [167, 461] width 68 height 23
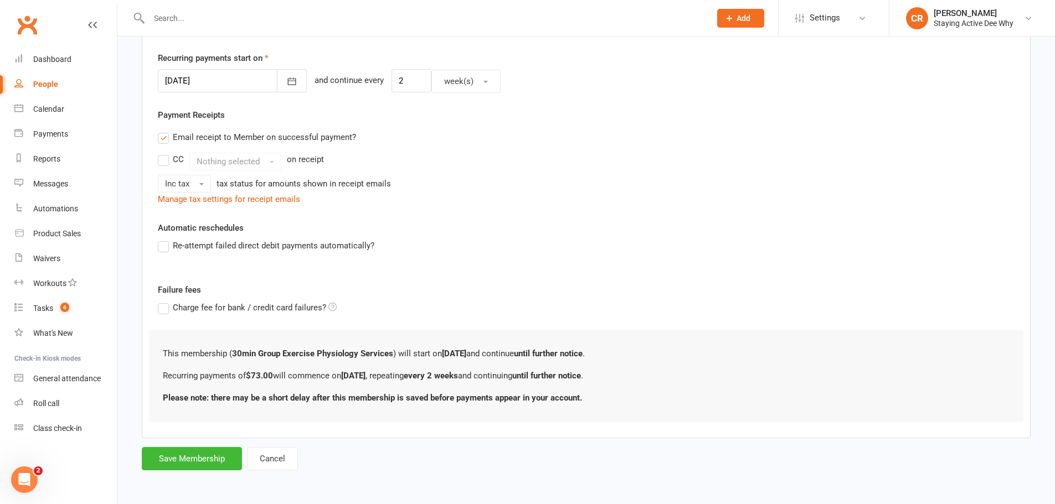
scroll to position [0, 0]
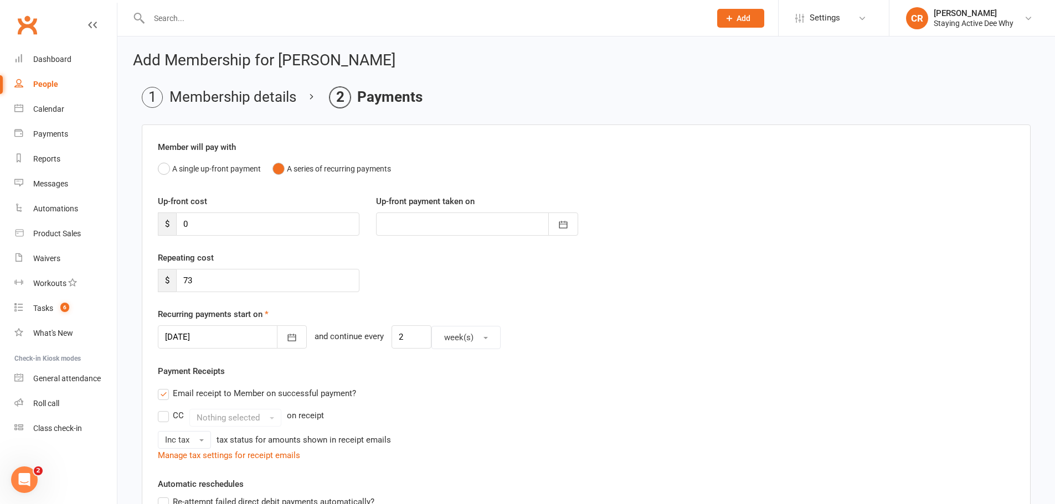
click at [192, 331] on div at bounding box center [232, 337] width 149 height 23
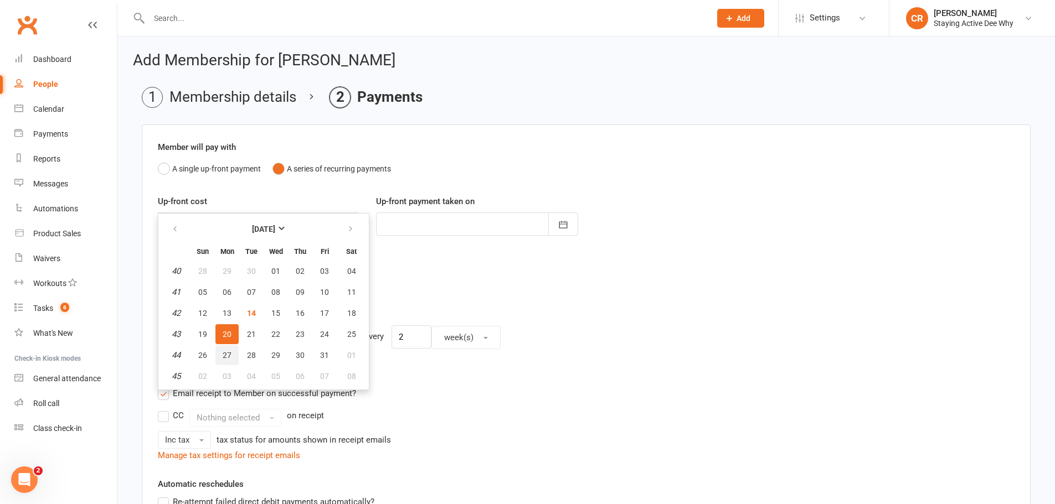
click at [225, 346] on button "27" at bounding box center [226, 356] width 23 height 20
type input "[DATE]"
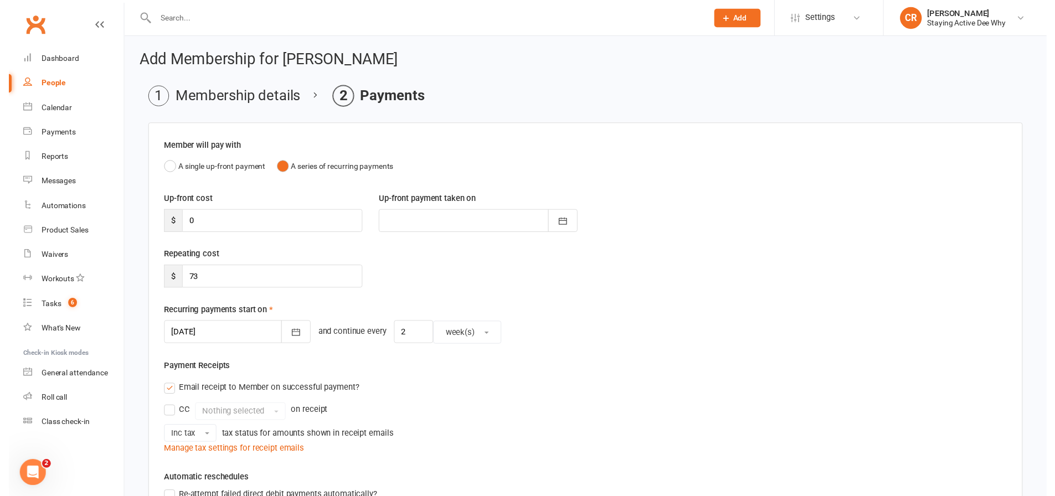
scroll to position [256, 0]
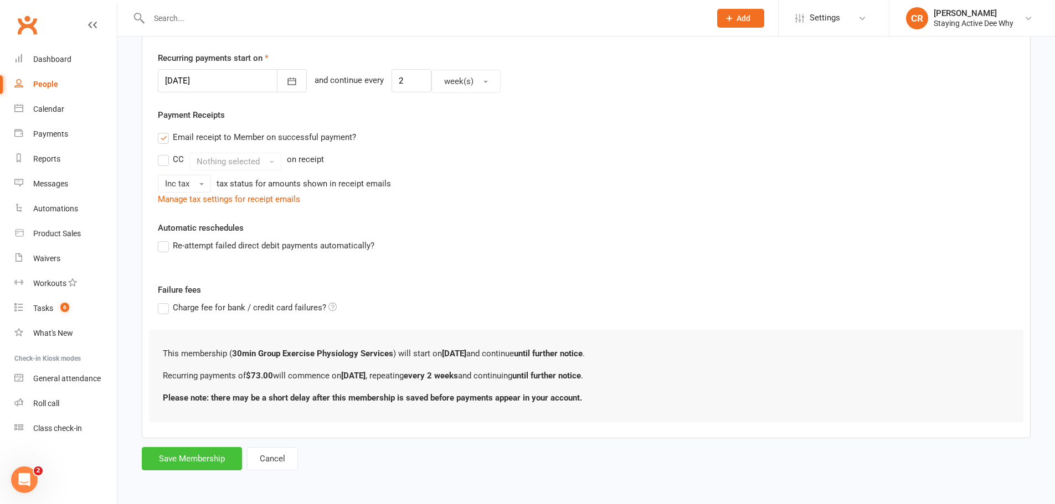
click at [184, 461] on button "Save Membership" at bounding box center [192, 458] width 100 height 23
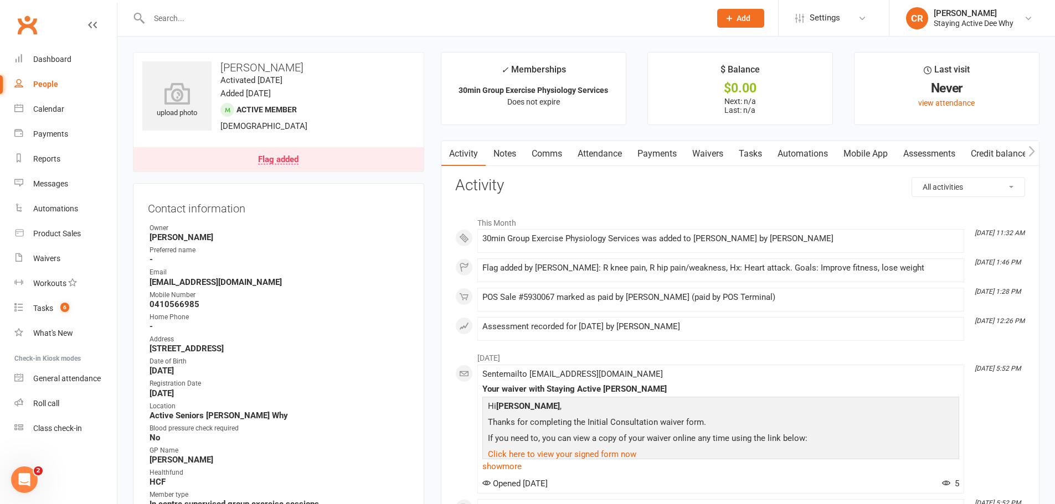
drag, startPoint x: 882, startPoint y: 151, endPoint x: 868, endPoint y: 155, distance: 14.4
click at [881, 151] on link "Mobile App" at bounding box center [866, 153] width 60 height 25
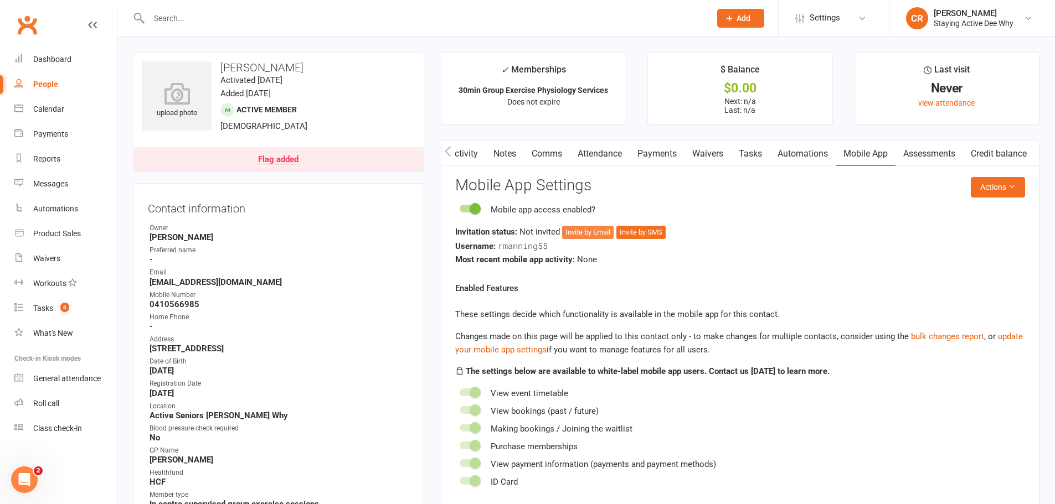
click at [597, 235] on button "Invite by Email" at bounding box center [587, 232] width 51 height 13
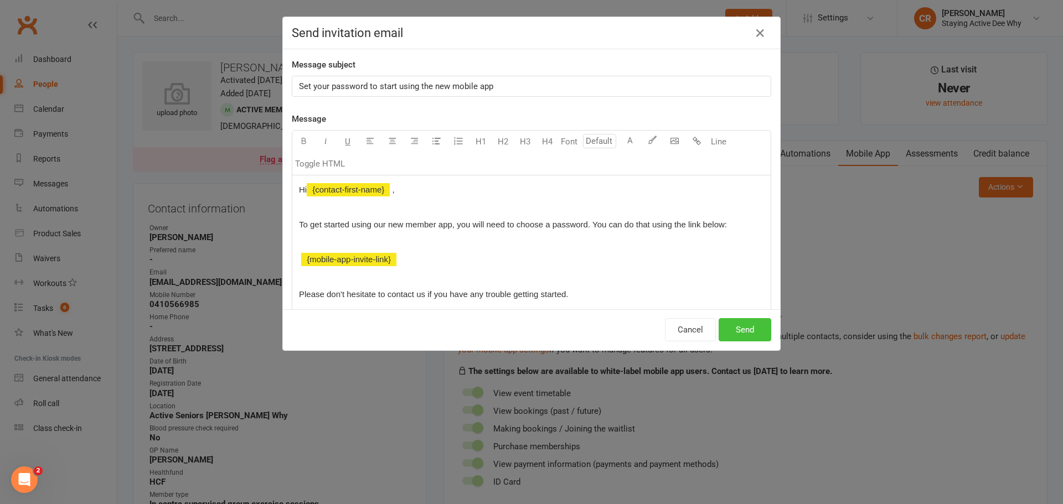
click at [741, 331] on button "Send" at bounding box center [745, 329] width 53 height 23
